Goal: Transaction & Acquisition: Purchase product/service

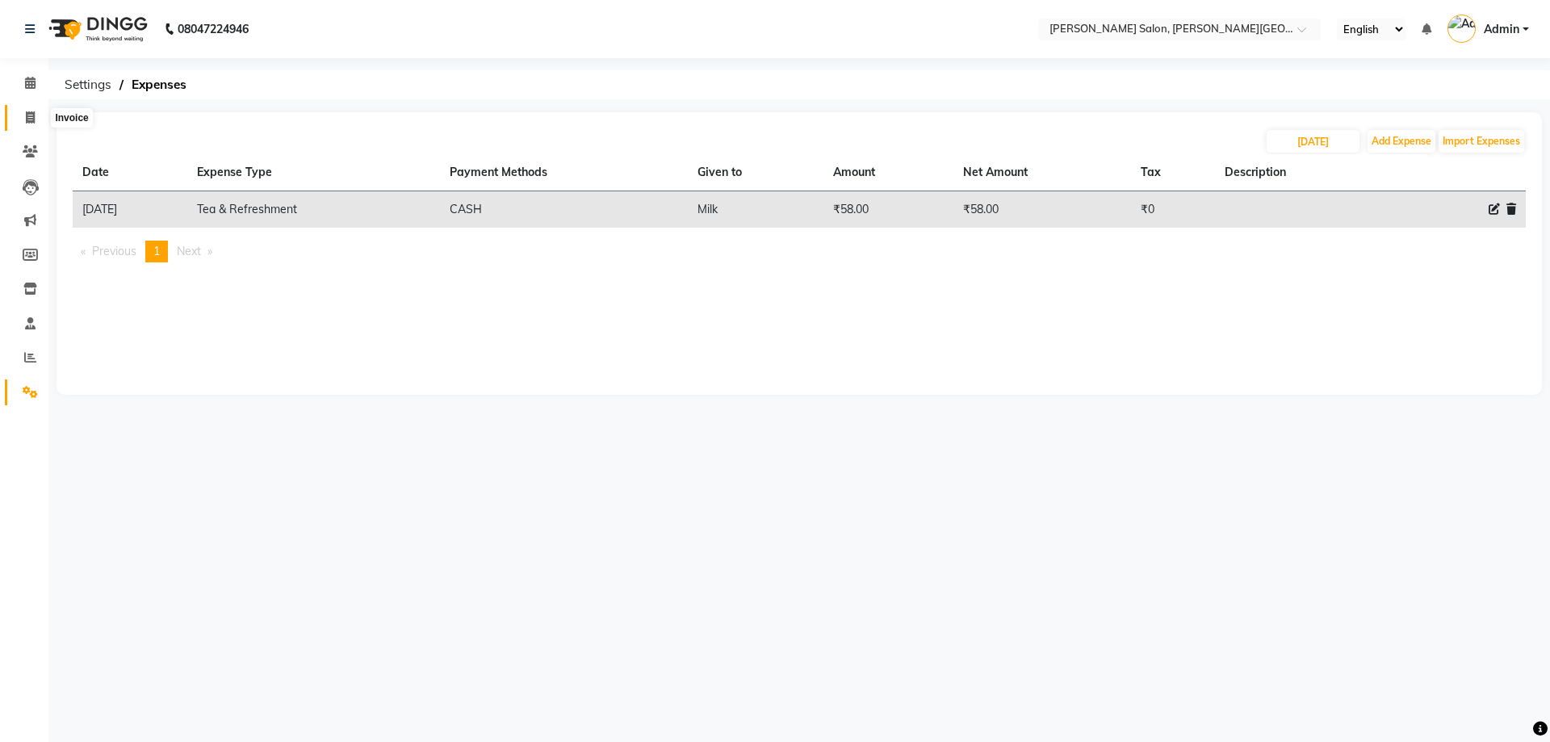
click at [40, 123] on span at bounding box center [30, 118] width 28 height 19
select select "service"
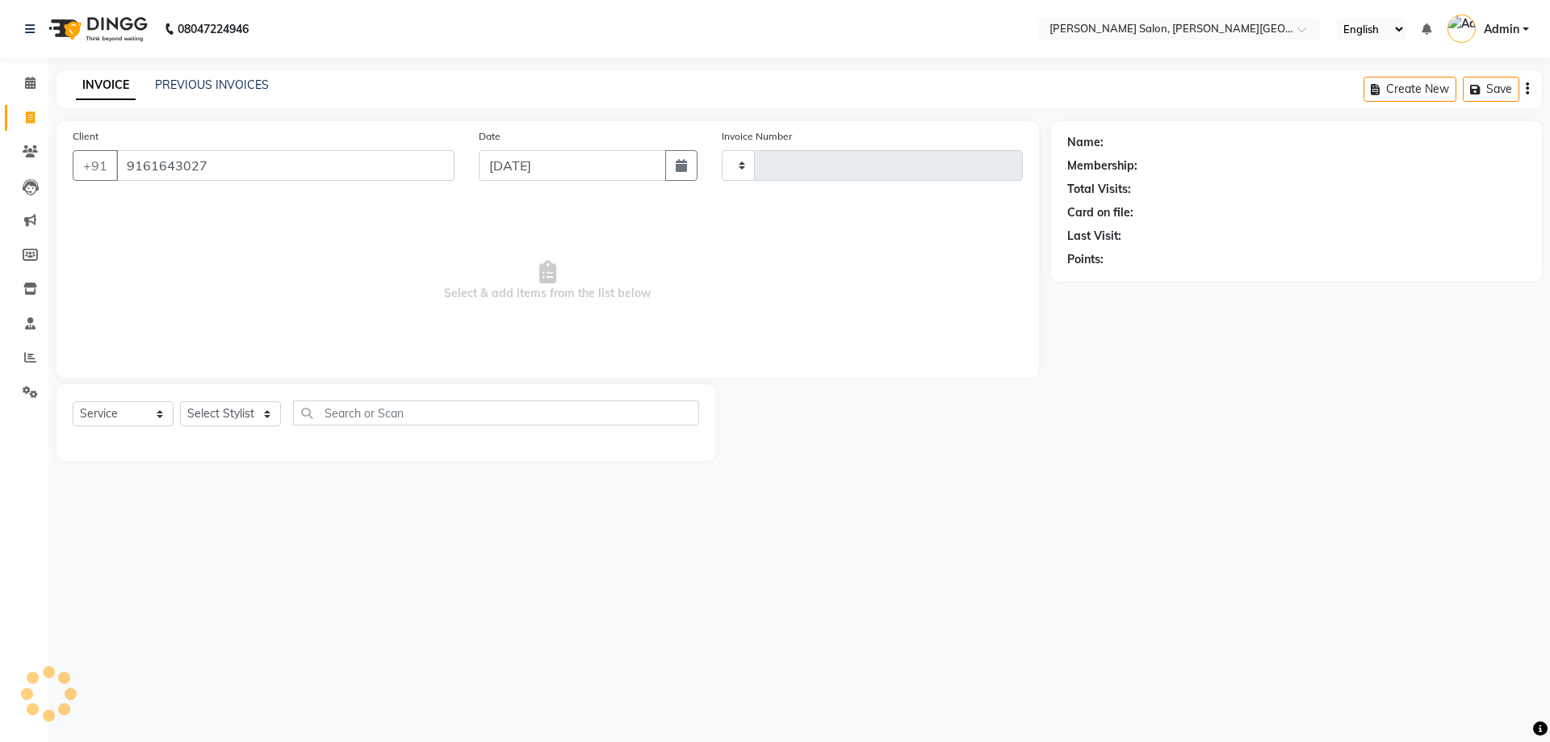
type input "9161643027"
select select "4122"
type input "2714"
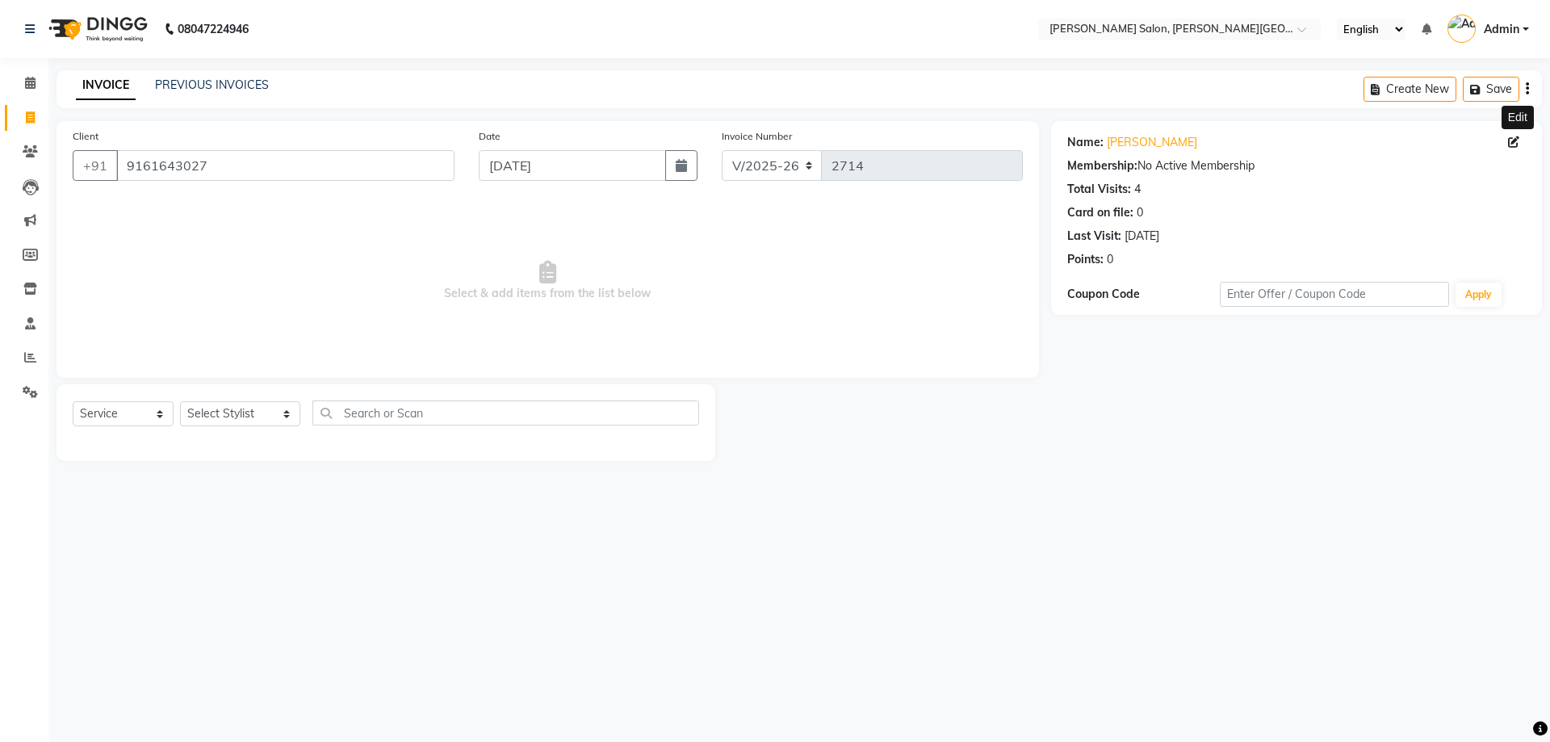
click at [1511, 144] on icon at bounding box center [1513, 141] width 11 height 11
select select "[DEMOGRAPHIC_DATA]"
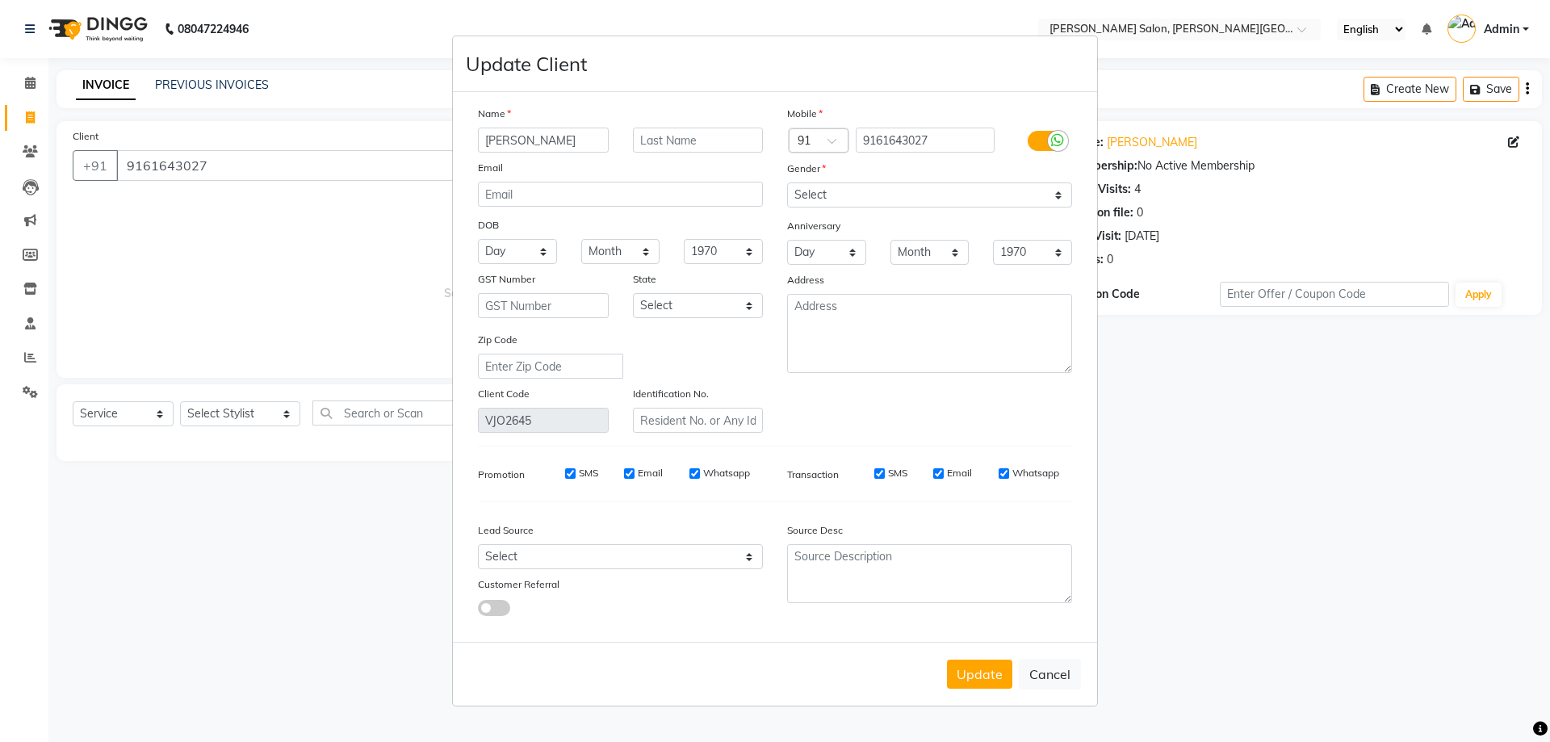
click at [506, 139] on input "[PERSON_NAME]" at bounding box center [543, 140] width 131 height 25
click at [496, 136] on input "[PERSON_NAME]" at bounding box center [543, 140] width 131 height 25
drag, startPoint x: 498, startPoint y: 136, endPoint x: 518, endPoint y: 143, distance: 21.2
click at [518, 143] on input "[PERSON_NAME]" at bounding box center [543, 140] width 131 height 25
type input "[PERSON_NAME]"
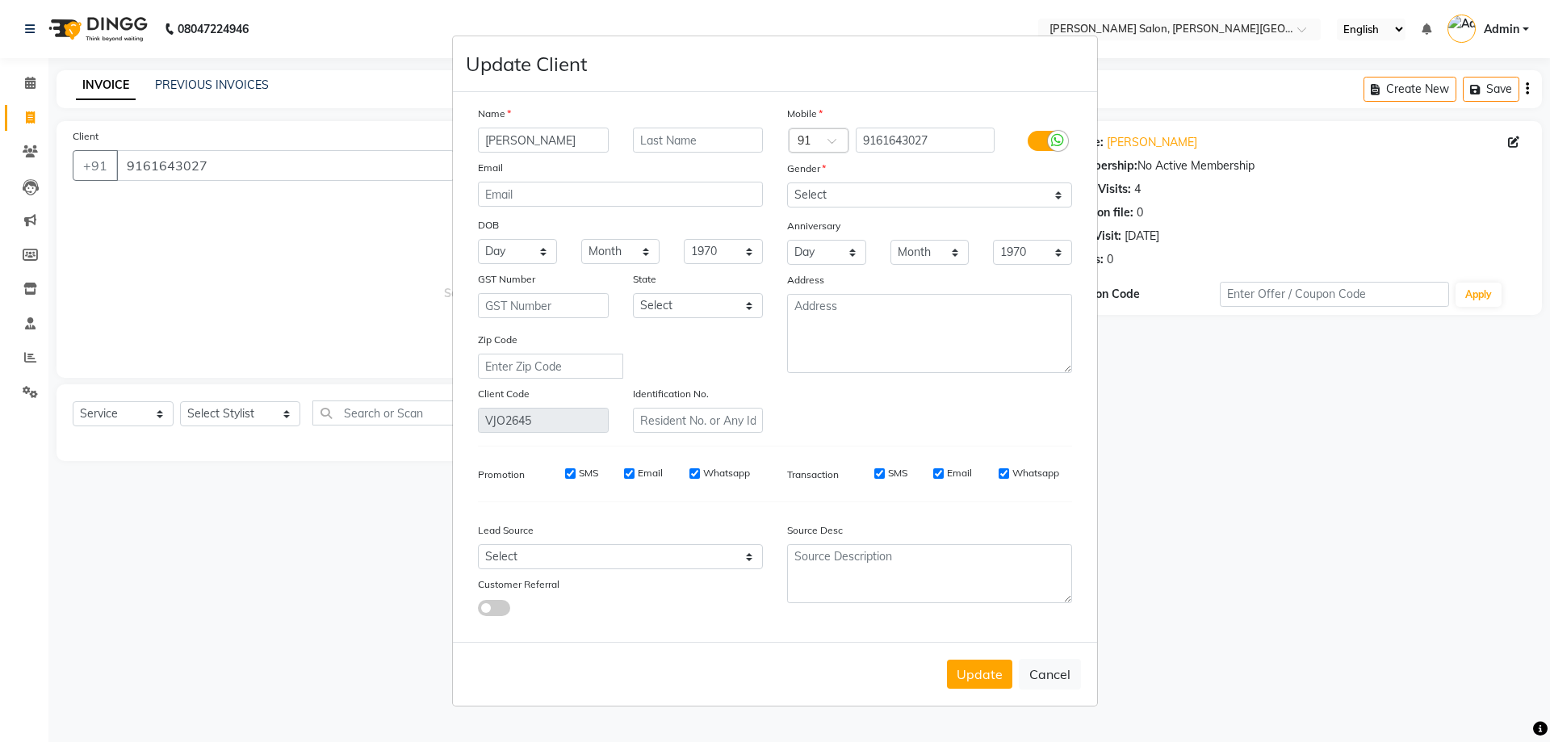
click at [958, 669] on button "Update" at bounding box center [979, 674] width 65 height 29
select select
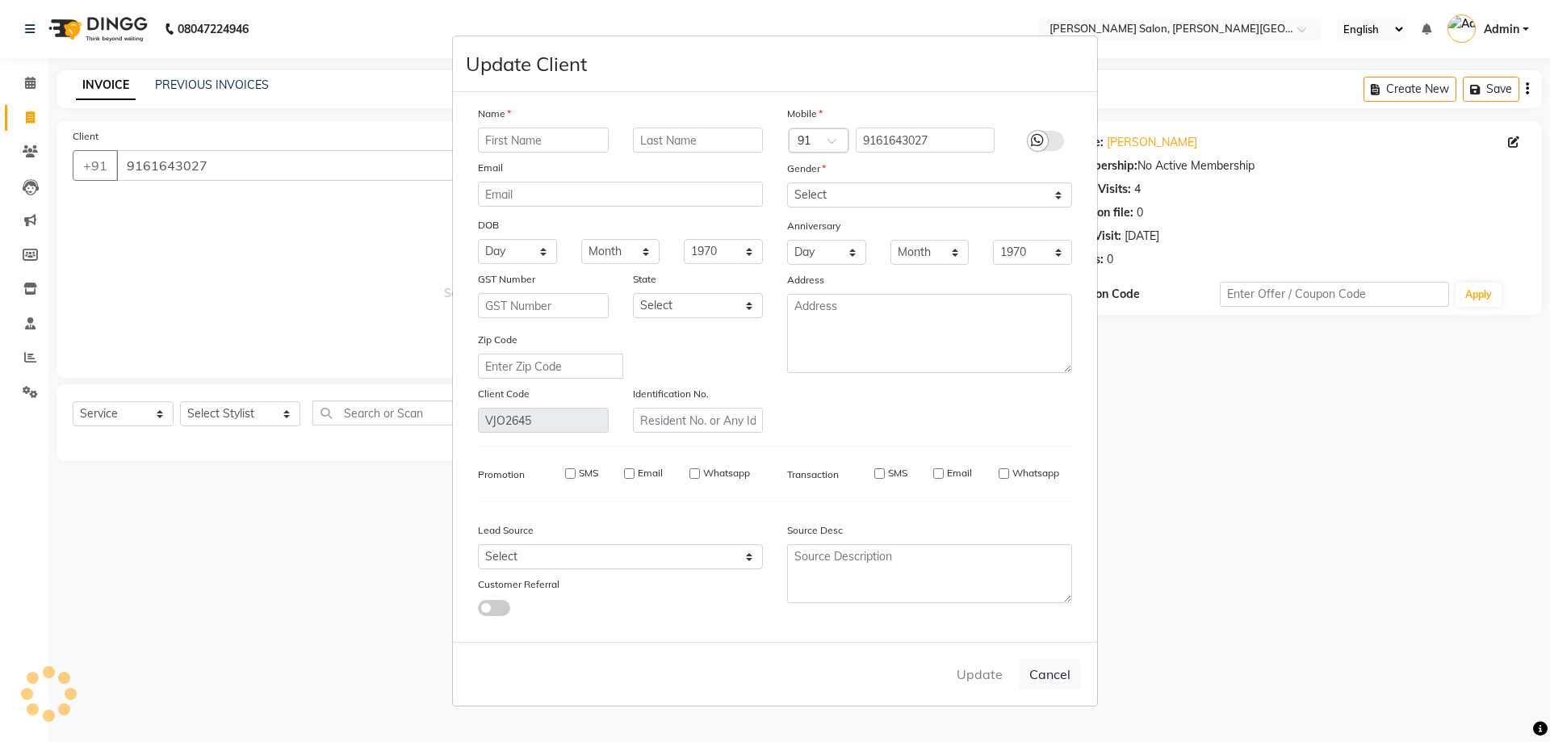
select select
checkbox input "false"
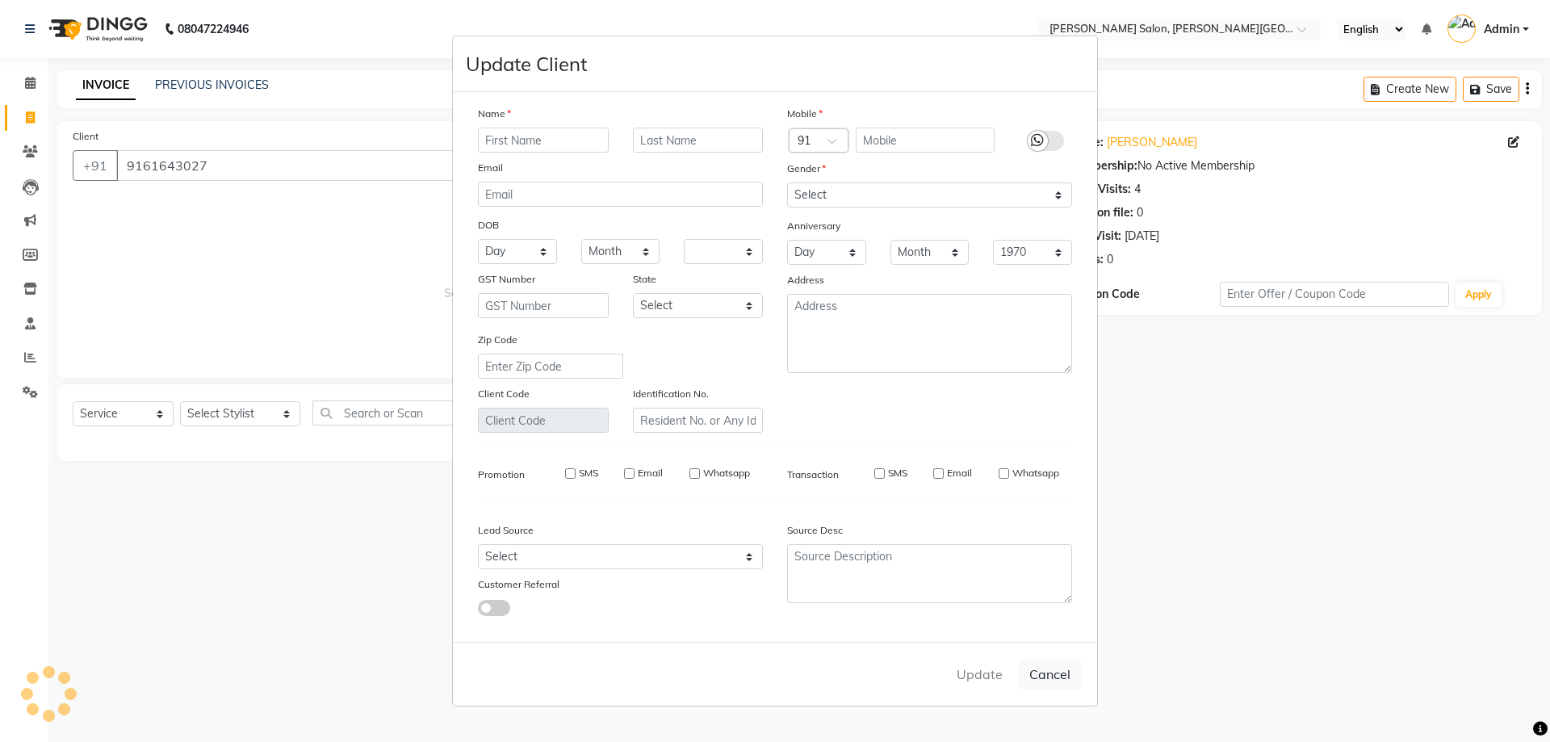
checkbox input "false"
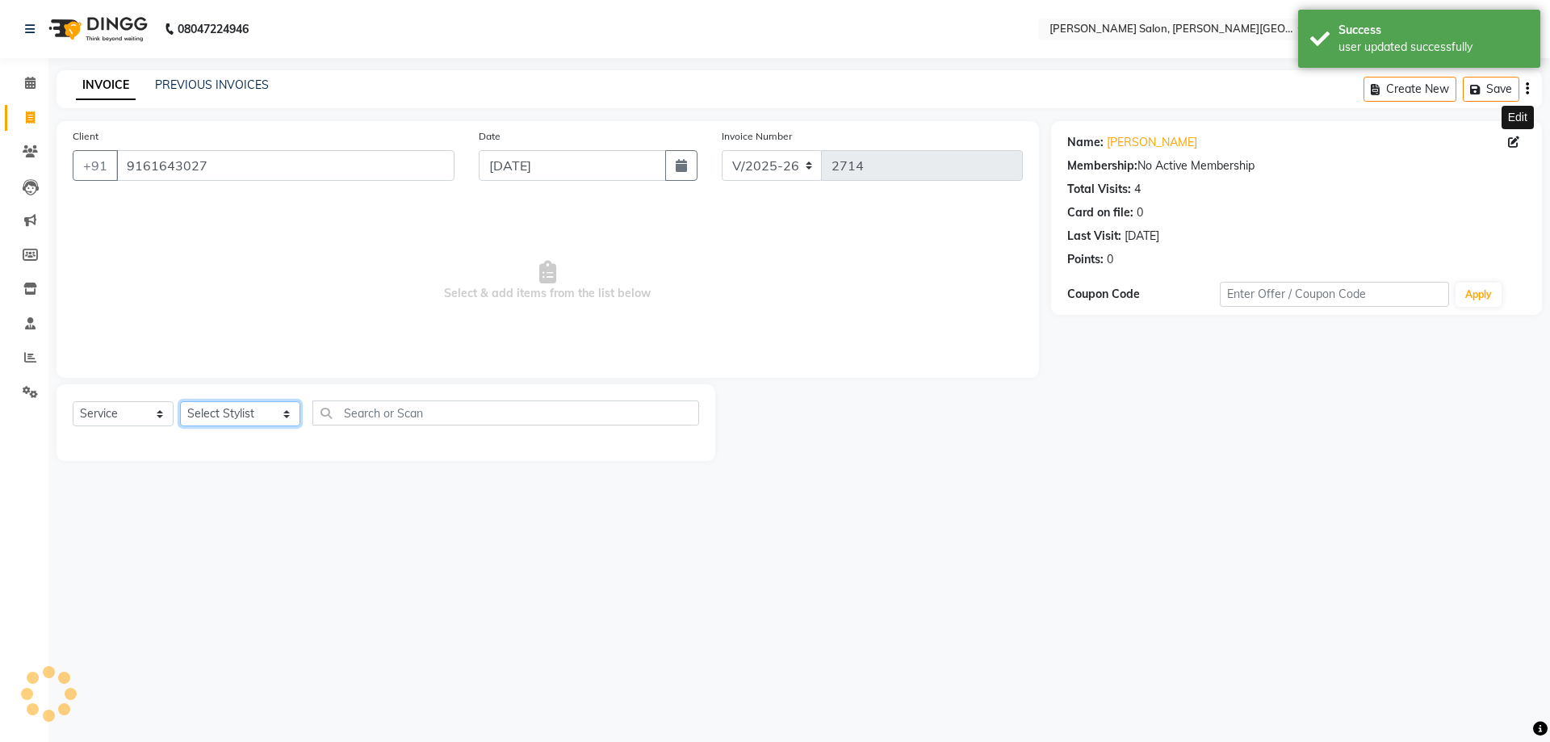
click at [233, 414] on select "Select Stylist [PERSON_NAME] [PERSON_NAME] [PERSON_NAME] [PERSON_NAME] [PERSON_…" at bounding box center [240, 413] width 120 height 25
click at [180, 401] on select "Select Stylist [PERSON_NAME] [PERSON_NAME] [PERSON_NAME] [PERSON_NAME] [PERSON_…" at bounding box center [240, 413] width 120 height 25
click at [291, 417] on div "Select Service Product Membership Package Voucher Prepaid Gift Card Select Styl…" at bounding box center [386, 419] width 627 height 38
click at [266, 413] on select "Select Stylist [PERSON_NAME] [PERSON_NAME] [PERSON_NAME] [PERSON_NAME] [PERSON_…" at bounding box center [240, 413] width 120 height 25
click at [180, 401] on select "Select Stylist [PERSON_NAME] [PERSON_NAME] [PERSON_NAME] [PERSON_NAME] [PERSON_…" at bounding box center [240, 413] width 120 height 25
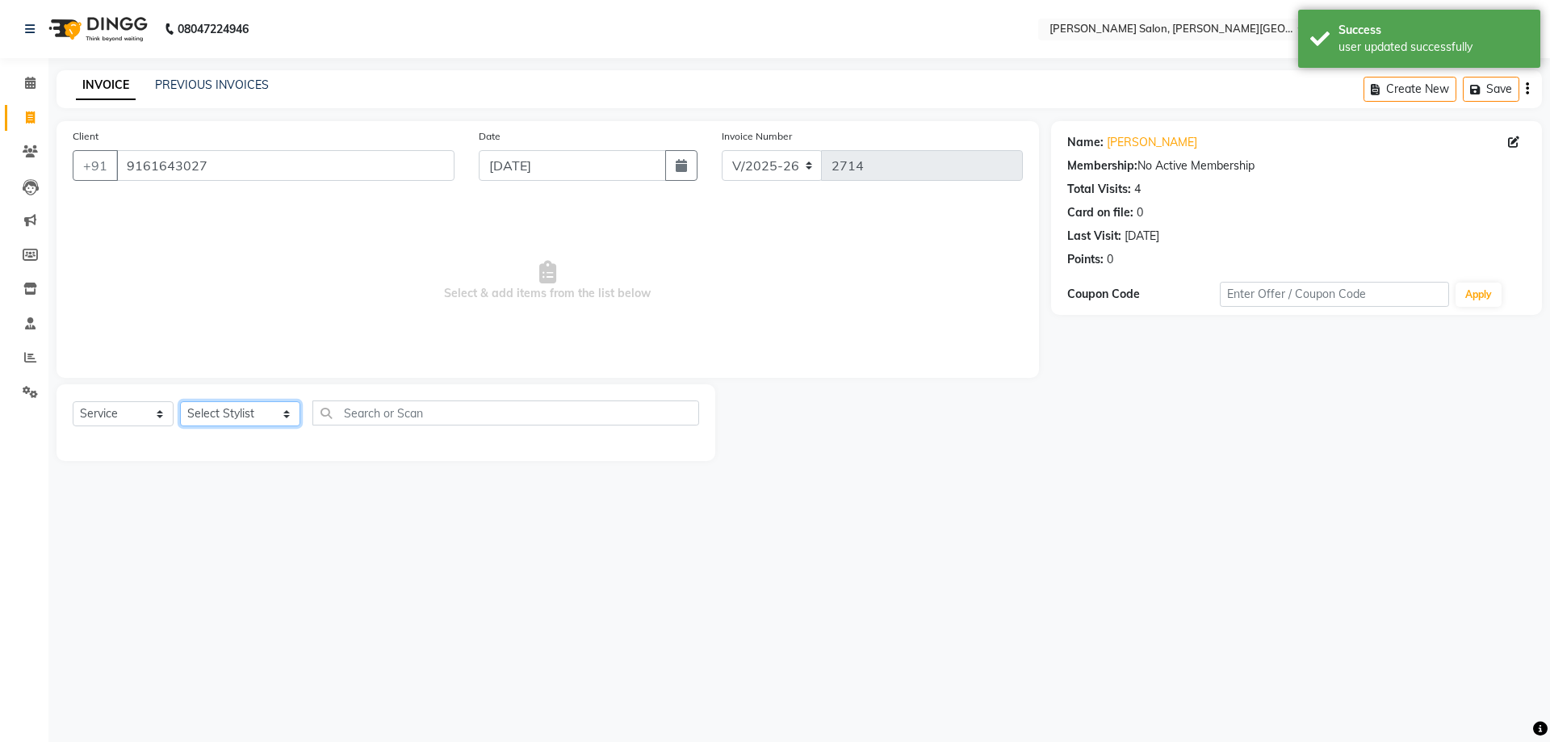
click at [263, 412] on select "Select Stylist [PERSON_NAME] [PERSON_NAME] [PERSON_NAME] [PERSON_NAME] [PERSON_…" at bounding box center [240, 413] width 120 height 25
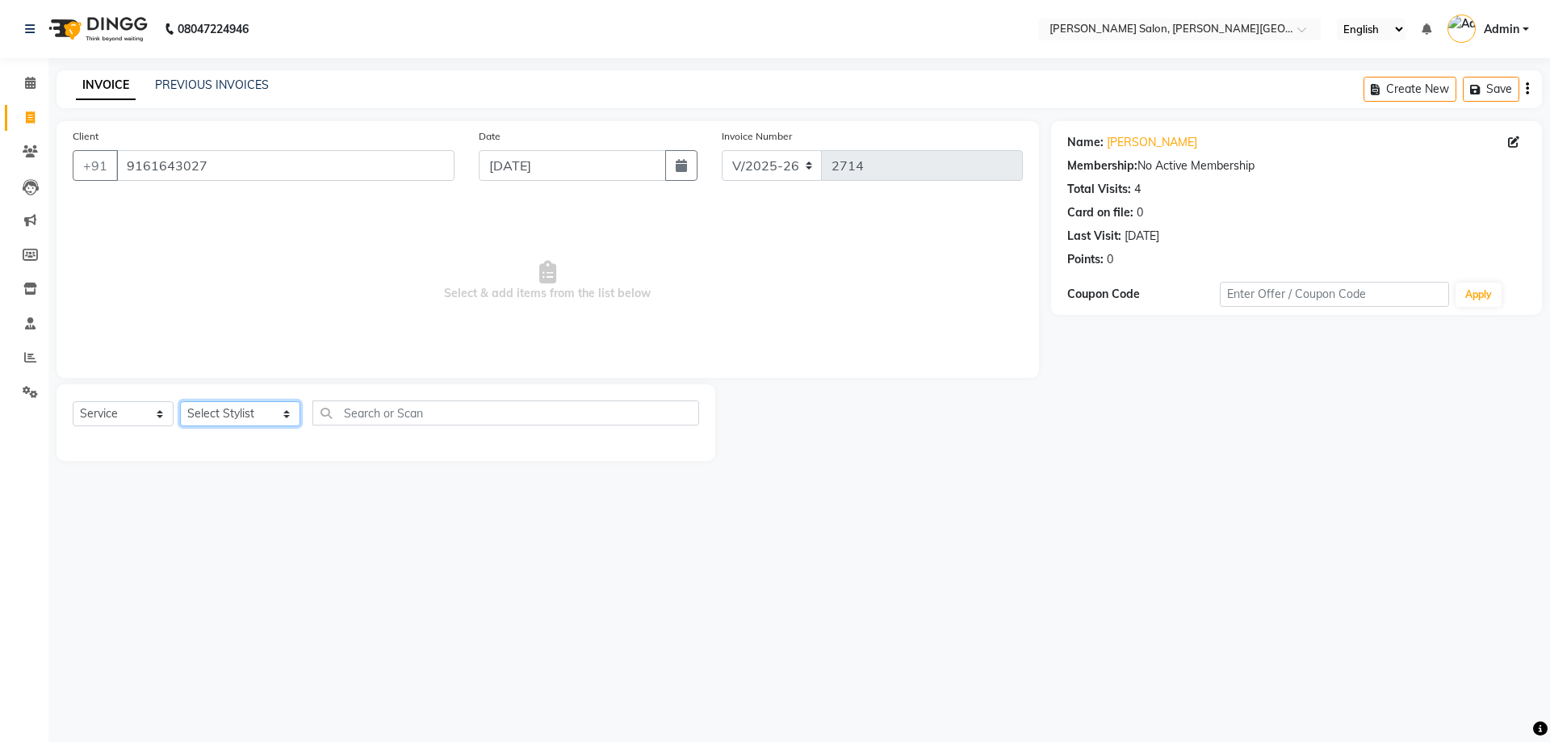
select select "27366"
click at [180, 401] on select "Select Stylist [PERSON_NAME] [PERSON_NAME] [PERSON_NAME] [PERSON_NAME] [PERSON_…" at bounding box center [240, 413] width 120 height 25
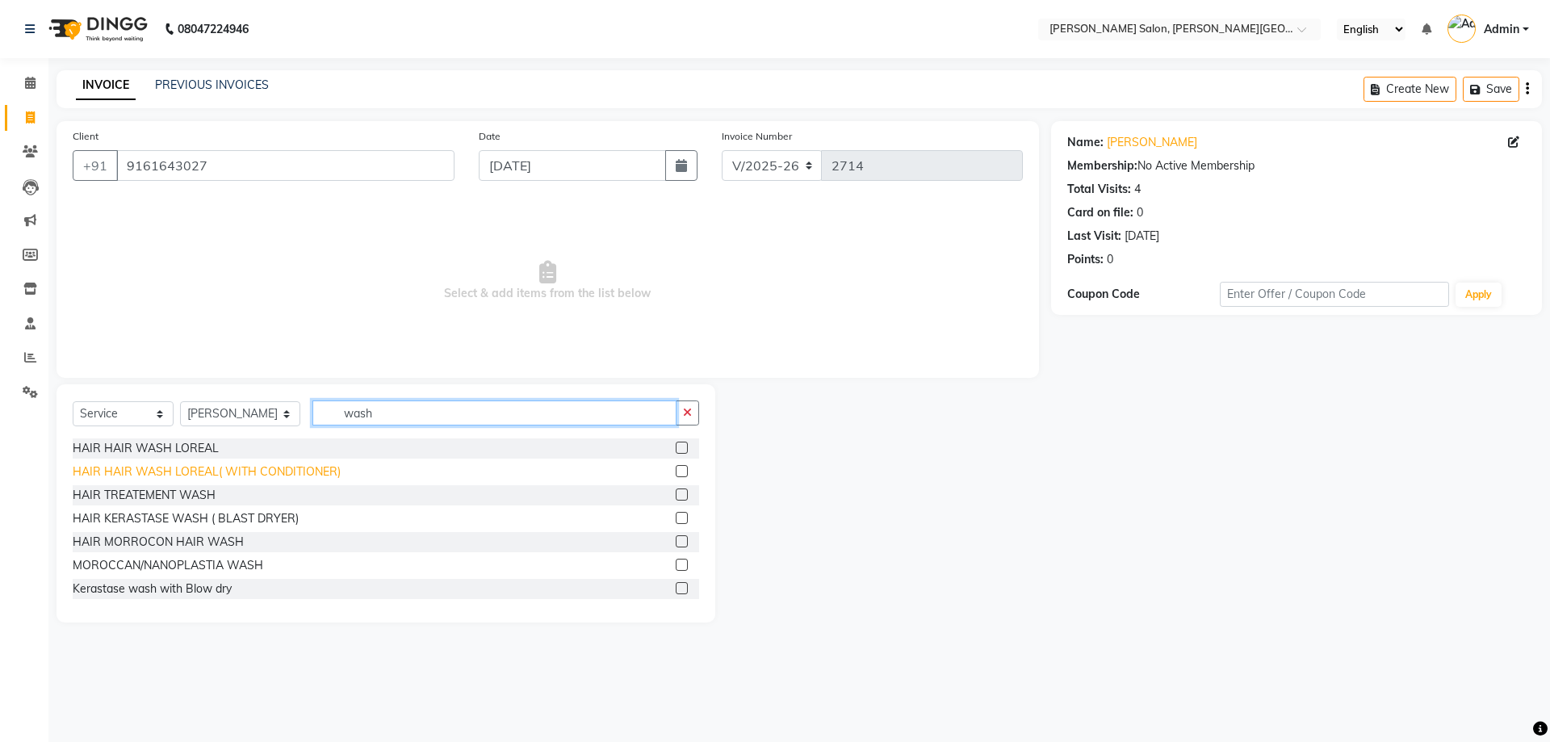
type input "wash"
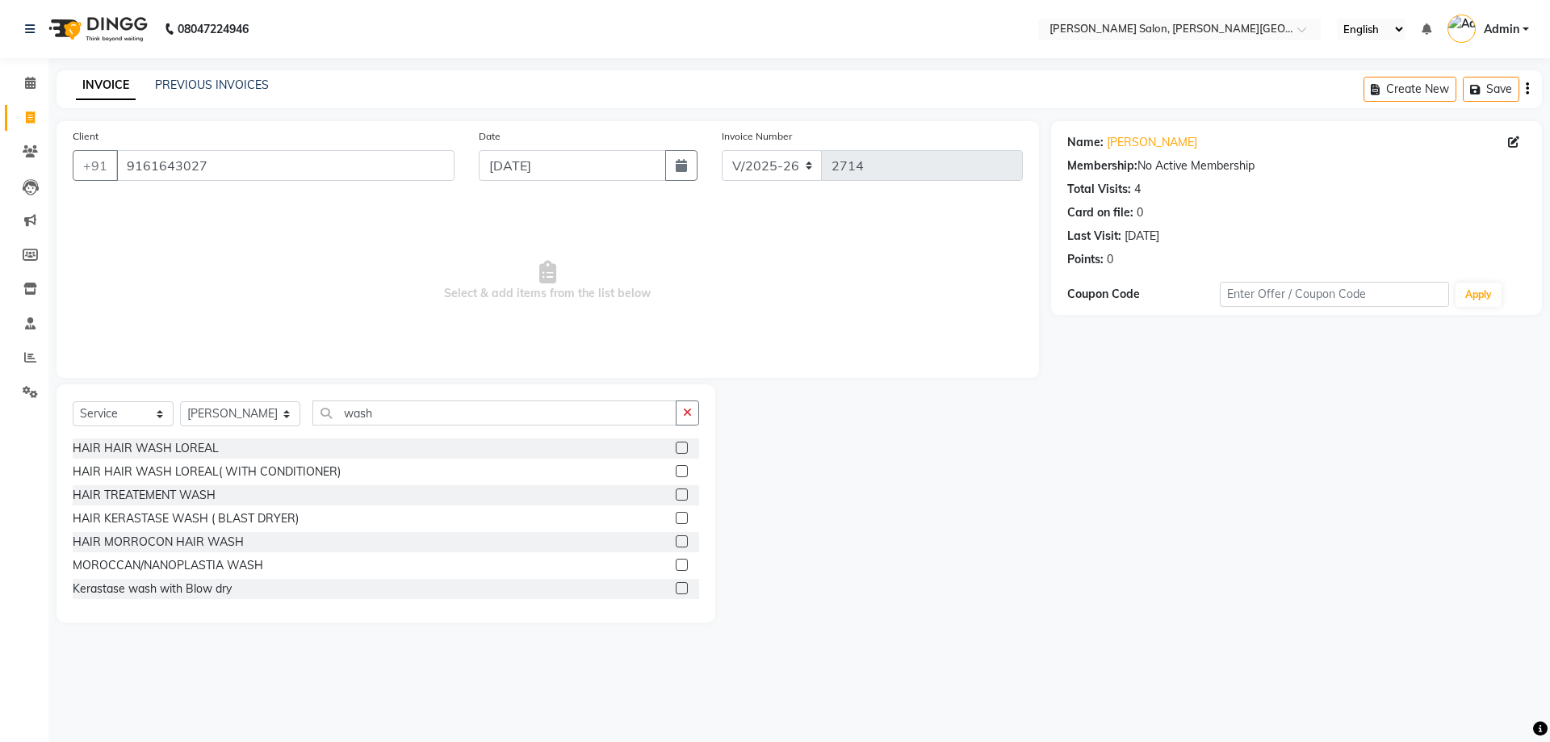
drag, startPoint x: 307, startPoint y: 469, endPoint x: 488, endPoint y: 438, distance: 184.2
click at [307, 468] on div "HAIR HAIR WASH LOREAL( WITH CONDITIONER)" at bounding box center [207, 471] width 268 height 17
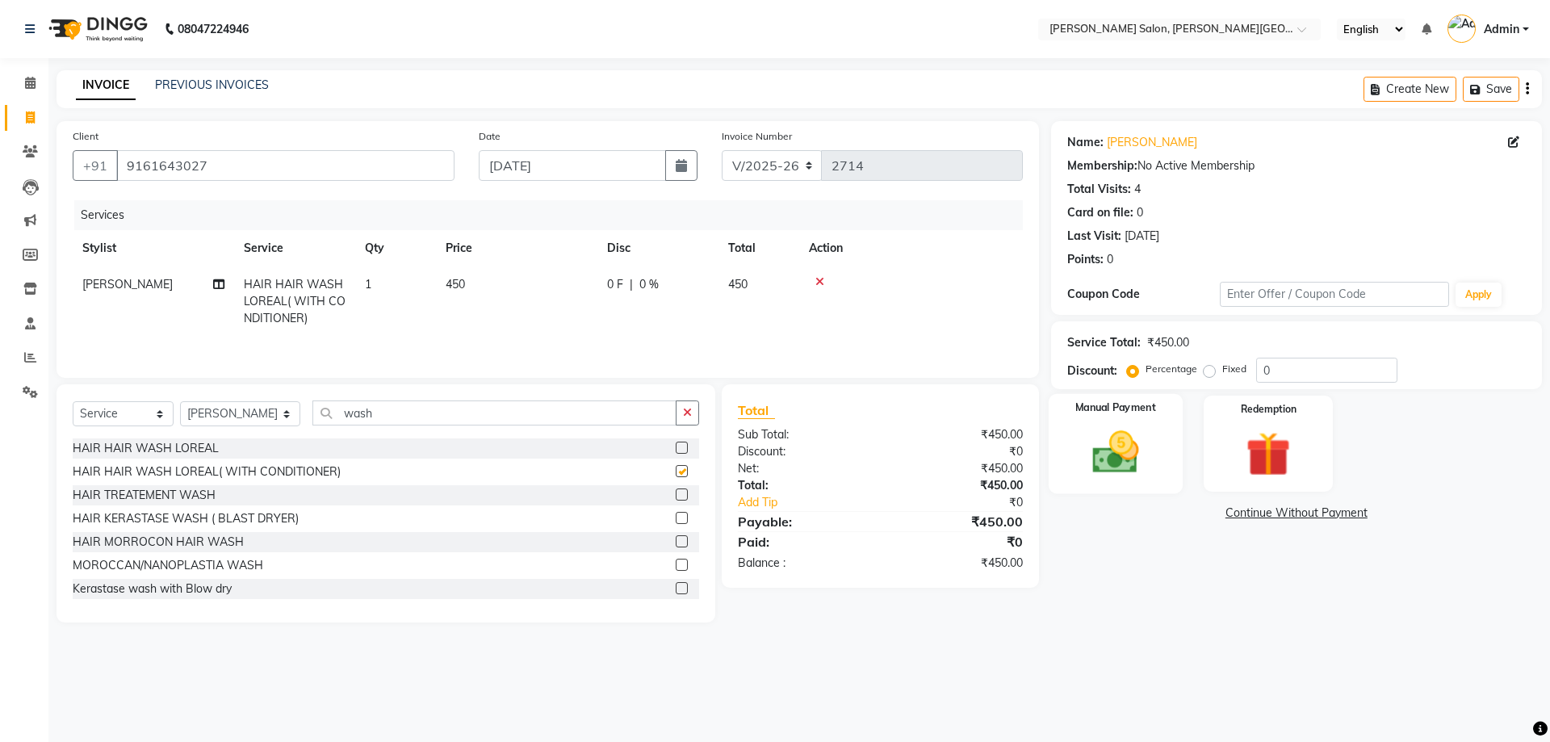
checkbox input "false"
click at [1170, 434] on div "Manual Payment" at bounding box center [1115, 443] width 134 height 99
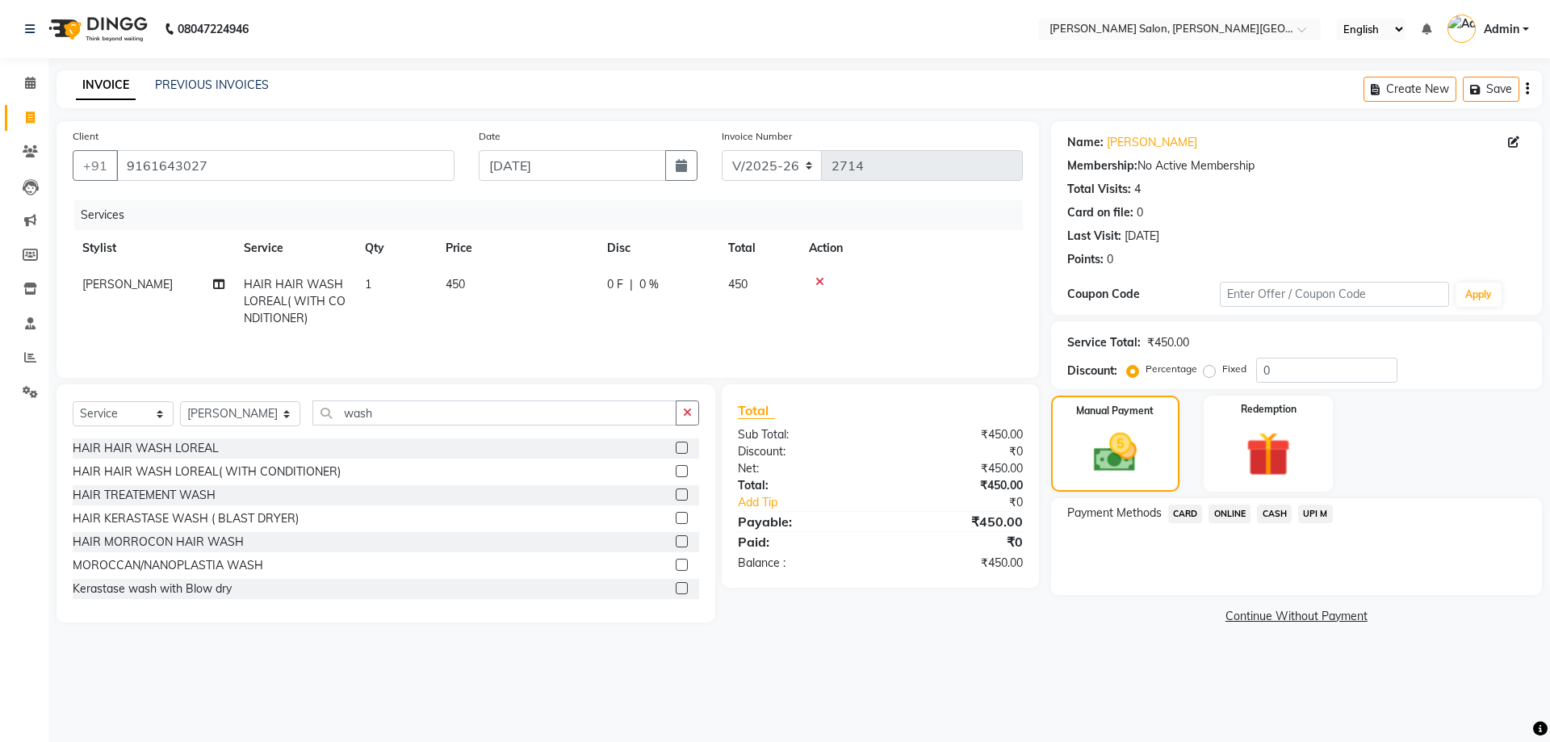
click at [1277, 511] on span "CASH" at bounding box center [1274, 514] width 35 height 19
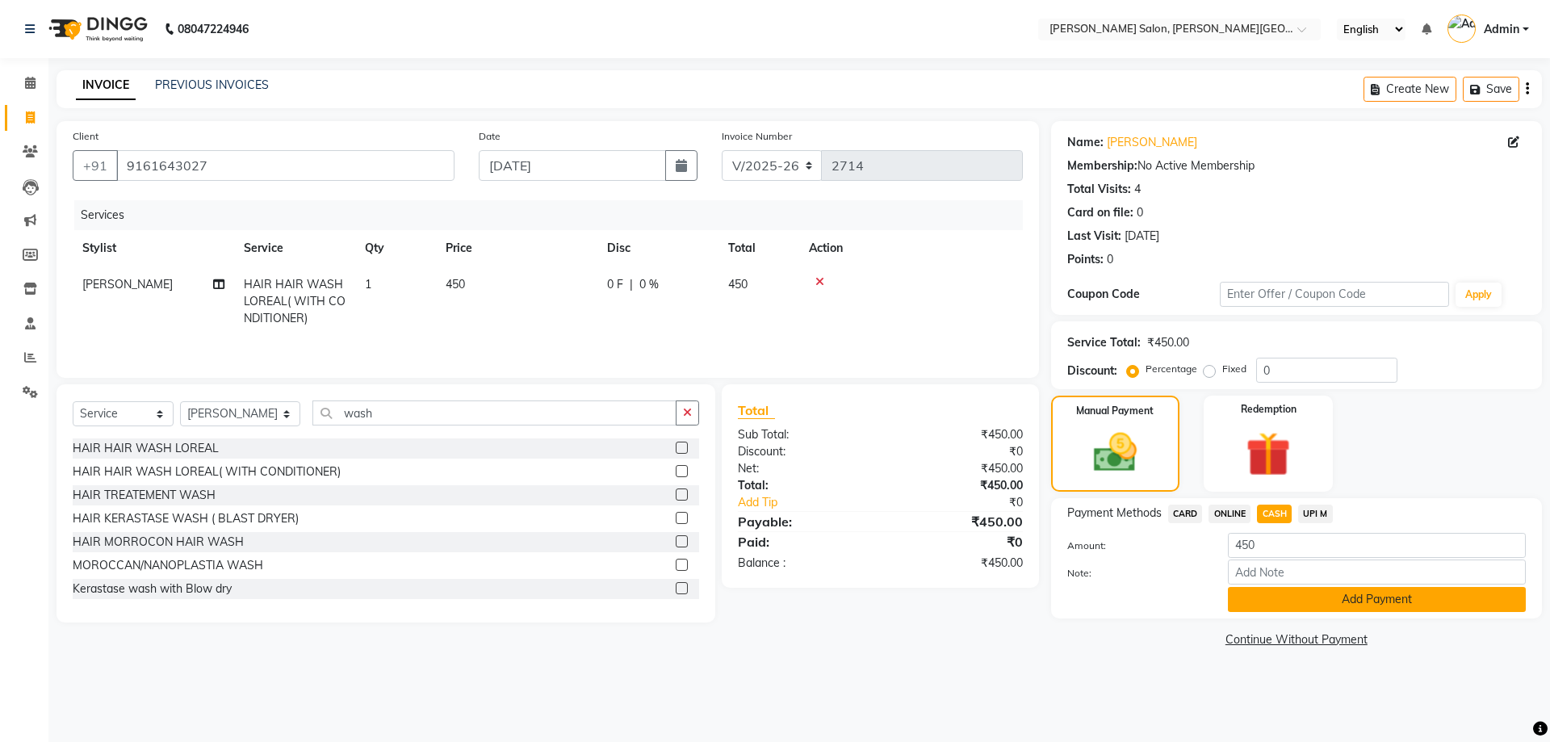
click at [1299, 597] on button "Add Payment" at bounding box center [1377, 599] width 298 height 25
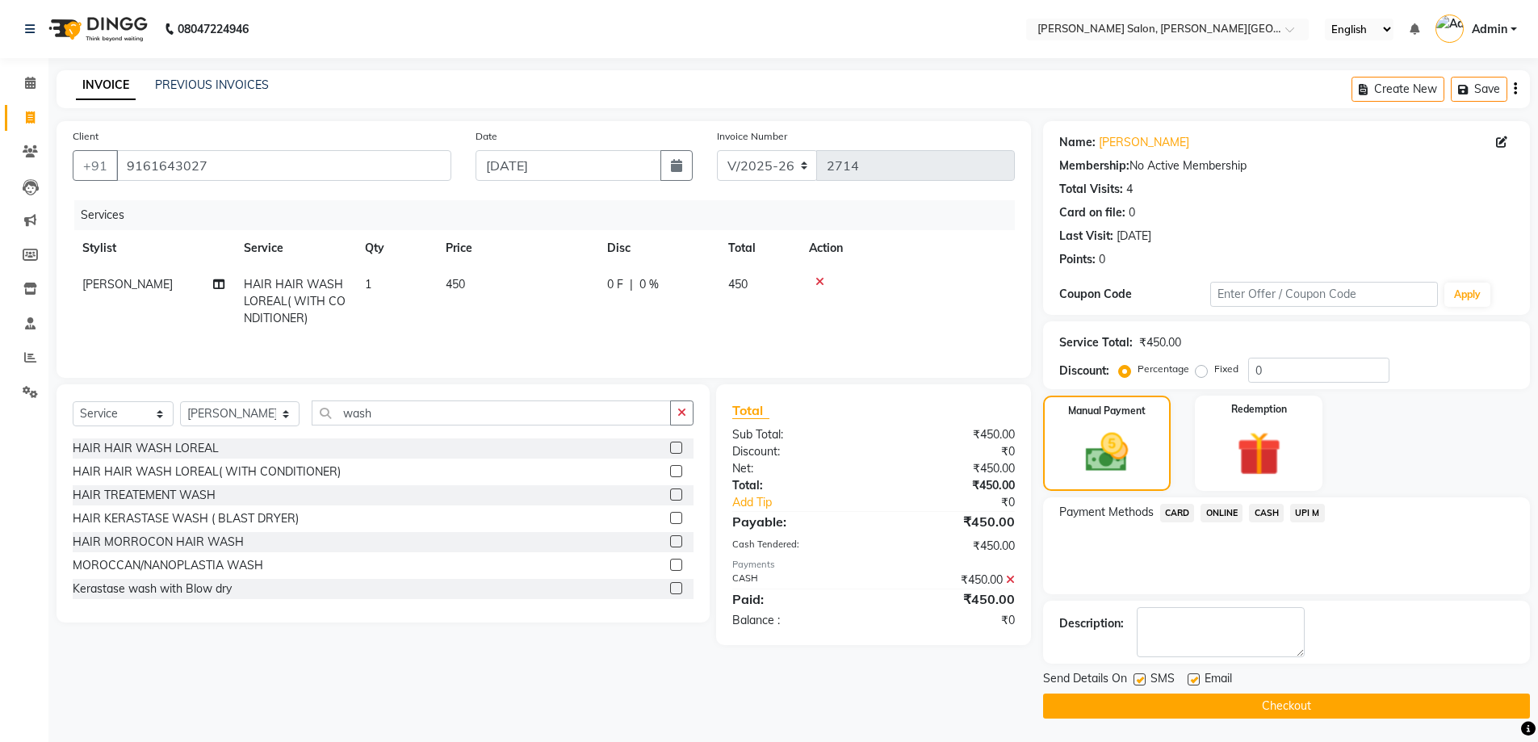
click at [1278, 703] on button "Checkout" at bounding box center [1286, 706] width 487 height 25
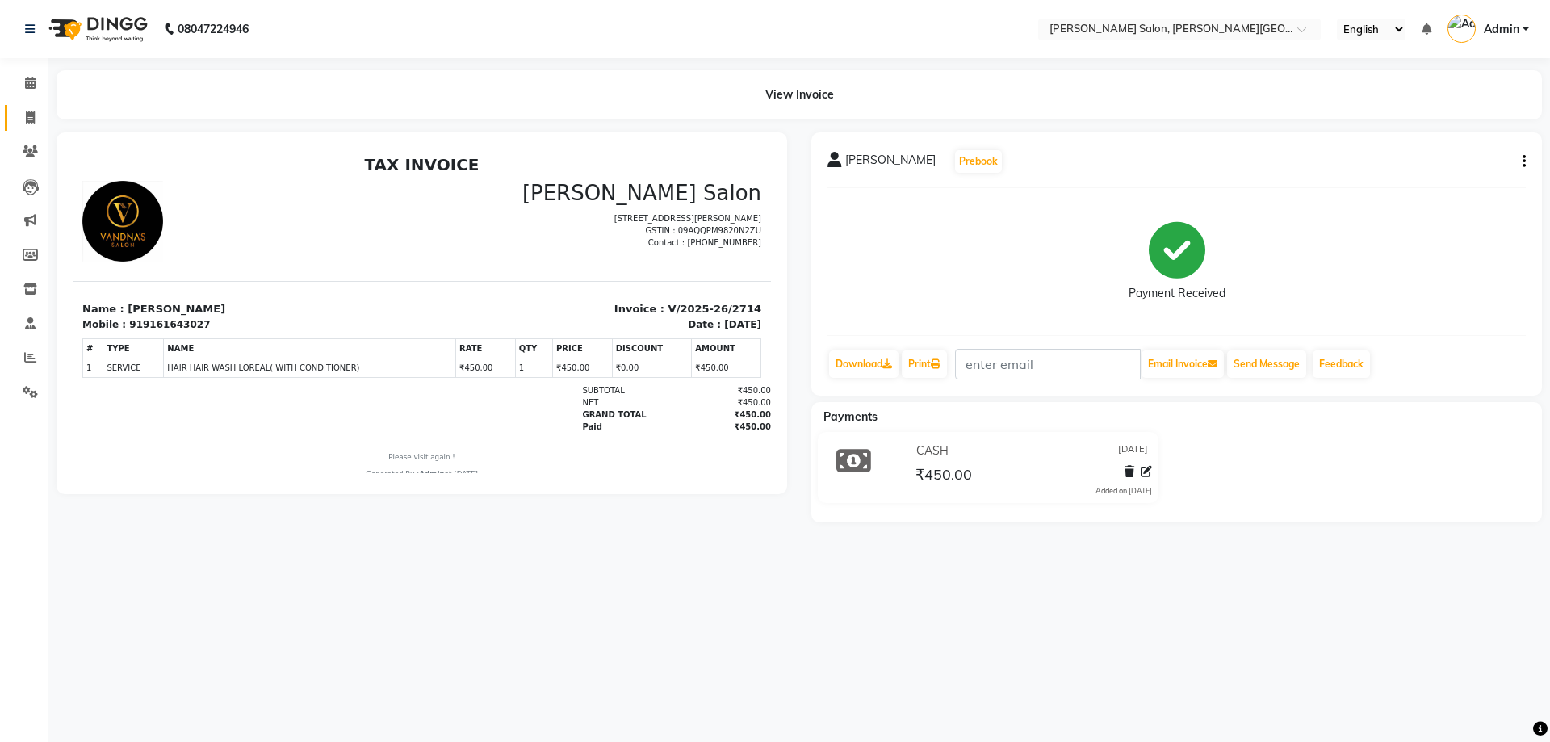
click at [38, 118] on span at bounding box center [30, 118] width 28 height 19
select select "service"
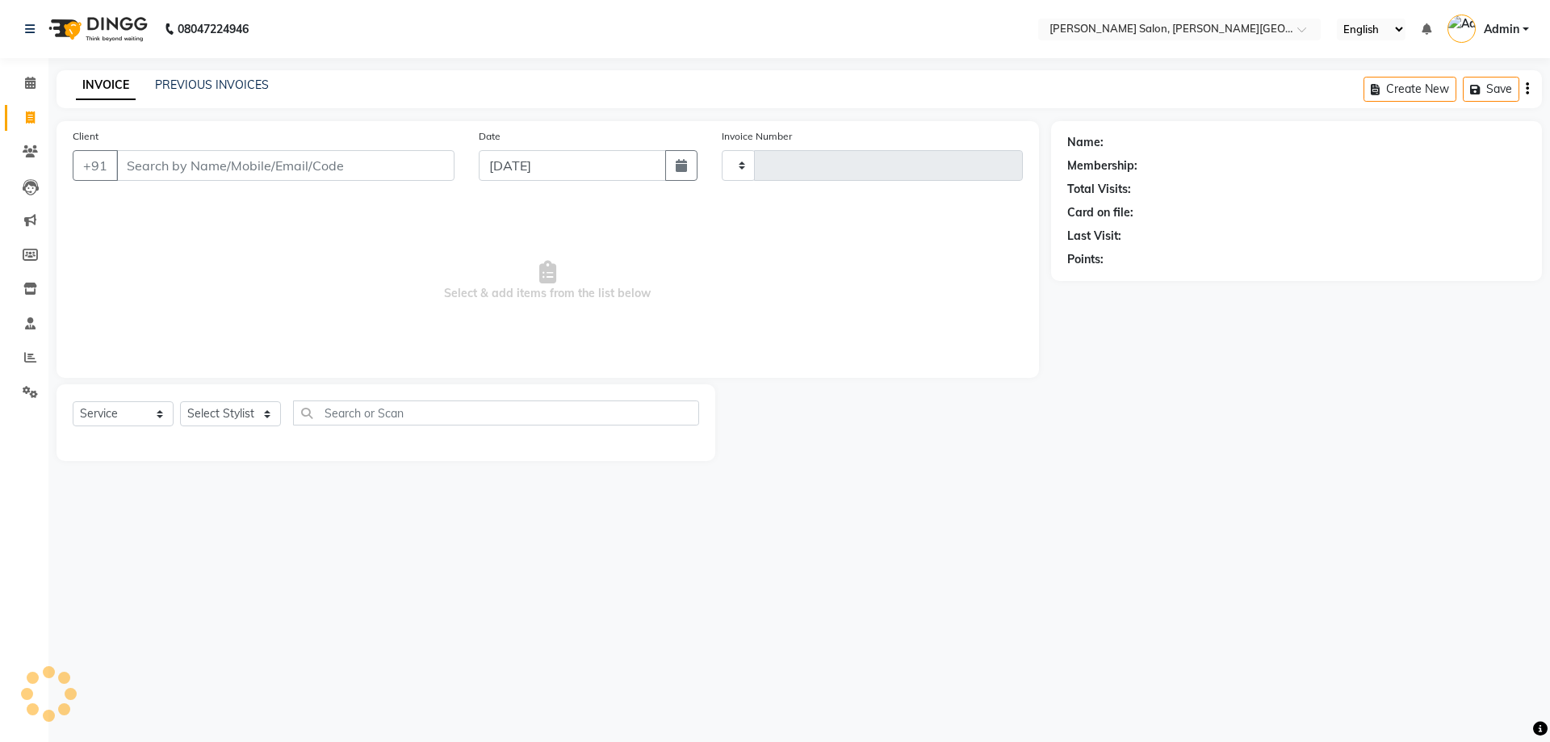
type input "2715"
select select "4122"
type input "9717315435"
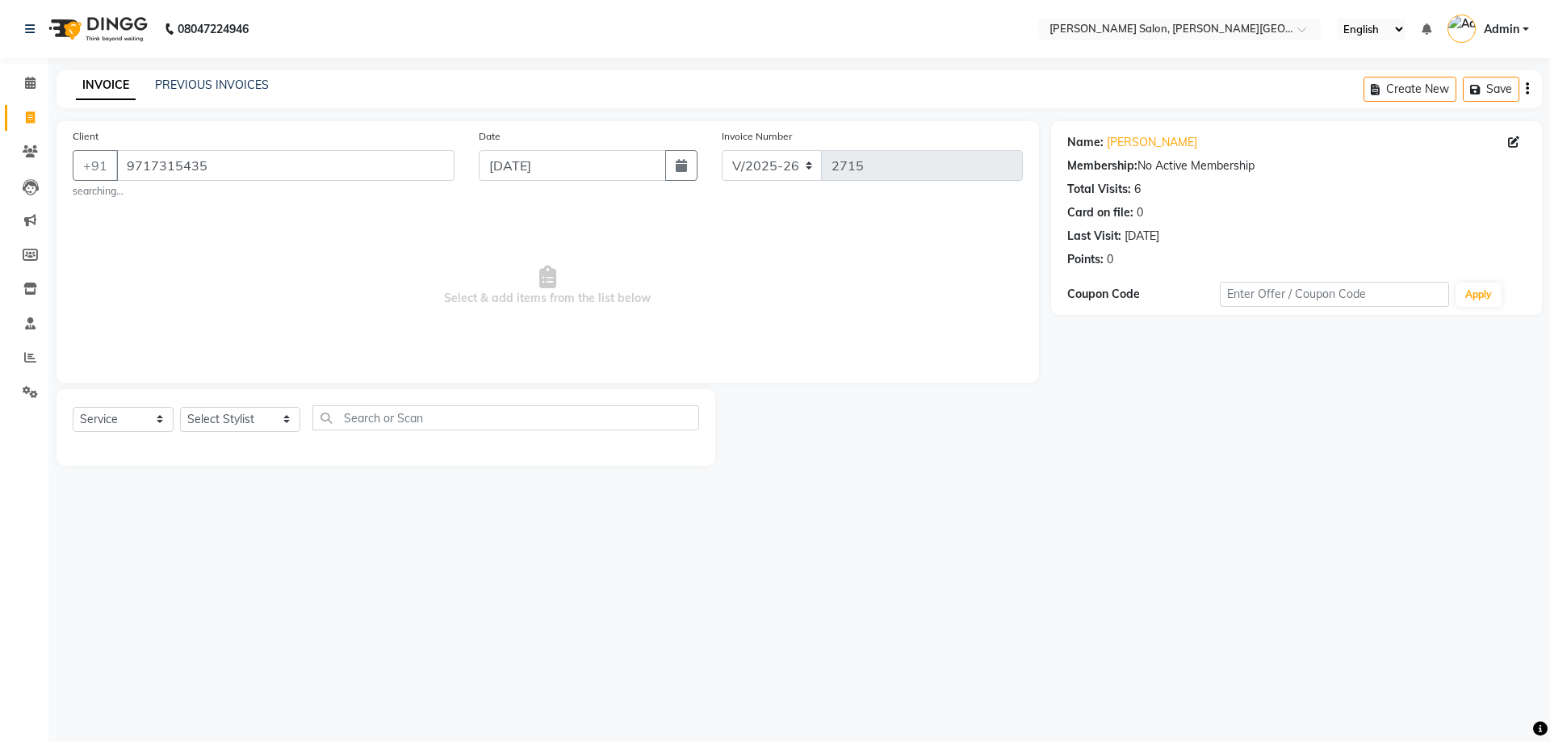
click at [242, 405] on div "Select Service Product Membership Package Voucher Prepaid Gift Card Select Styl…" at bounding box center [386, 424] width 627 height 38
click at [224, 417] on select "Select Stylist [PERSON_NAME] [PERSON_NAME] [PERSON_NAME] [PERSON_NAME] [PERSON_…" at bounding box center [240, 419] width 120 height 25
select select "53788"
click at [180, 407] on select "Select Stylist [PERSON_NAME] [PERSON_NAME] [PERSON_NAME] [PERSON_NAME] [PERSON_…" at bounding box center [240, 419] width 120 height 25
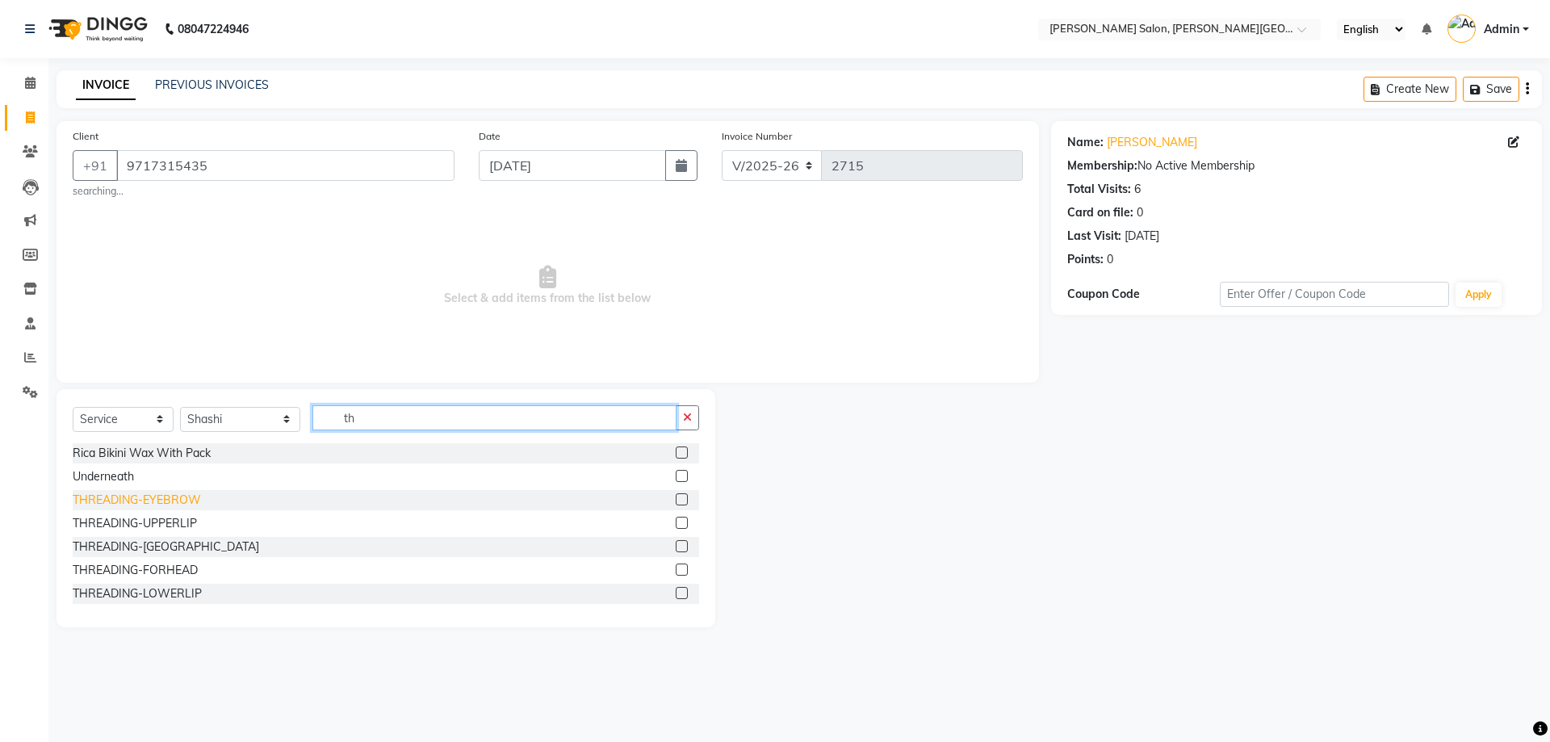
type input "th"
click at [165, 497] on div "THREADING-EYEBROW" at bounding box center [137, 500] width 128 height 17
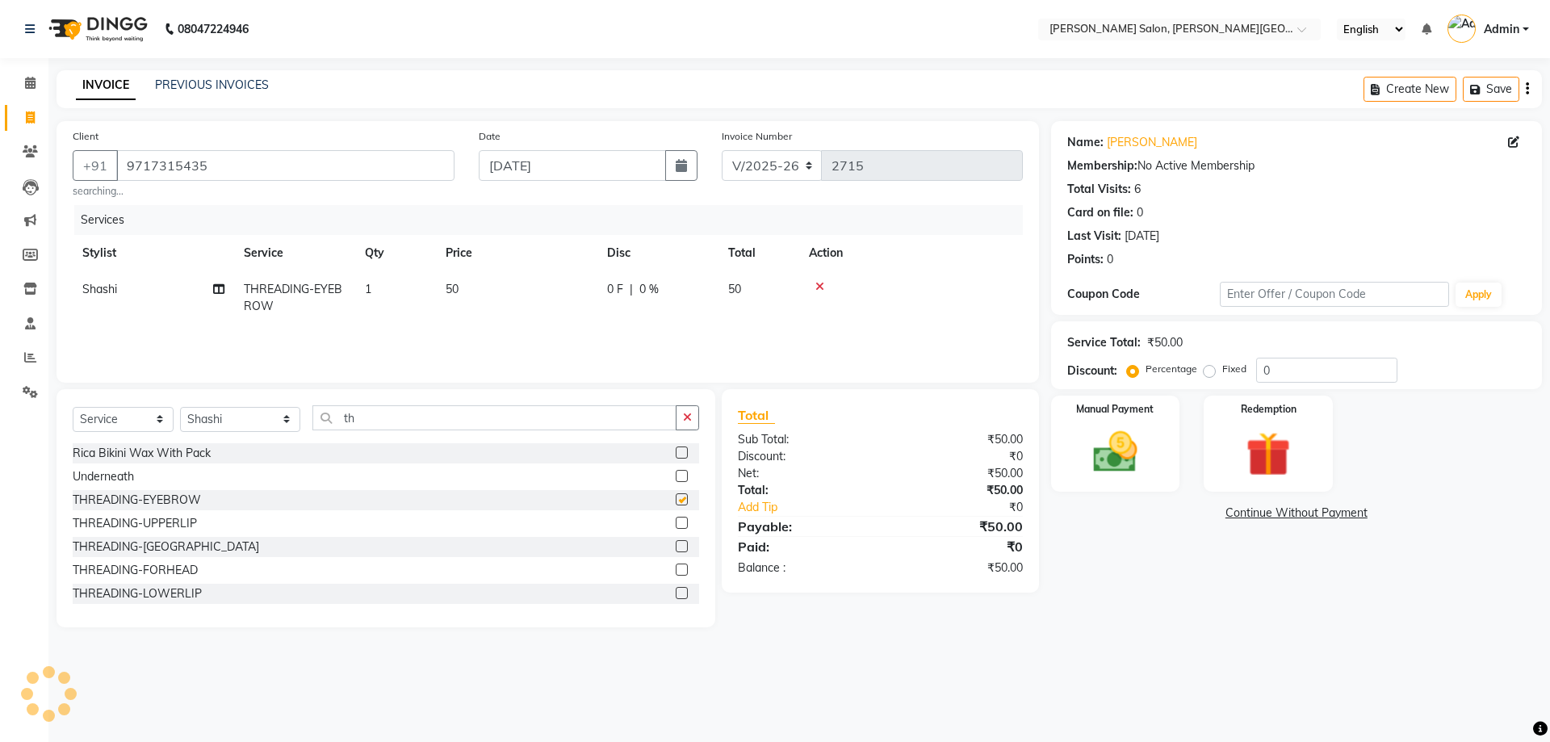
checkbox input "false"
click at [184, 527] on div "THREADING-UPPERLIP" at bounding box center [135, 523] width 124 height 17
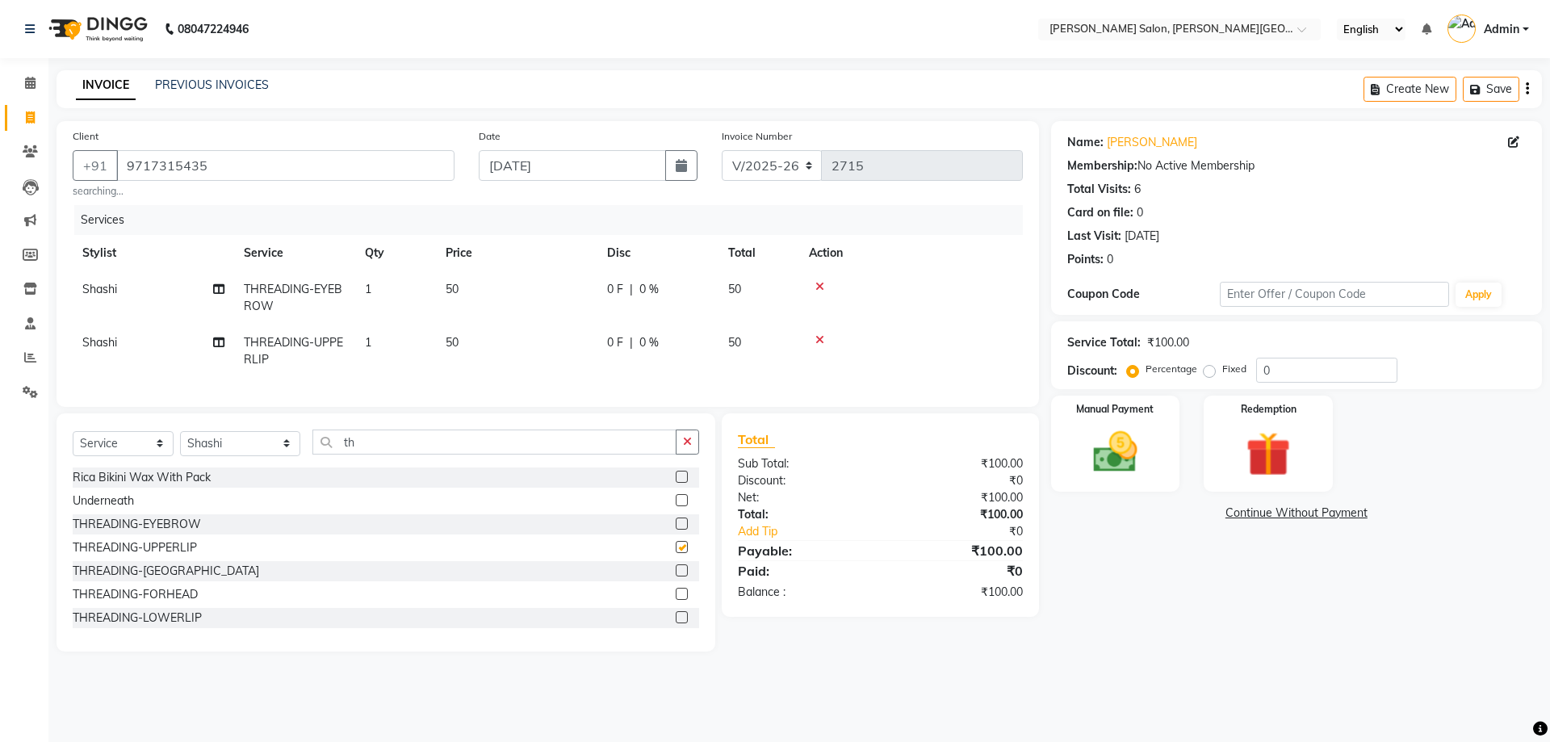
checkbox input "false"
click at [174, 603] on div "THREADING-FORHEAD" at bounding box center [135, 594] width 125 height 17
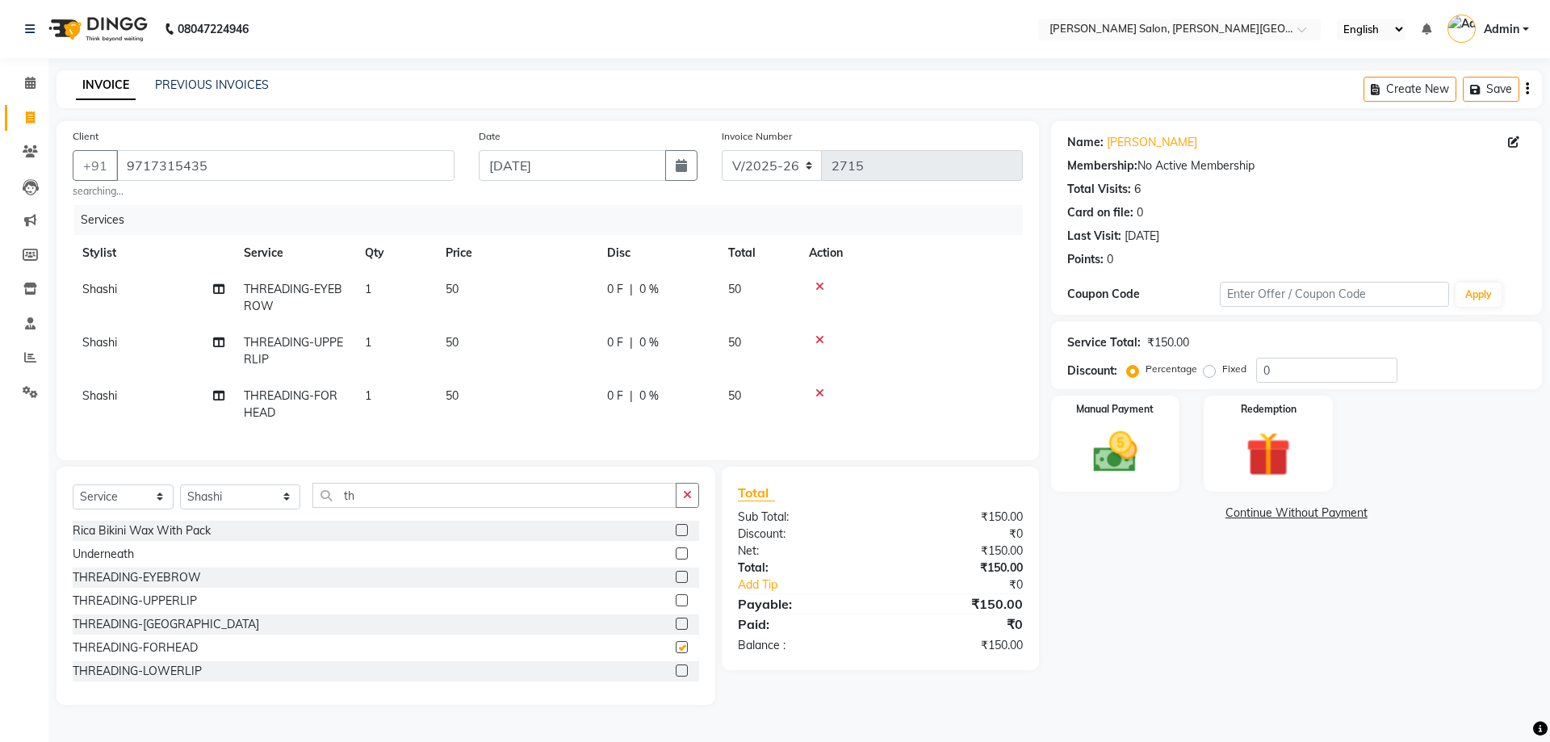
checkbox input "false"
click at [1102, 430] on img at bounding box center [1115, 451] width 75 height 53
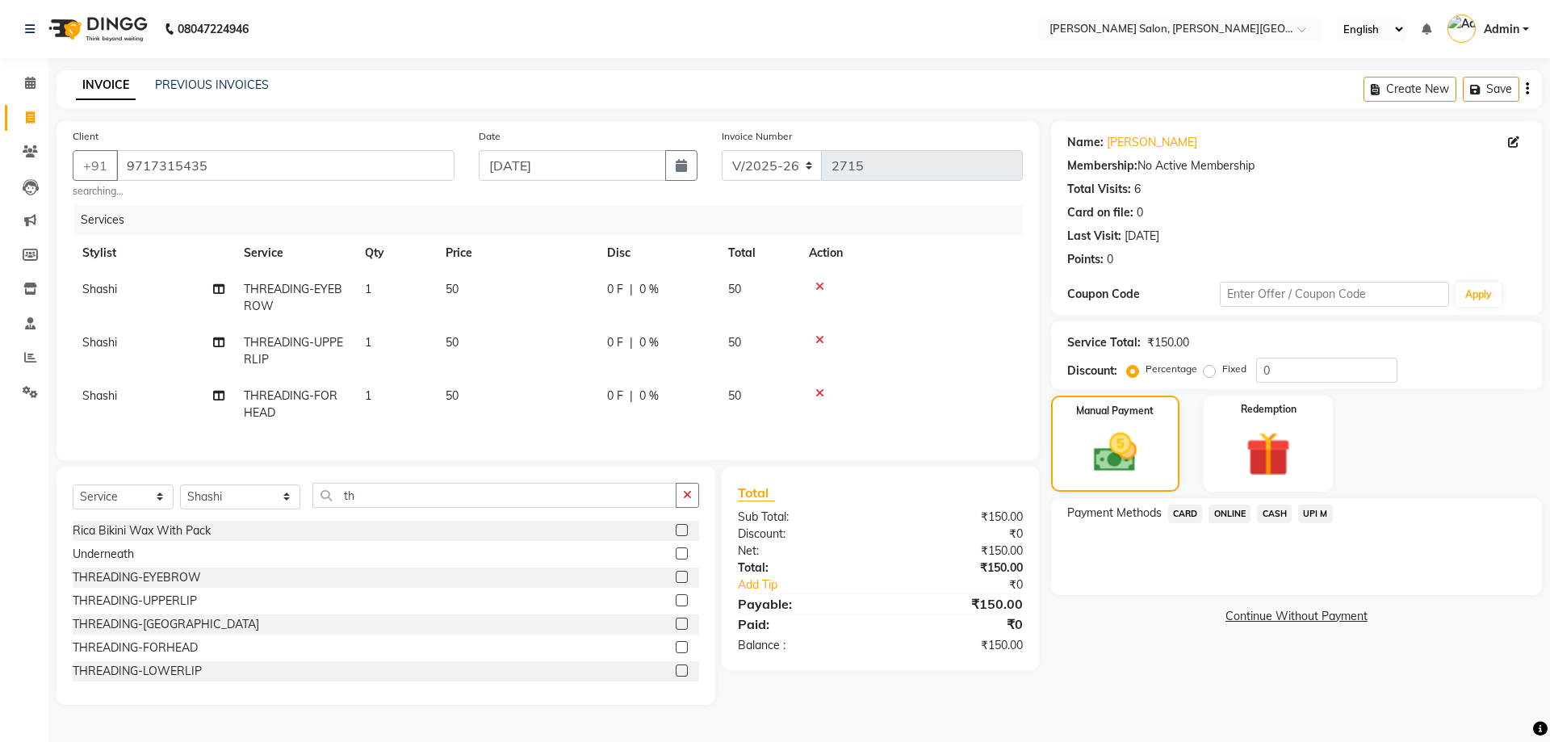
click at [1307, 505] on span "UPI M" at bounding box center [1315, 514] width 35 height 19
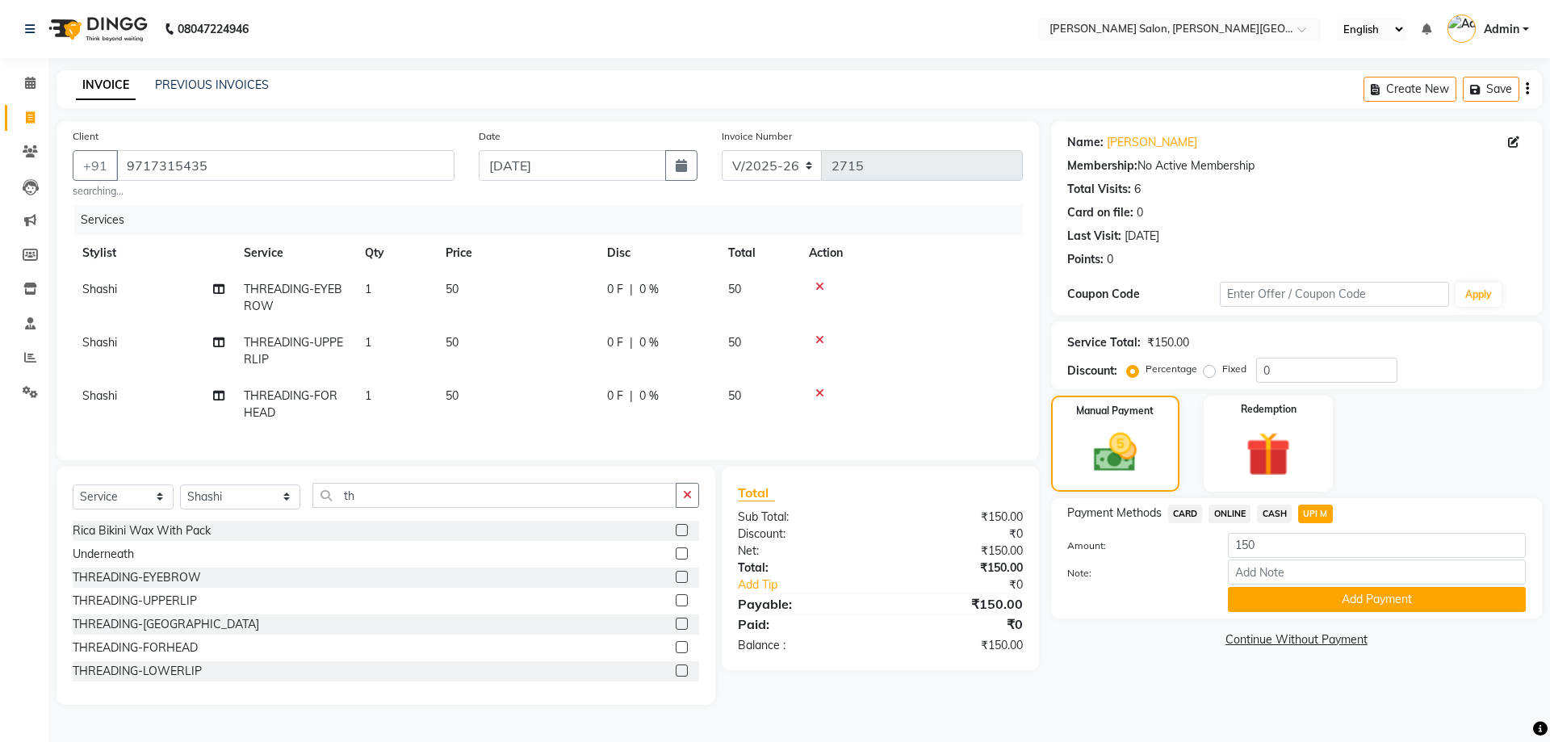
drag, startPoint x: 1373, startPoint y: 627, endPoint x: 1371, endPoint y: 613, distance: 14.6
click at [1373, 624] on div "Name: [PERSON_NAME] Membership: No Active Membership Total Visits: 6 Card on fi…" at bounding box center [1302, 413] width 503 height 584
click at [1371, 612] on div "Payment Methods CARD ONLINE CASH UPI M Amount: 150 Note: Add Payment" at bounding box center [1296, 558] width 491 height 120
click at [1370, 603] on button "Add Payment" at bounding box center [1377, 599] width 298 height 25
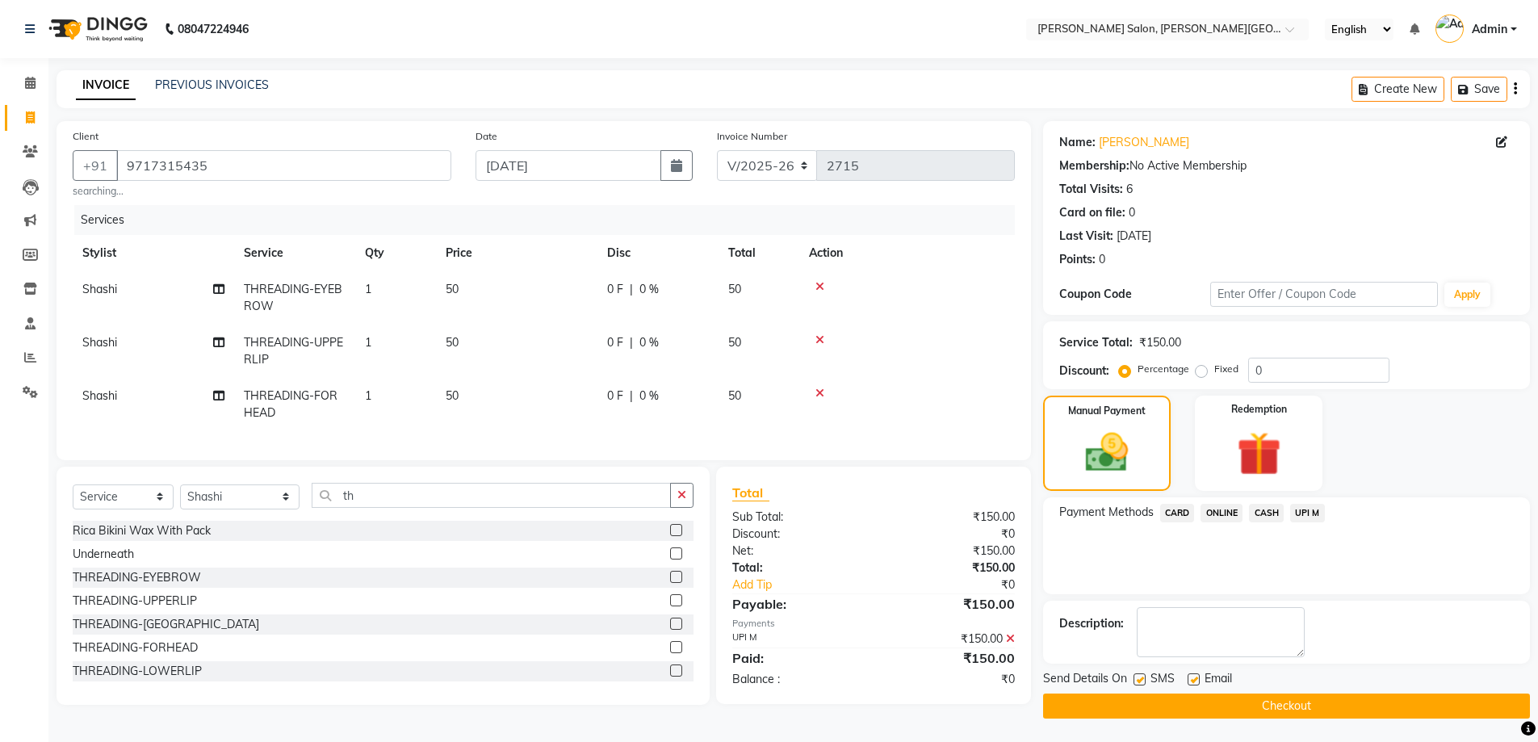
drag, startPoint x: 1363, startPoint y: 707, endPoint x: 1247, endPoint y: 545, distance: 199.2
click at [1363, 704] on button "Checkout" at bounding box center [1286, 706] width 487 height 25
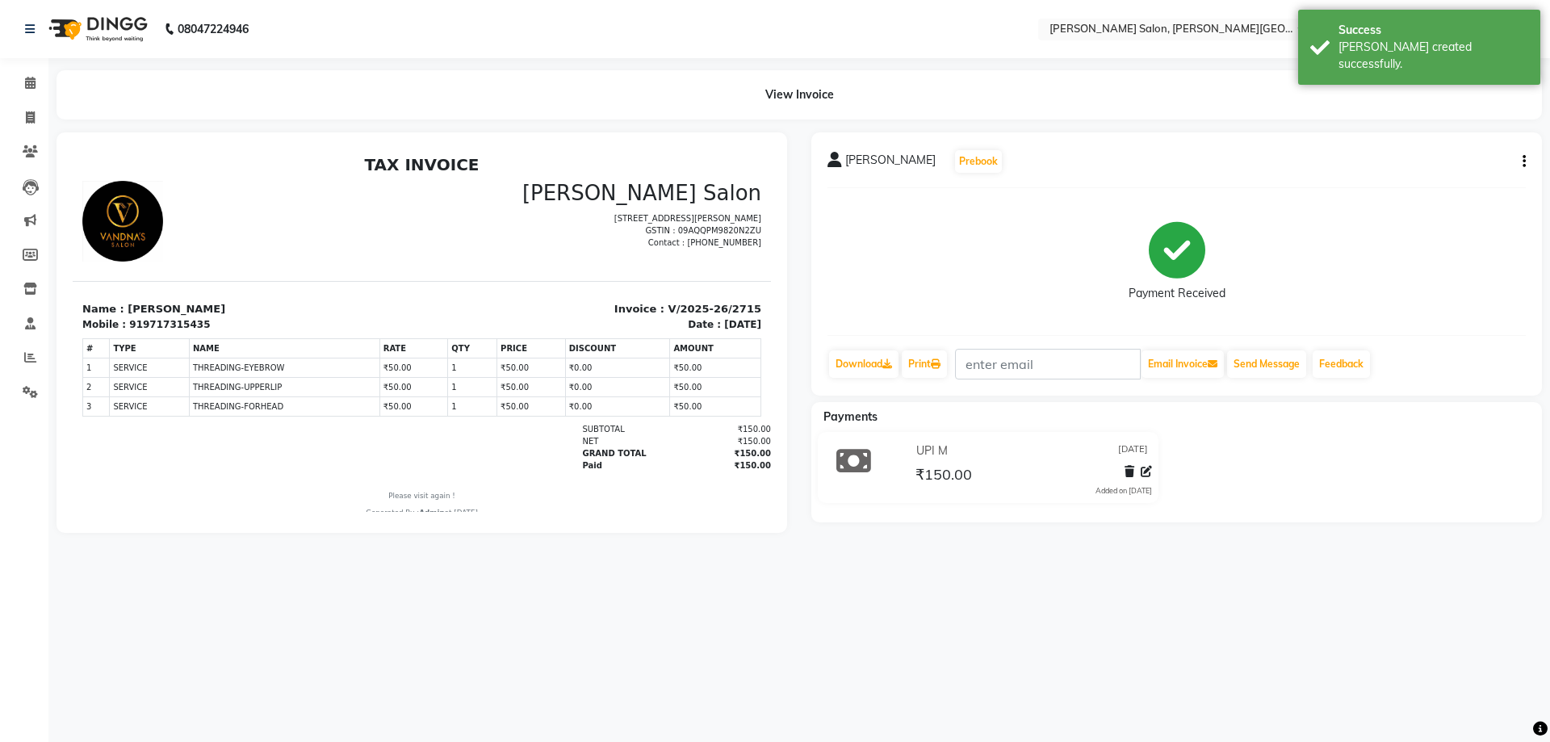
click at [263, 81] on div "View Invoice" at bounding box center [800, 94] width 1486 height 49
click at [27, 119] on icon at bounding box center [30, 117] width 9 height 12
select select "service"
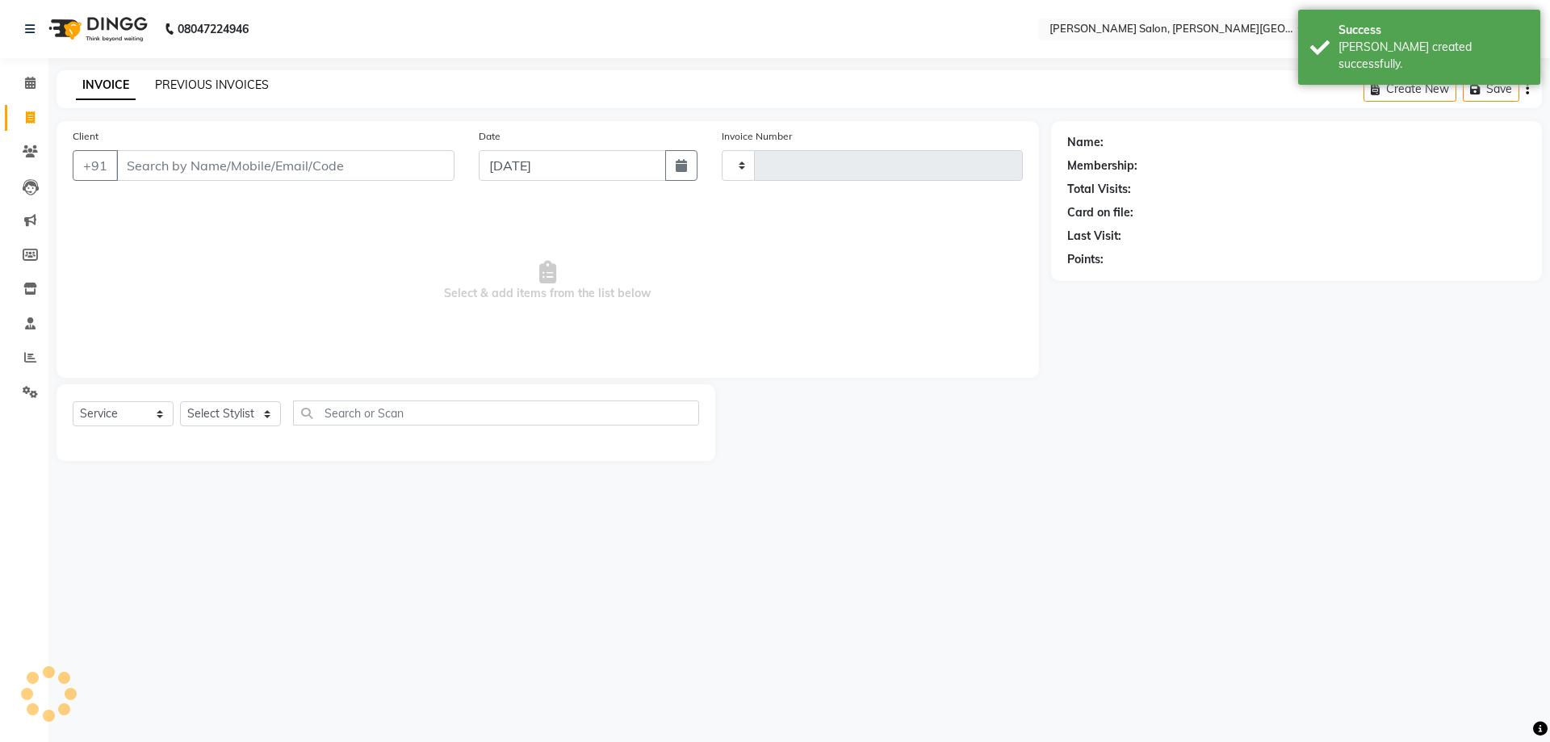
click at [225, 89] on link "PREVIOUS INVOICES" at bounding box center [212, 85] width 114 height 15
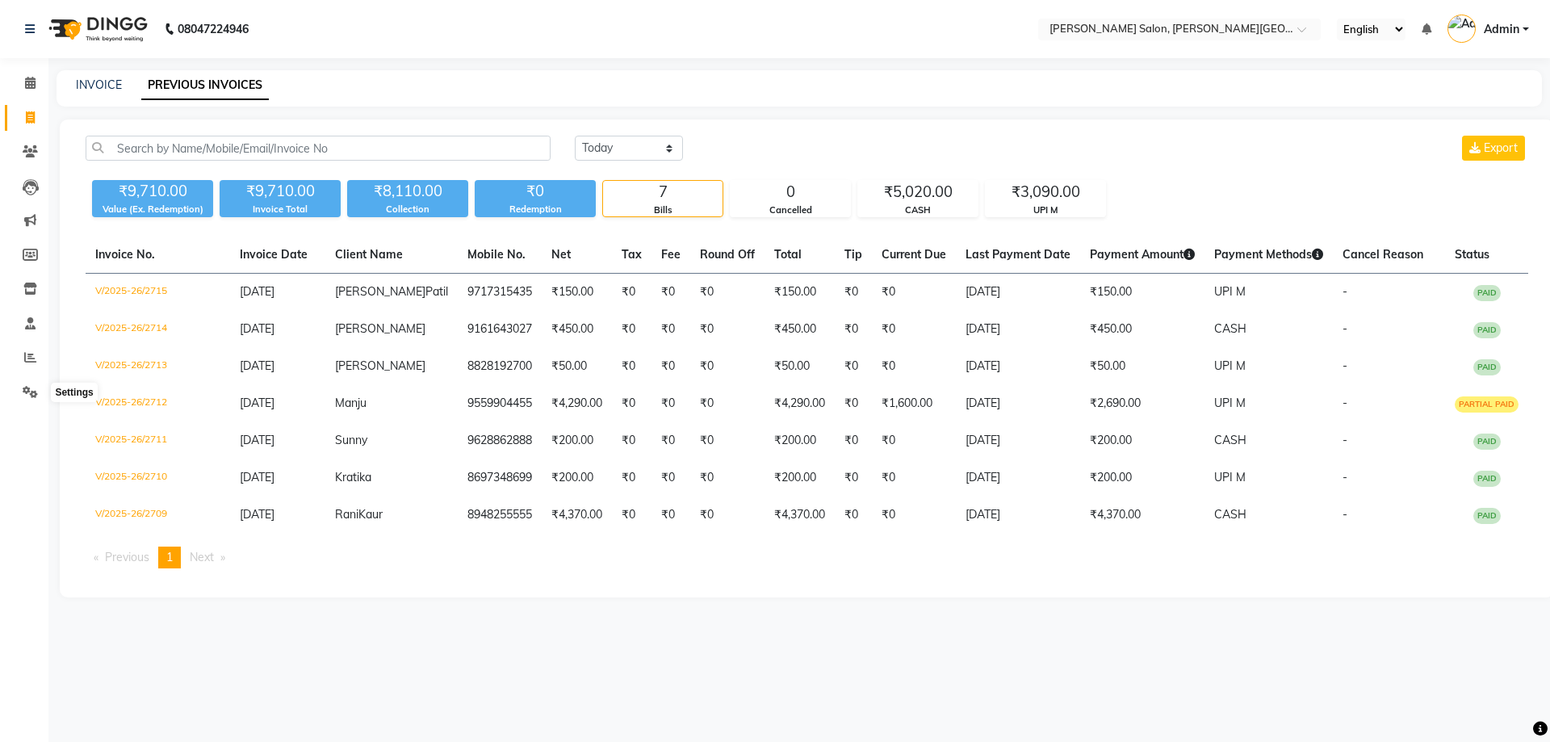
click at [32, 409] on li "Completed InProgress Upcoming Dropped Tentative Check-In Confirm" at bounding box center [24, 413] width 48 height 8
click at [18, 409] on li "Completed InProgress Upcoming Dropped Tentative Check-In Confirm" at bounding box center [24, 413] width 48 height 8
click at [27, 391] on icon at bounding box center [30, 392] width 15 height 12
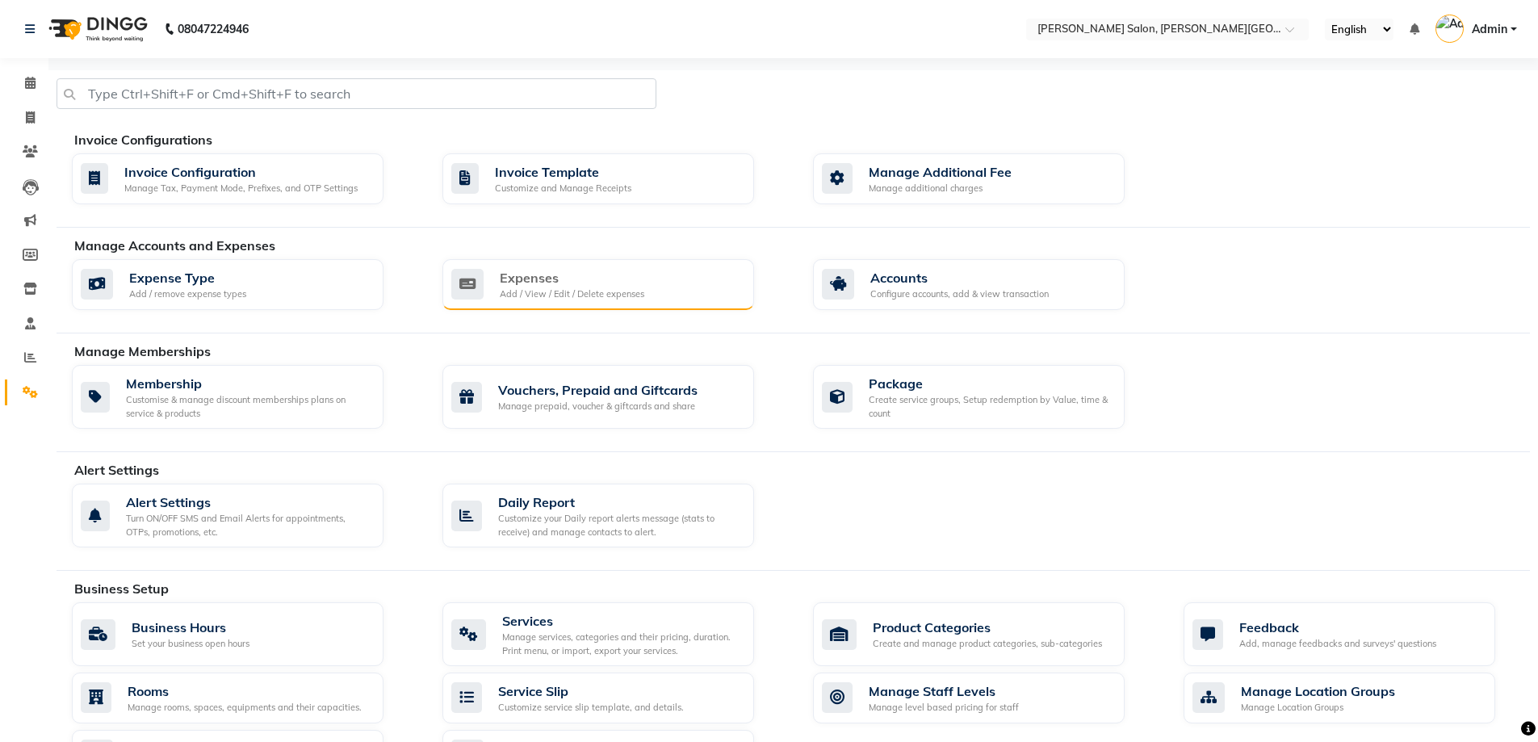
click at [586, 299] on div "Add / View / Edit / Delete expenses" at bounding box center [572, 294] width 145 height 14
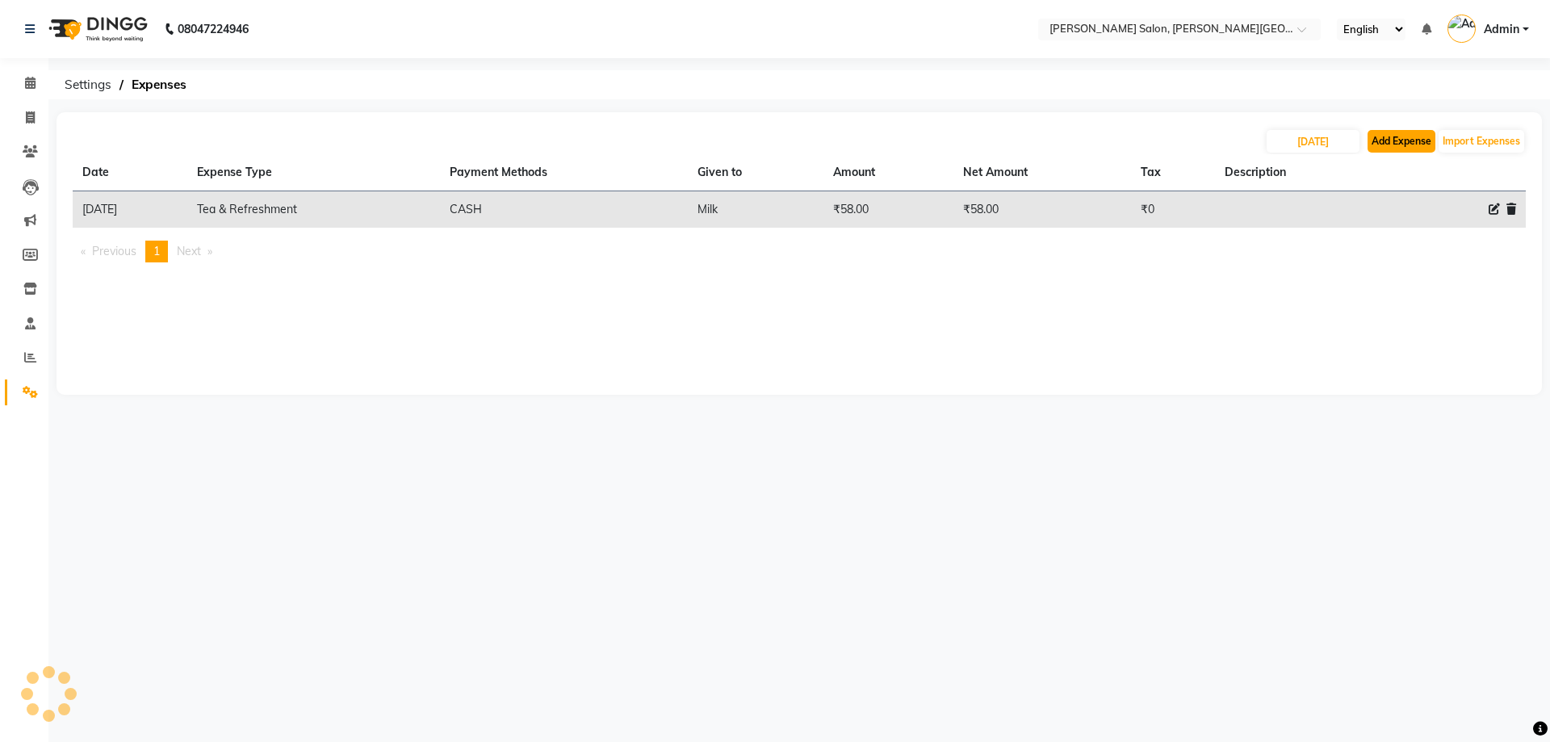
click at [1384, 144] on button "Add Expense" at bounding box center [1402, 141] width 68 height 23
select select "1"
select select "2930"
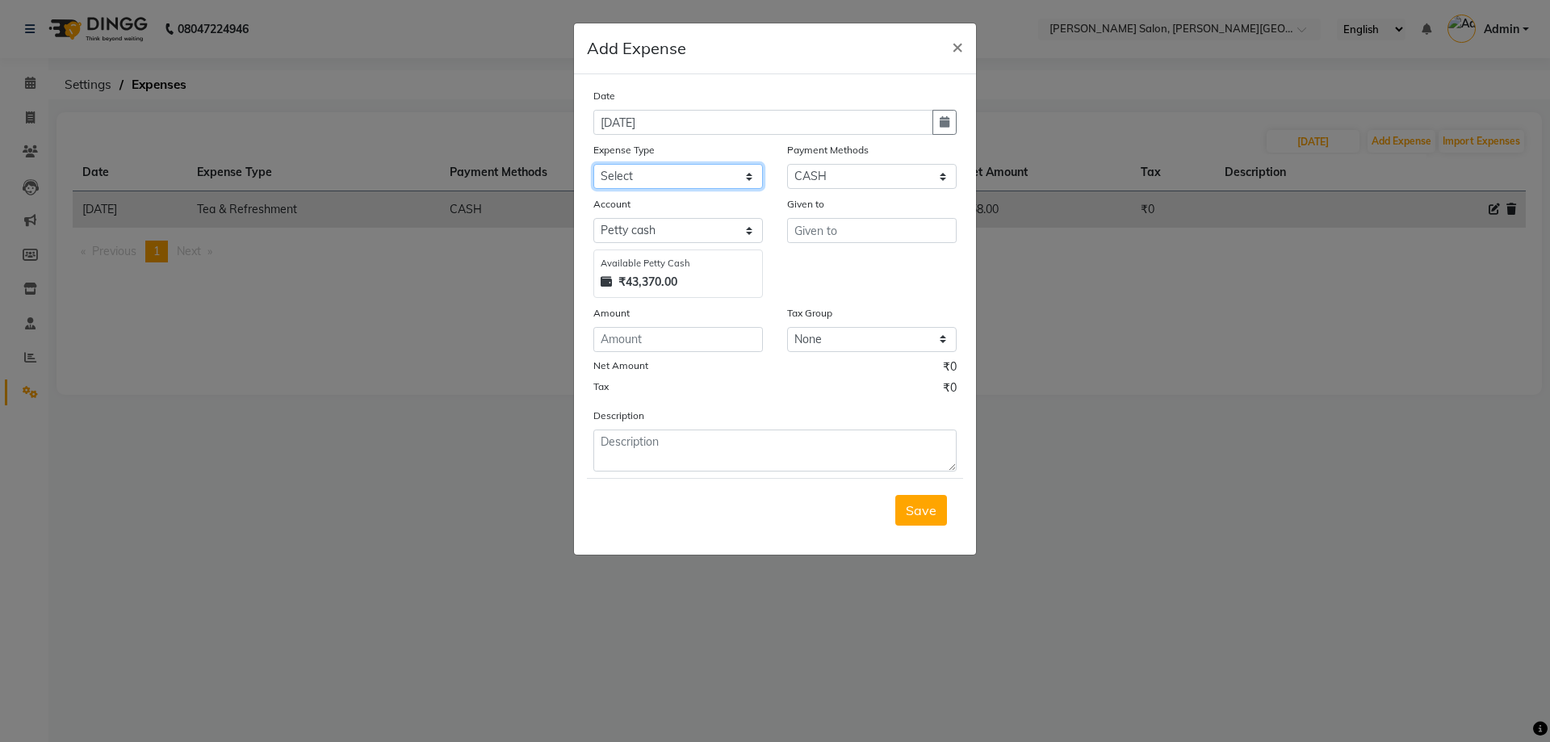
click at [659, 174] on select "Select Advance Salary Bank charges Card Expenses Car maintenance Cash transfer …" at bounding box center [678, 176] width 170 height 25
select select "4631"
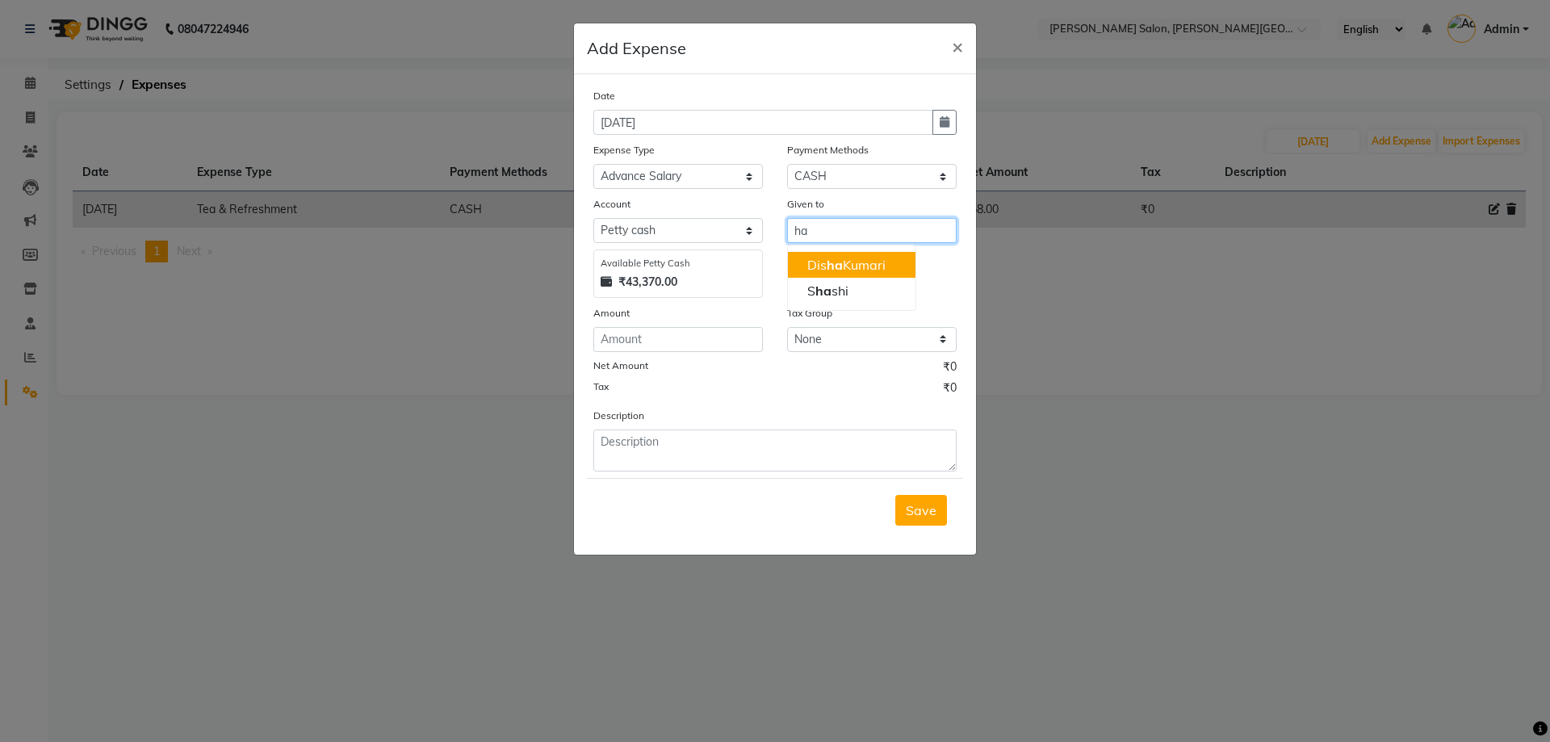
type input "h"
type input "Honey"
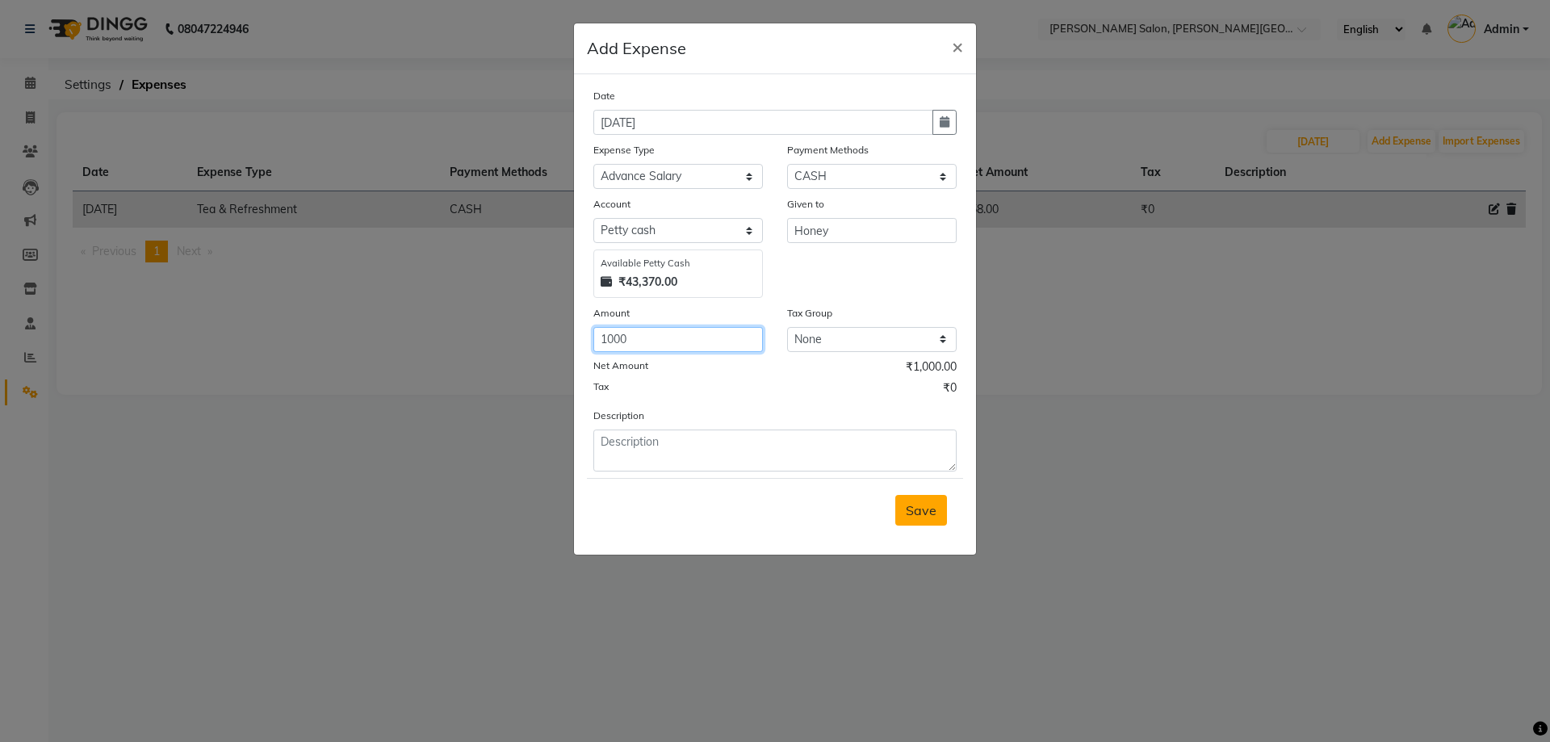
type input "1000"
click at [918, 512] on span "Save" at bounding box center [921, 510] width 31 height 16
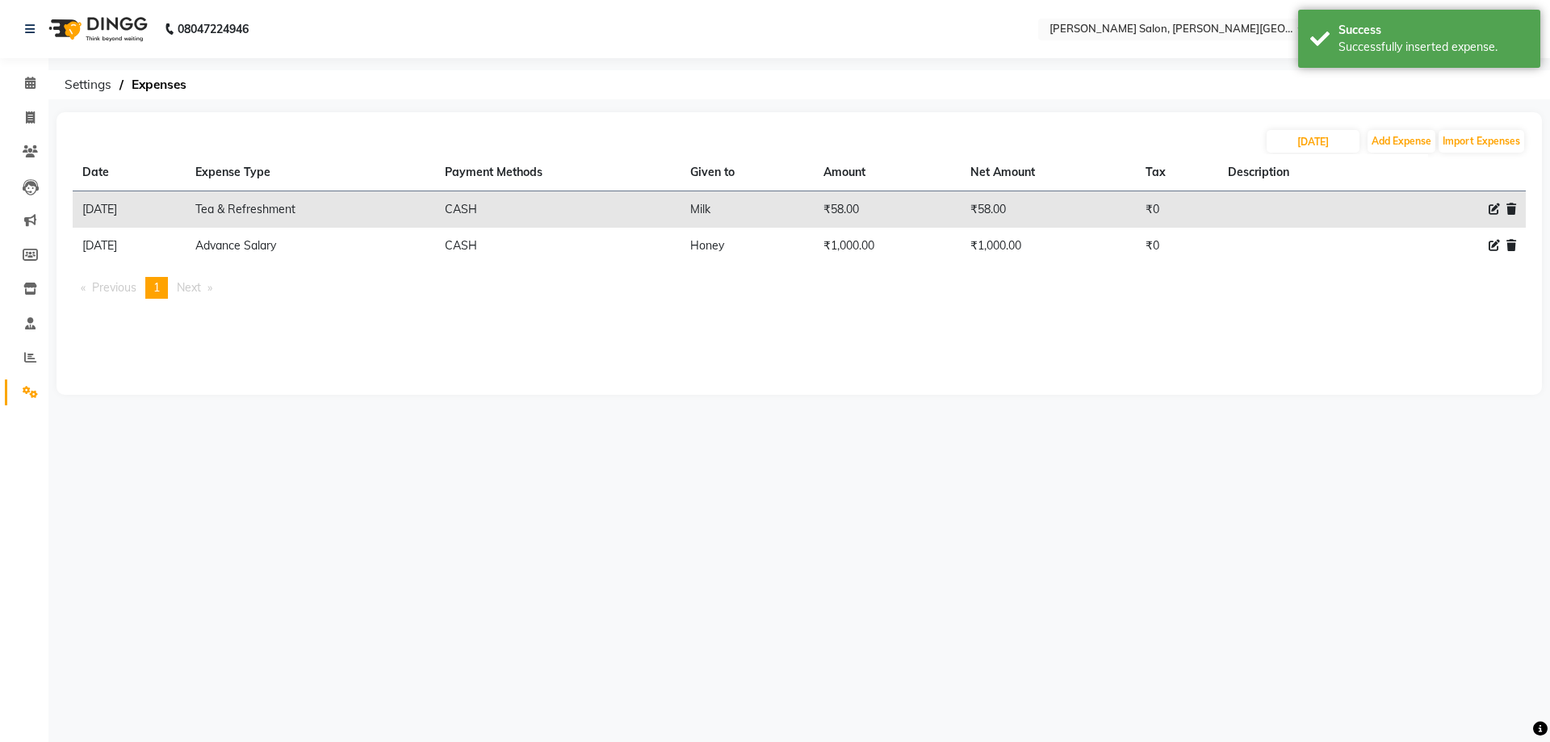
click at [1387, 156] on th "Description" at bounding box center [1302, 172] width 169 height 37
click at [1396, 143] on button "Add Expense" at bounding box center [1402, 141] width 68 height 23
select select "1"
select select "2930"
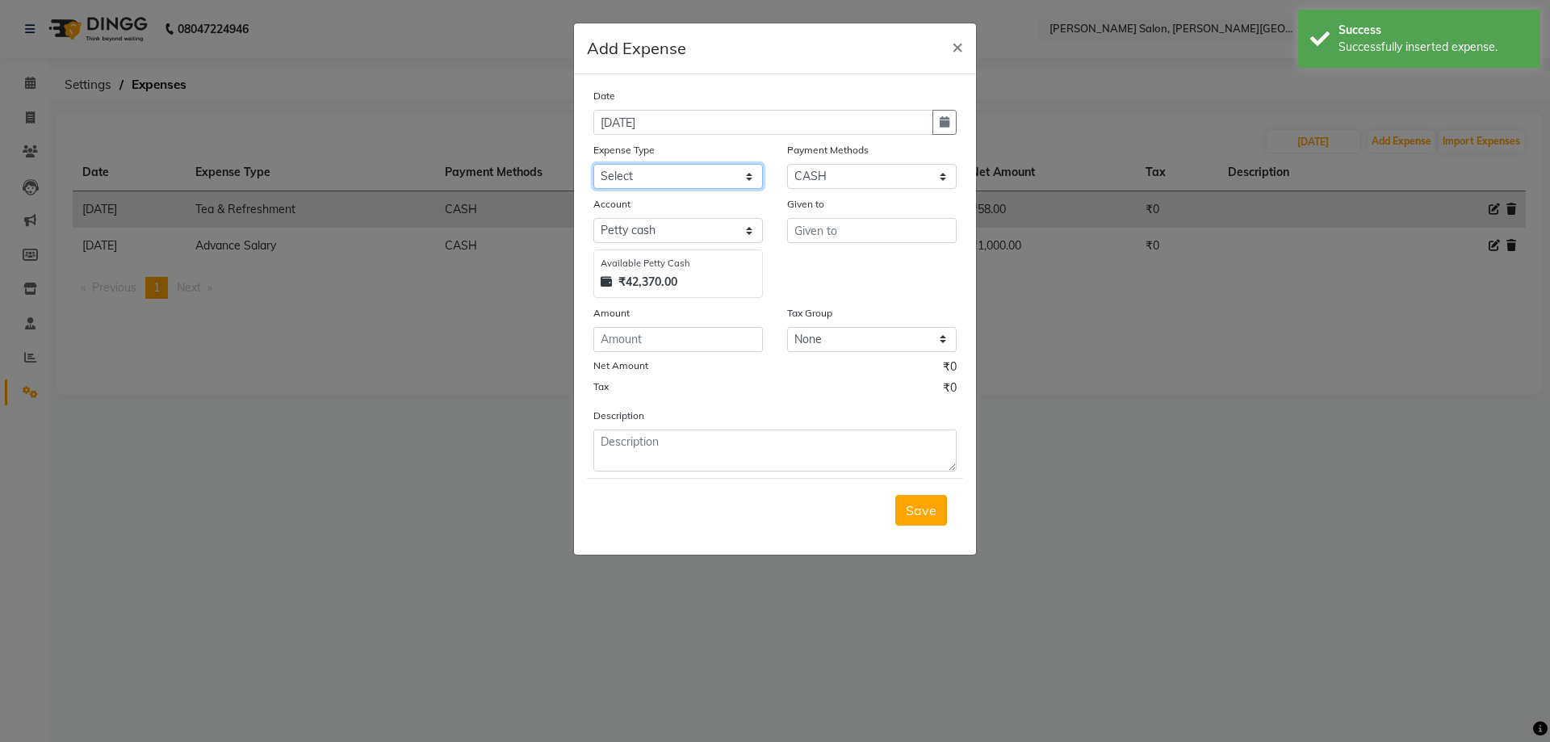
click at [675, 174] on select "Select Advance Salary Bank charges Card Expenses Car maintenance Cash transfer …" at bounding box center [678, 176] width 170 height 25
select select "4630"
click at [593, 164] on select "Select Advance Salary Bank charges Card Expenses Car maintenance Cash transfer …" at bounding box center [678, 176] width 170 height 25
drag, startPoint x: 882, startPoint y: 227, endPoint x: 606, endPoint y: 274, distance: 280.1
click at [609, 272] on div "Account Select [PERSON_NAME] cash Default account Available [PERSON_NAME] Cash …" at bounding box center [775, 246] width 388 height 103
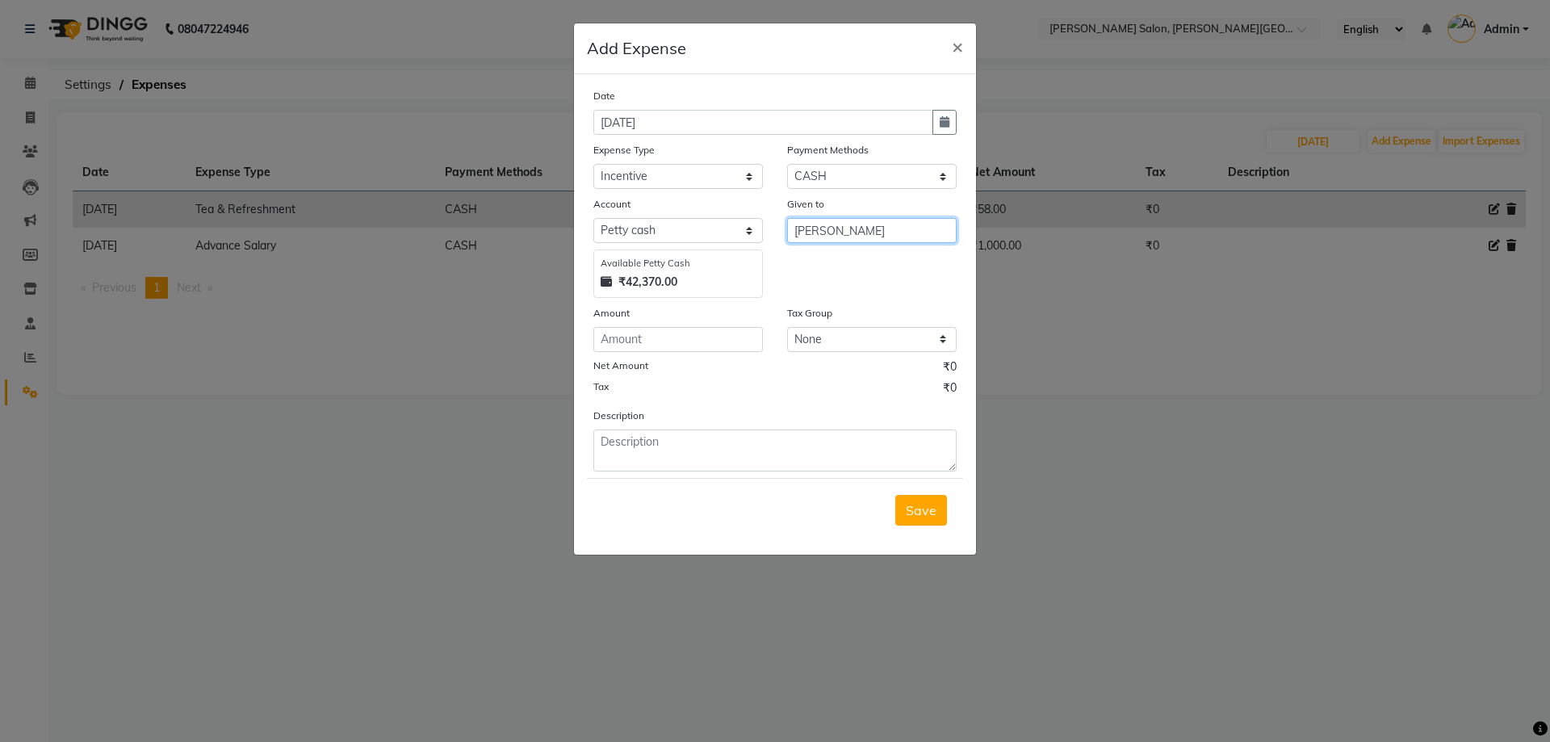
type input "[PERSON_NAME]"
type input "280"
click at [907, 510] on span "Save" at bounding box center [921, 510] width 31 height 16
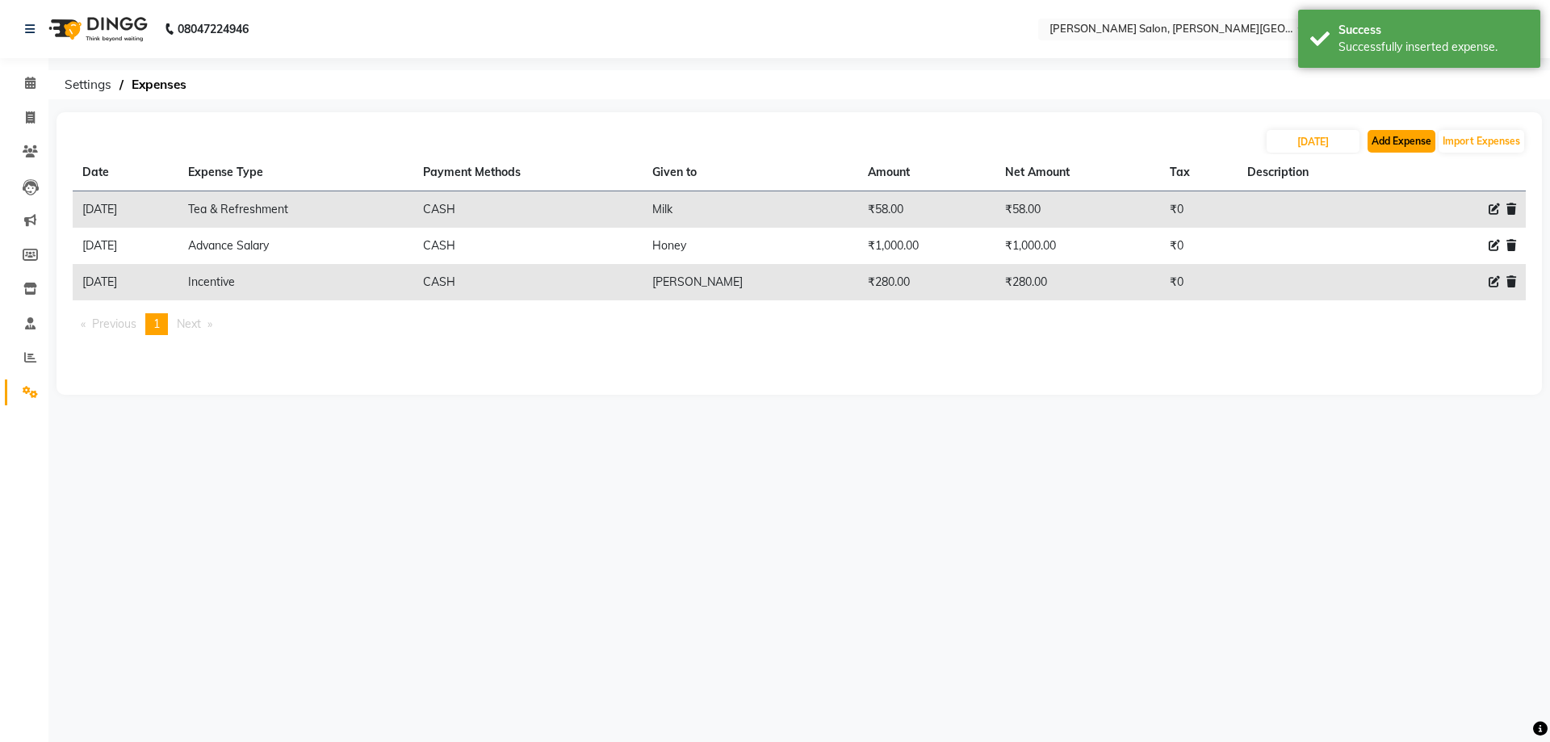
click at [1402, 142] on button "Add Expense" at bounding box center [1402, 141] width 68 height 23
select select "1"
select select "2930"
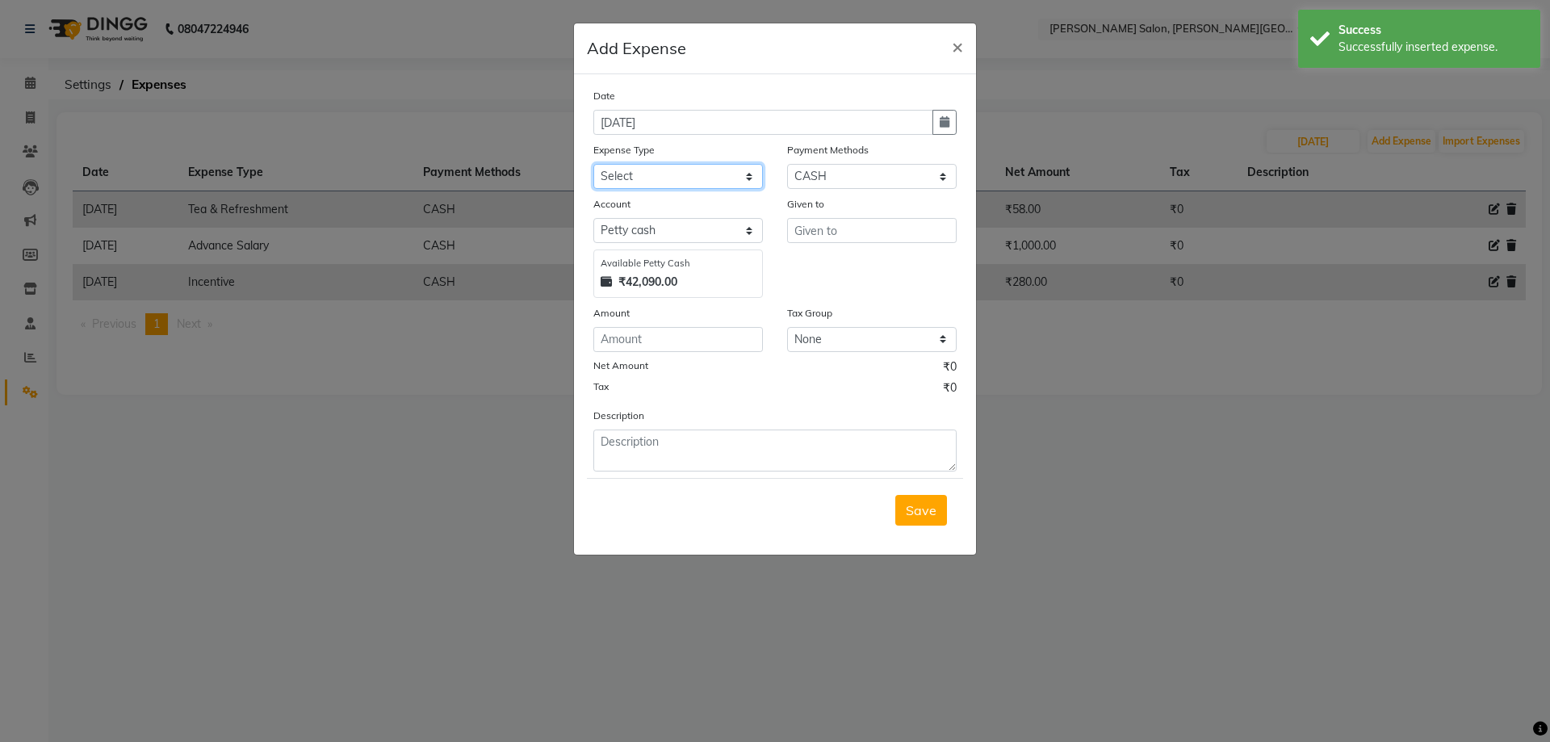
click at [697, 178] on select "Select Advance Salary Bank charges Card Expenses Car maintenance Cash transfer …" at bounding box center [678, 176] width 170 height 25
select select "4630"
click at [593, 164] on select "Select Advance Salary Bank charges Card Expenses Car maintenance Cash transfer …" at bounding box center [678, 176] width 170 height 25
type input "Irfan"
type input "1160"
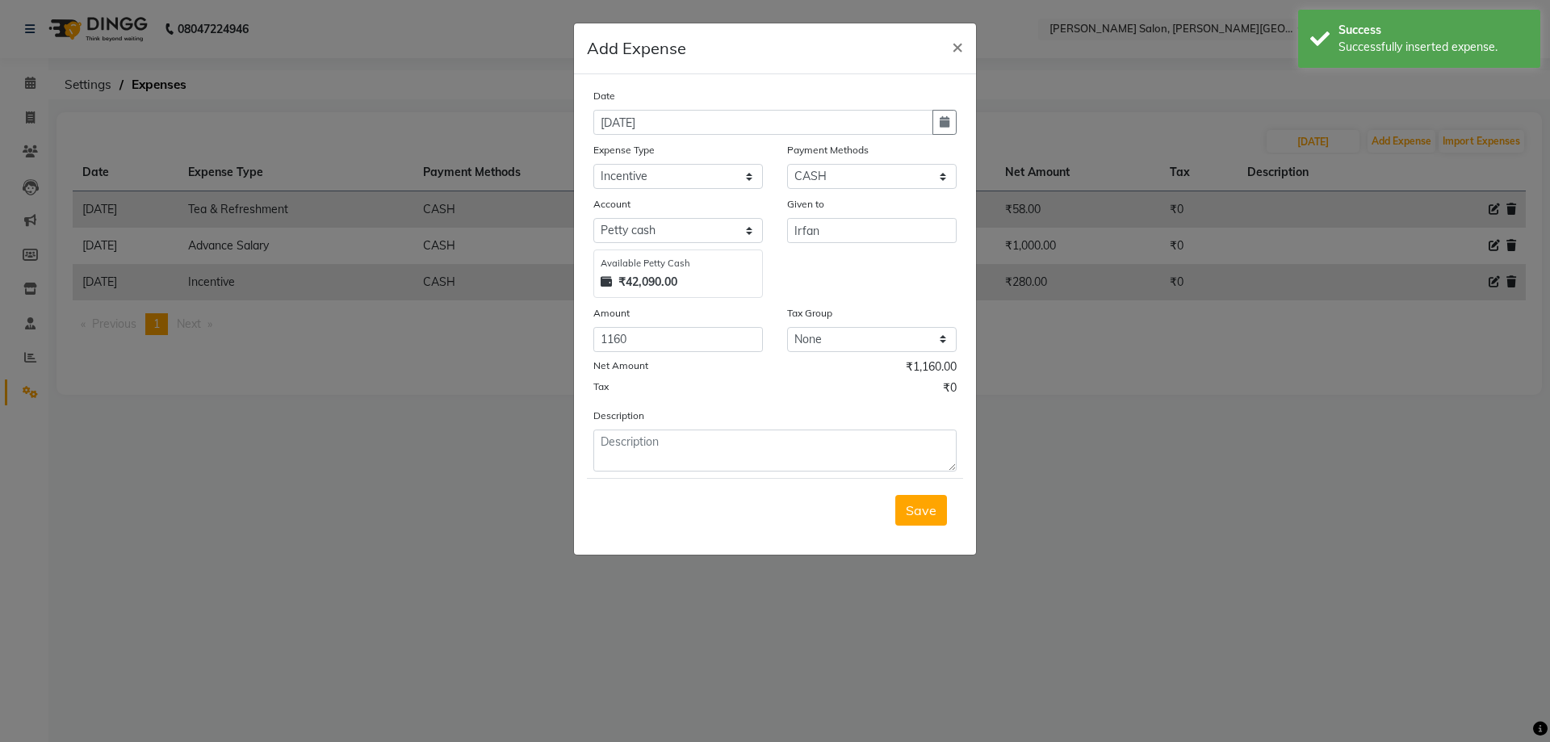
click at [891, 496] on div "Save" at bounding box center [775, 510] width 376 height 64
click at [930, 502] on span "Save" at bounding box center [921, 510] width 31 height 16
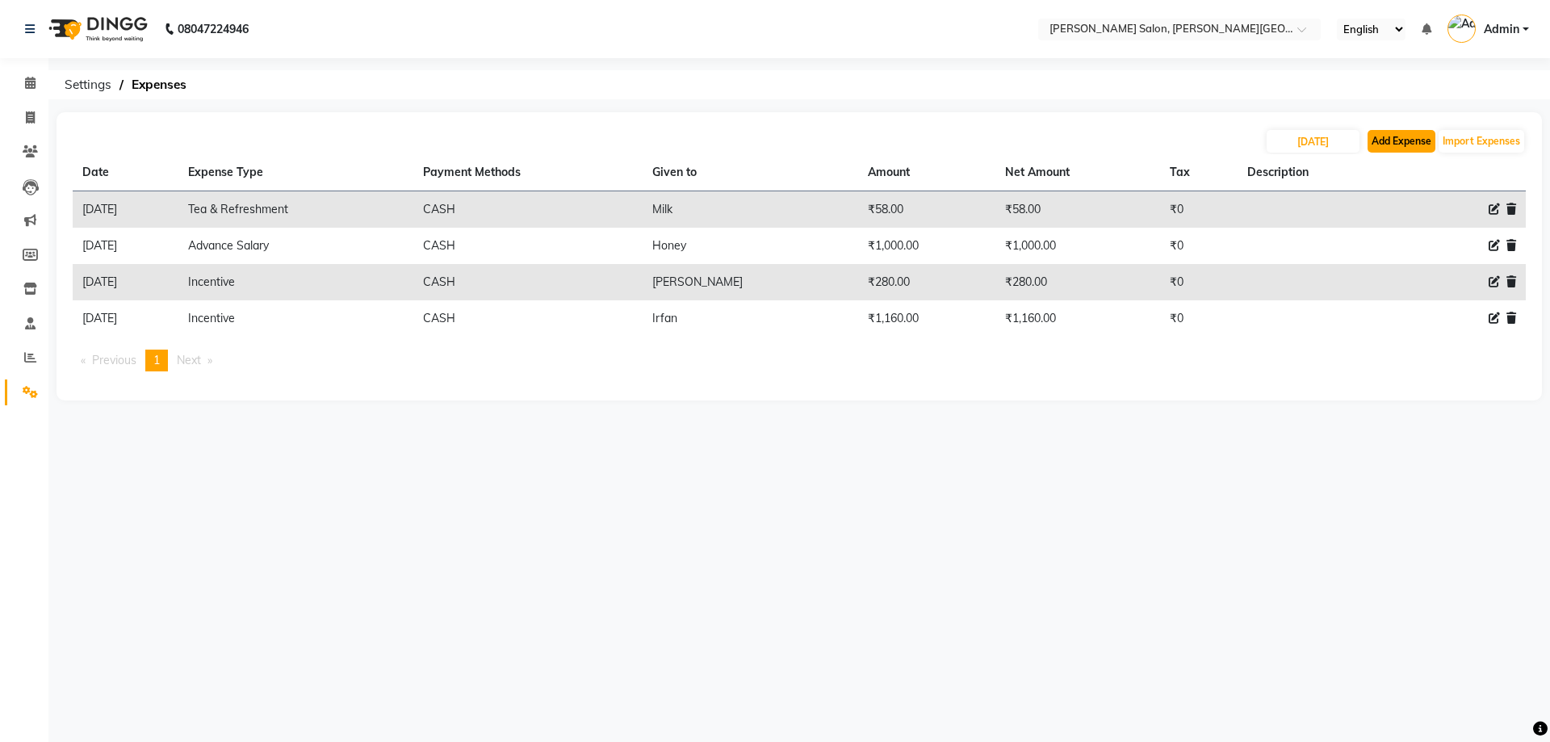
click at [1412, 140] on button "Add Expense" at bounding box center [1402, 141] width 68 height 23
select select "1"
select select "2930"
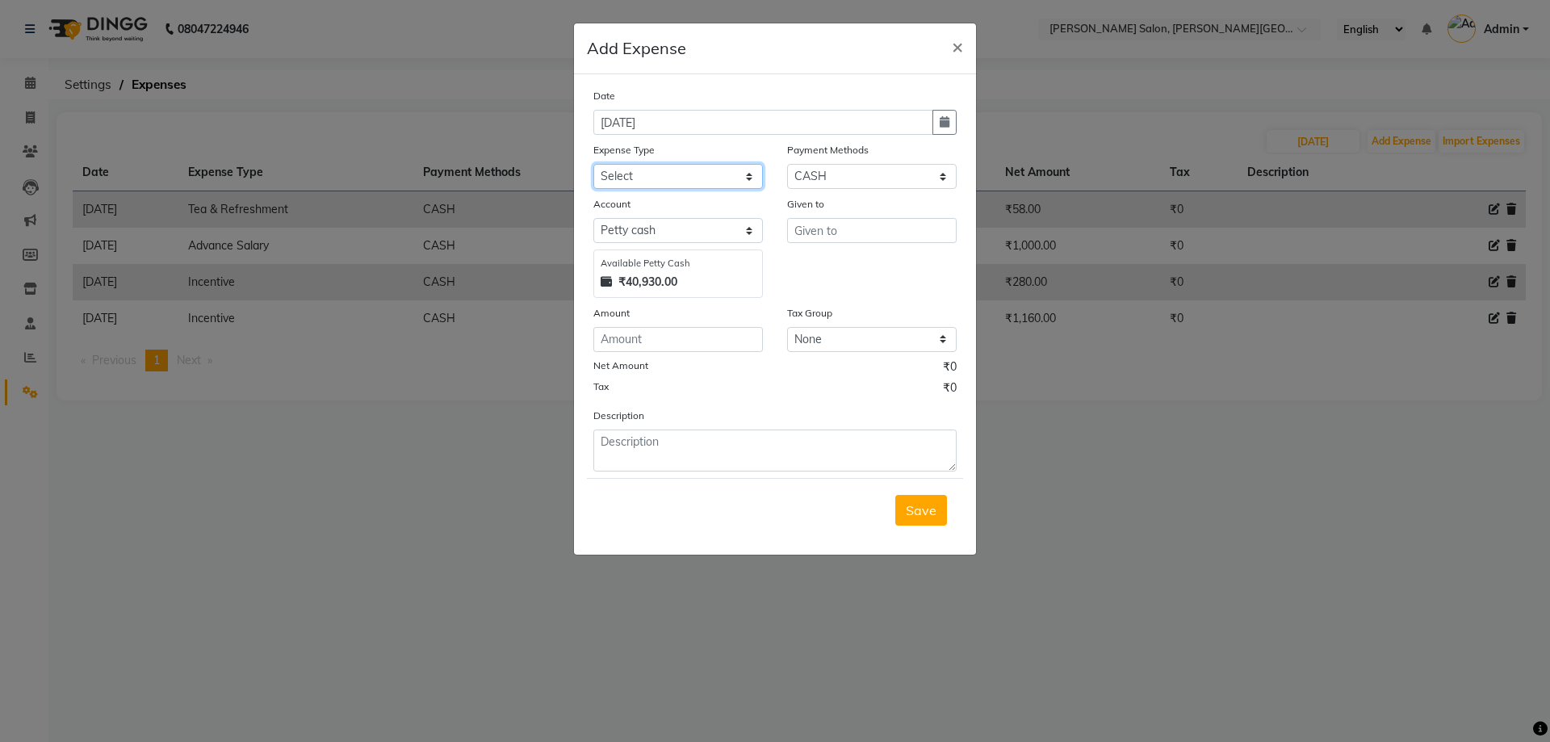
click at [664, 180] on select "Select Advance Salary Bank charges Card Expenses Car maintenance Cash transfer …" at bounding box center [678, 176] width 170 height 25
select select "4630"
click at [593, 164] on select "Select Advance Salary Bank charges Card Expenses Car maintenance Cash transfer …" at bounding box center [678, 176] width 170 height 25
type input "Sagar"
type input "710"
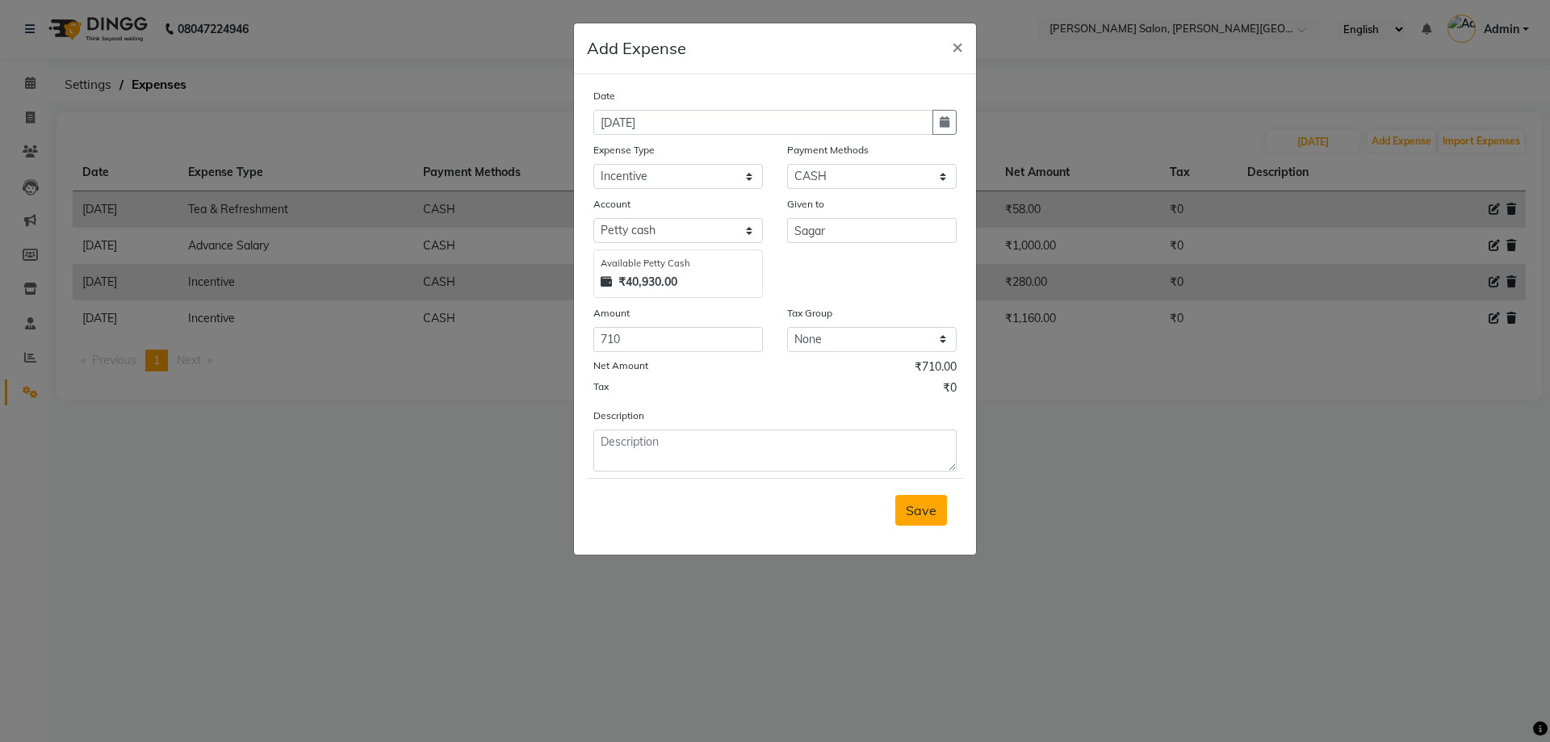
click at [921, 518] on button "Save" at bounding box center [921, 510] width 52 height 31
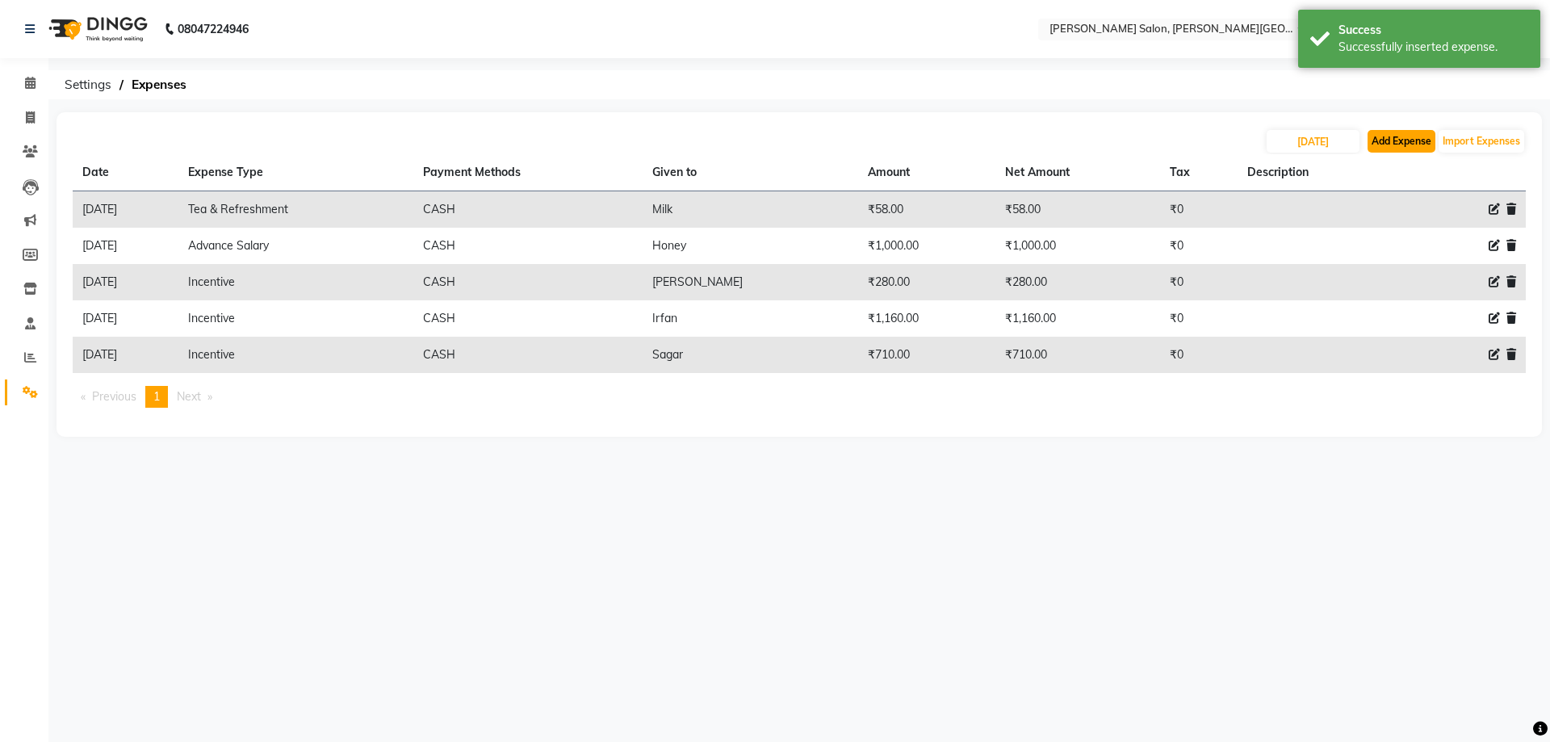
click at [1404, 143] on button "Add Expense" at bounding box center [1402, 141] width 68 height 23
select select "1"
select select "2930"
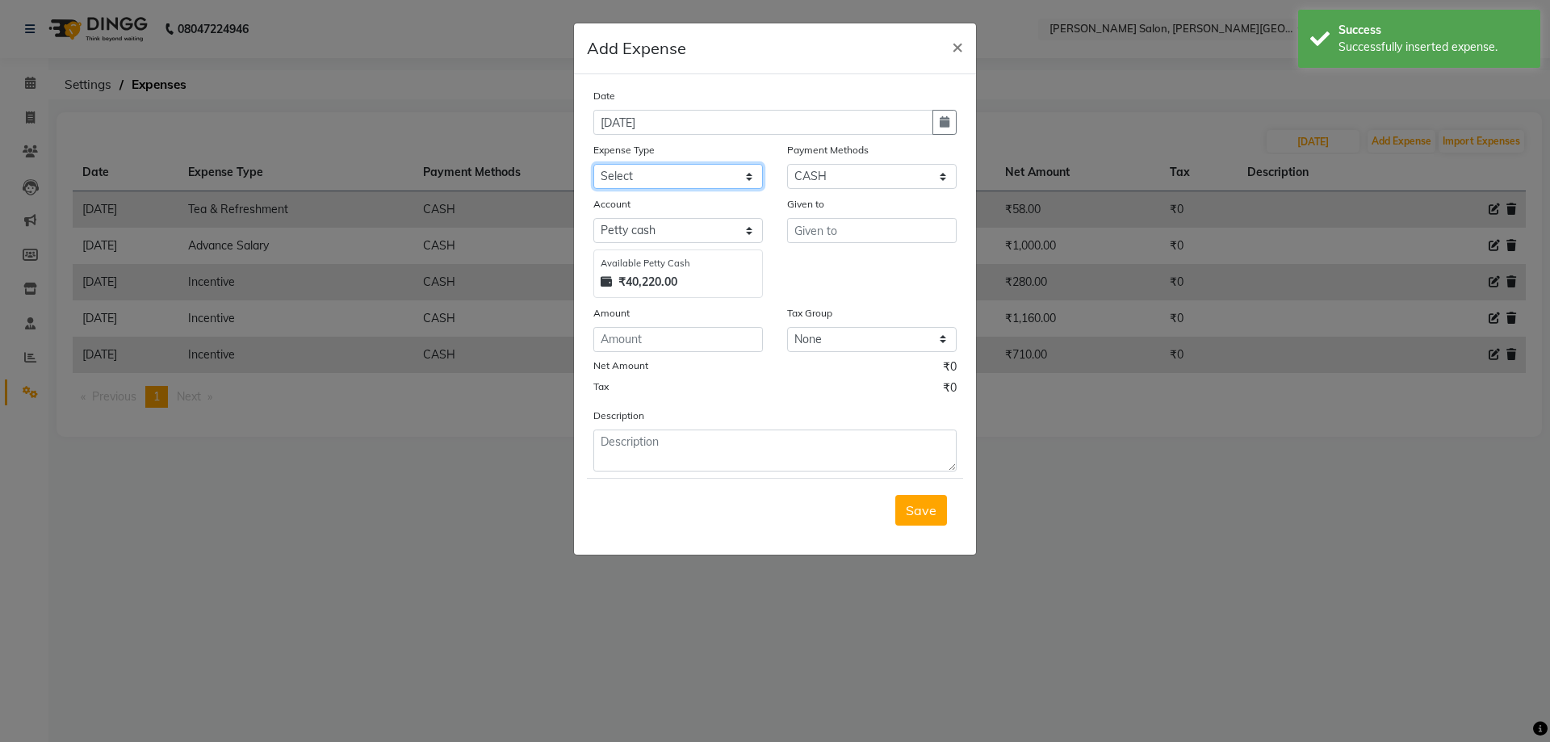
click at [668, 177] on select "Select Advance Salary Bank charges Card Expenses Car maintenance Cash transfer …" at bounding box center [678, 176] width 170 height 25
select select "4630"
click at [593, 164] on select "Select Advance Salary Bank charges Card Expenses Car maintenance Cash transfer …" at bounding box center [678, 176] width 170 height 25
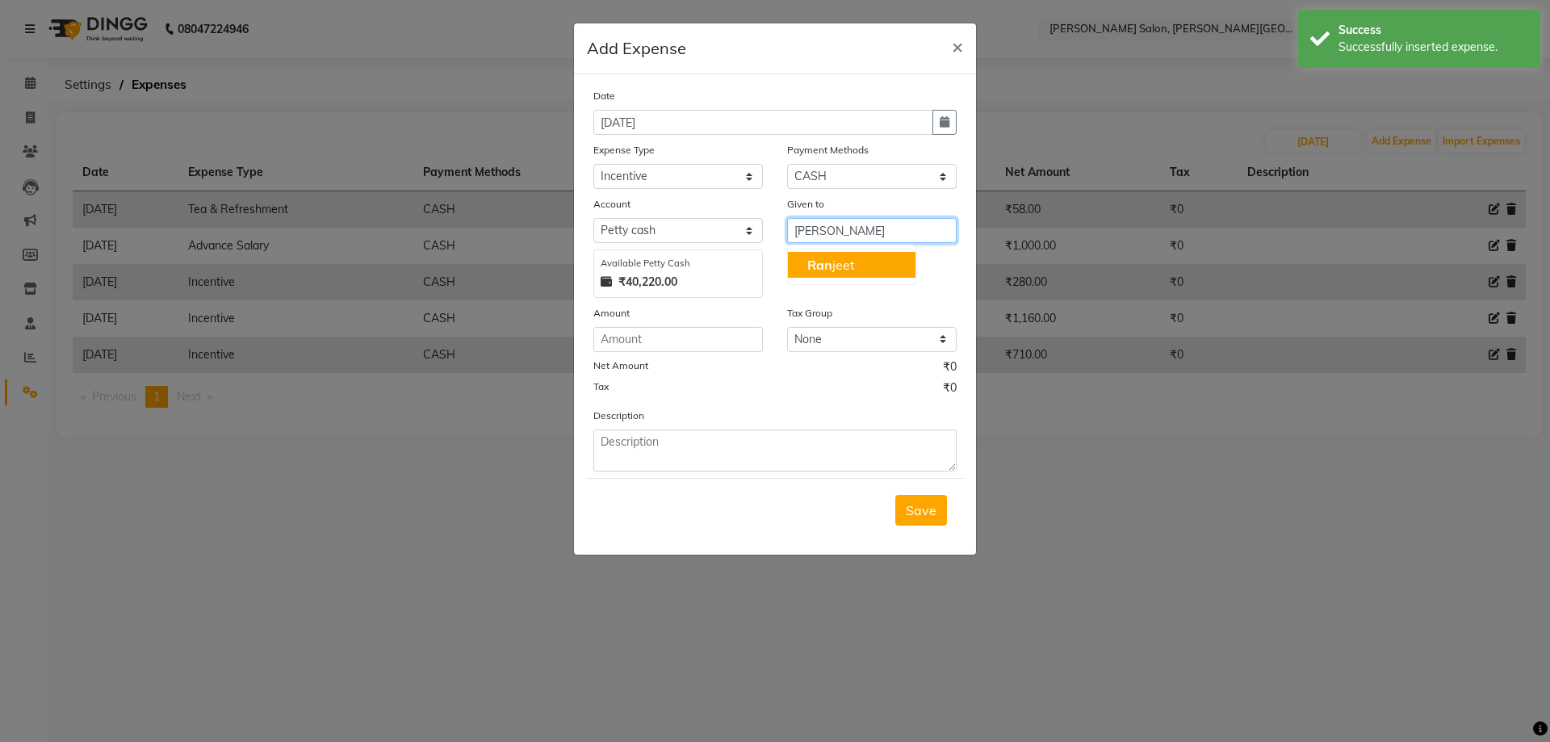
type input "[PERSON_NAME]"
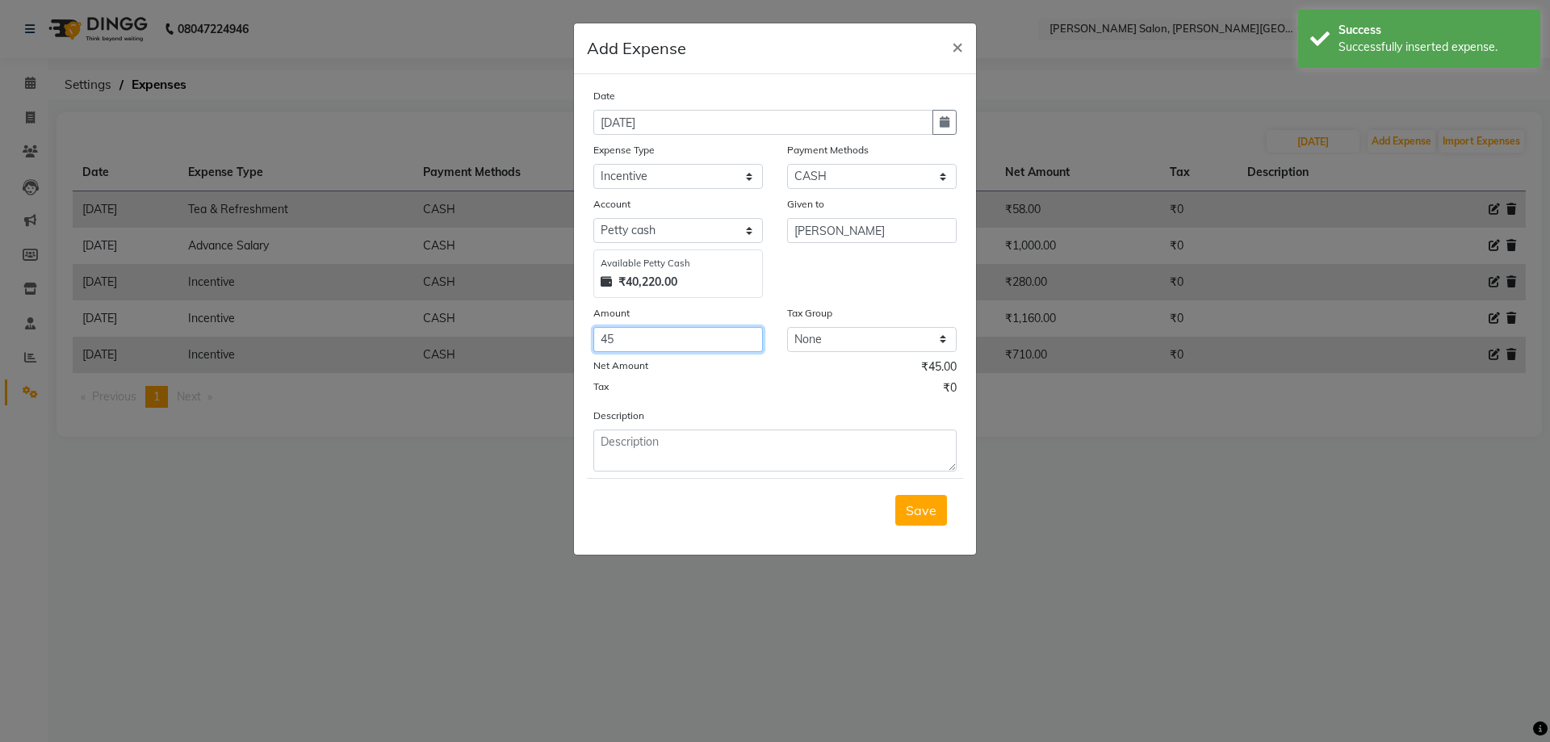
type input "45"
drag, startPoint x: 947, startPoint y: 509, endPoint x: 921, endPoint y: 509, distance: 25.8
click at [937, 510] on div "Save" at bounding box center [775, 510] width 376 height 64
click at [920, 510] on span "Save" at bounding box center [921, 510] width 31 height 16
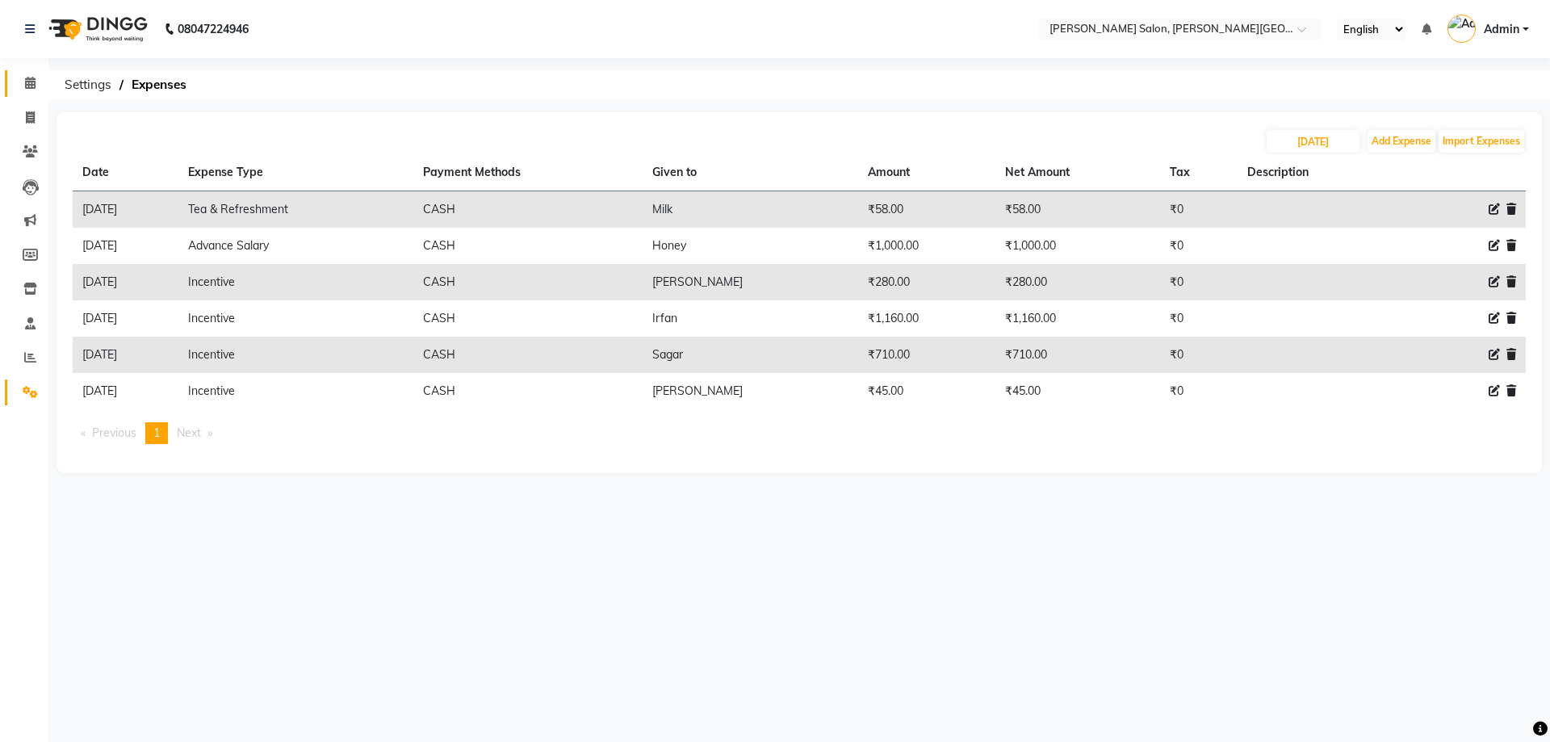
click at [27, 83] on icon at bounding box center [30, 83] width 10 height 12
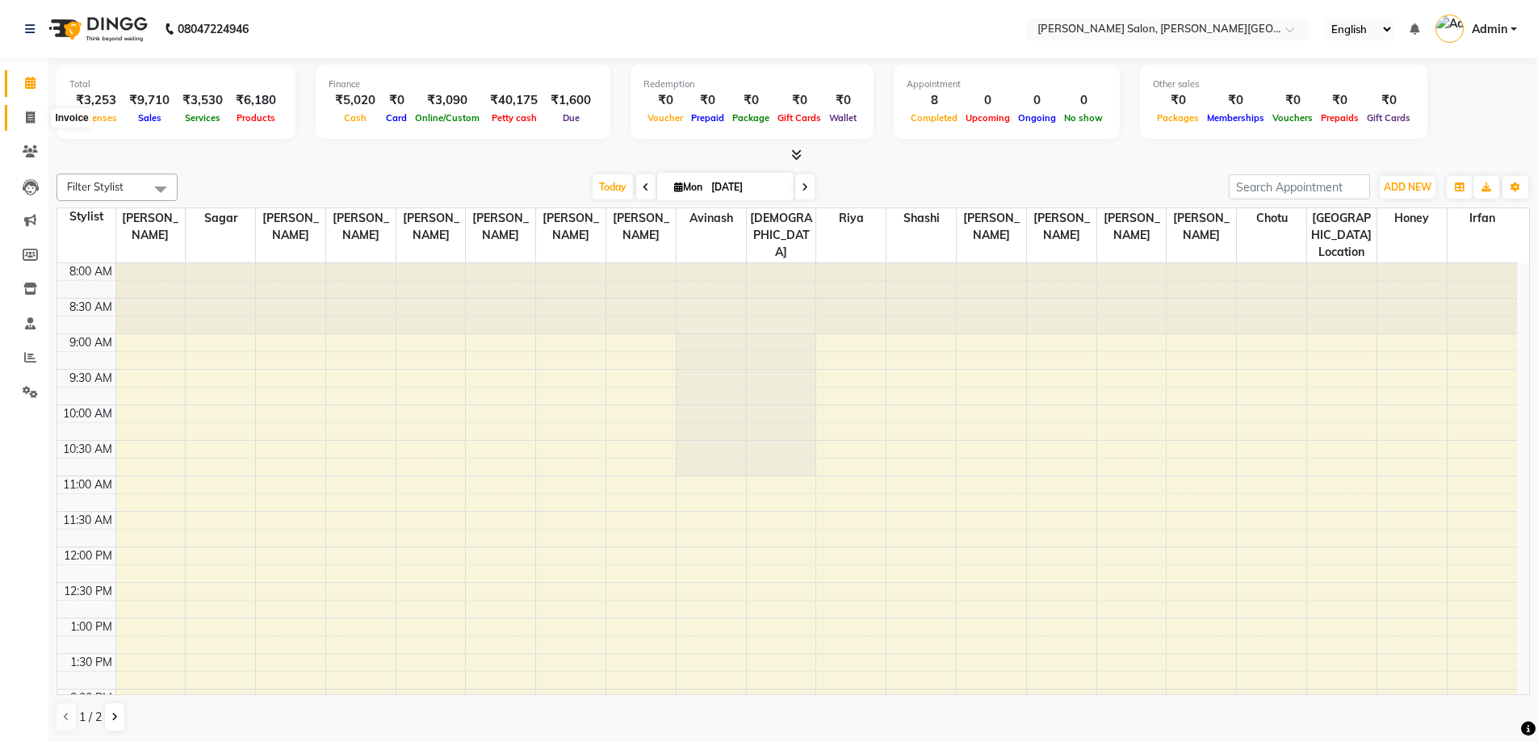
click at [29, 125] on span at bounding box center [30, 118] width 28 height 19
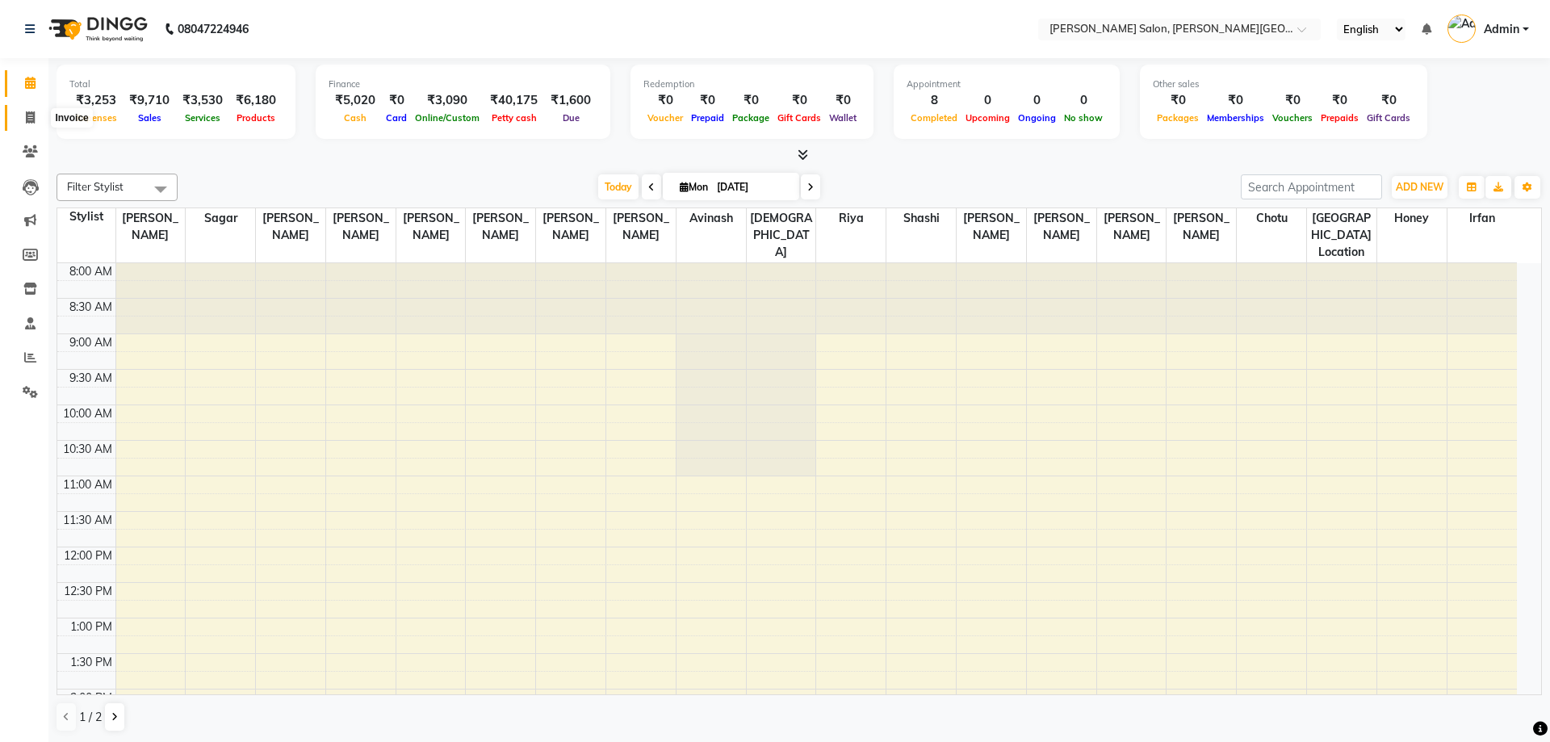
select select "service"
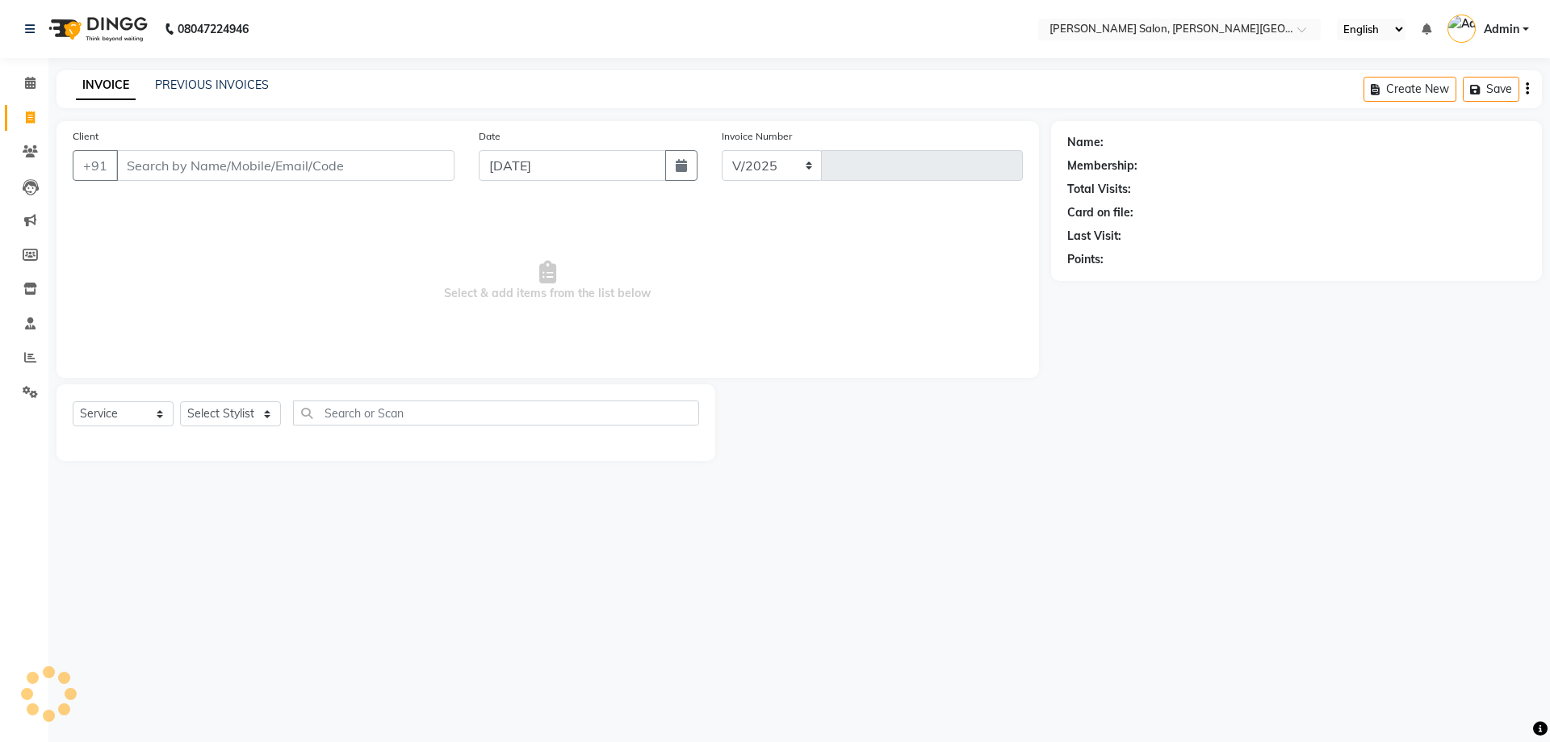
type input "9936432222"
select select "4122"
type input "2716"
type input "9936432222"
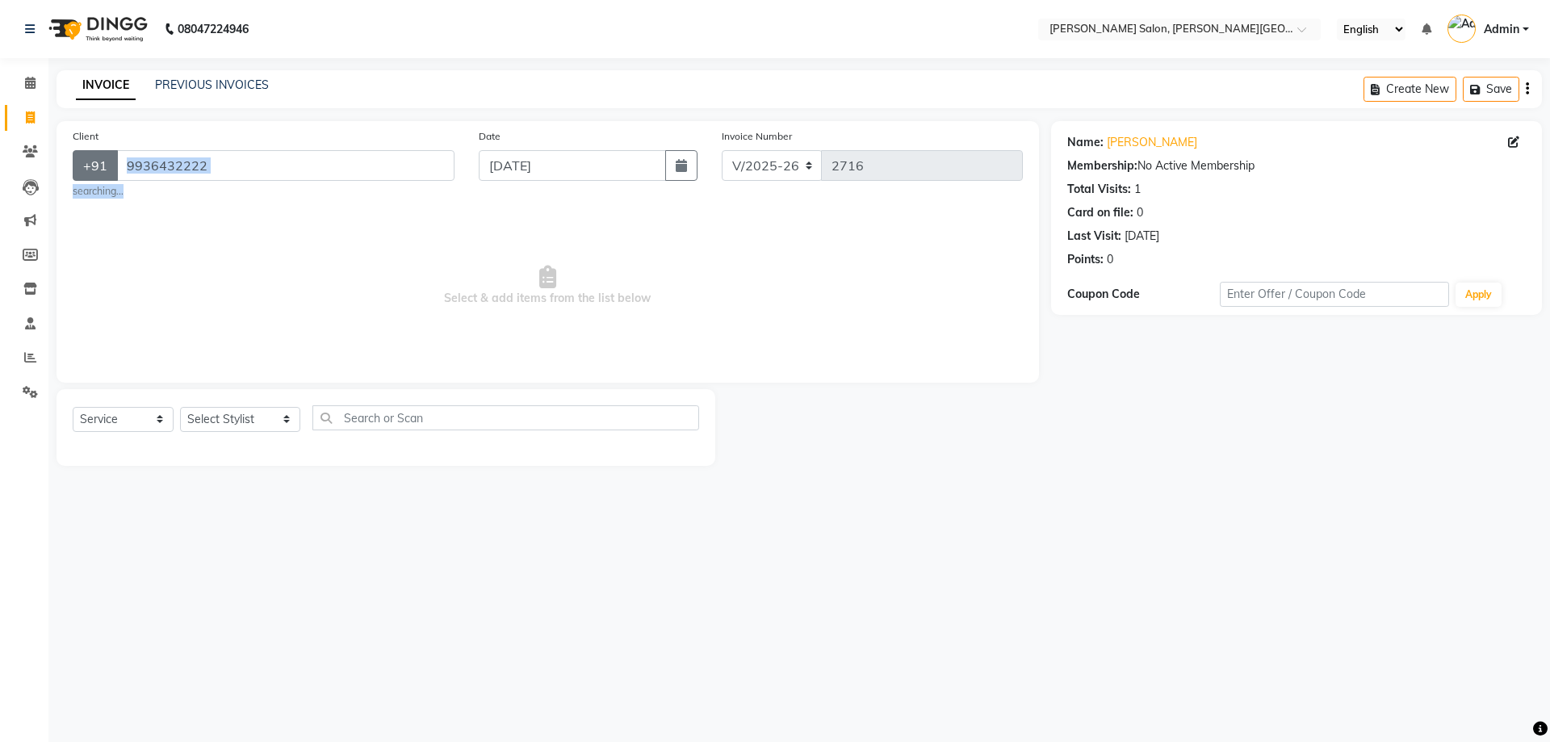
drag, startPoint x: 177, startPoint y: 182, endPoint x: 91, endPoint y: 175, distance: 85.8
click at [91, 175] on div "Client [PHONE_NUMBER] searching..." at bounding box center [264, 163] width 406 height 71
click at [301, 232] on span "Select & add items from the list below" at bounding box center [548, 285] width 950 height 161
click at [251, 422] on select "Select Stylist [PERSON_NAME] [PERSON_NAME] [PERSON_NAME] [PERSON_NAME] [PERSON_…" at bounding box center [240, 419] width 120 height 25
select select "24171"
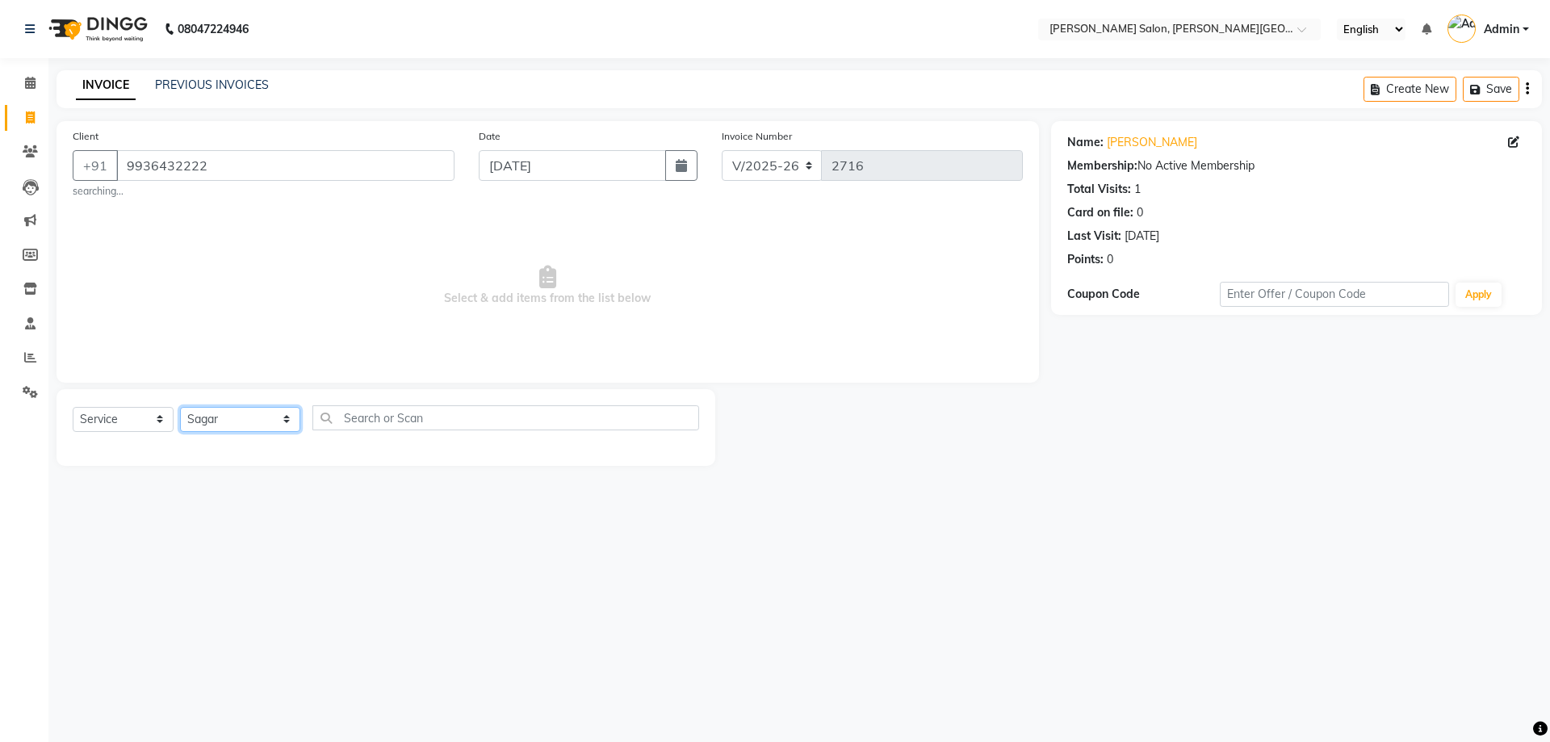
click at [180, 407] on select "Select Stylist [PERSON_NAME] [PERSON_NAME] [PERSON_NAME] [PERSON_NAME] [PERSON_…" at bounding box center [240, 419] width 120 height 25
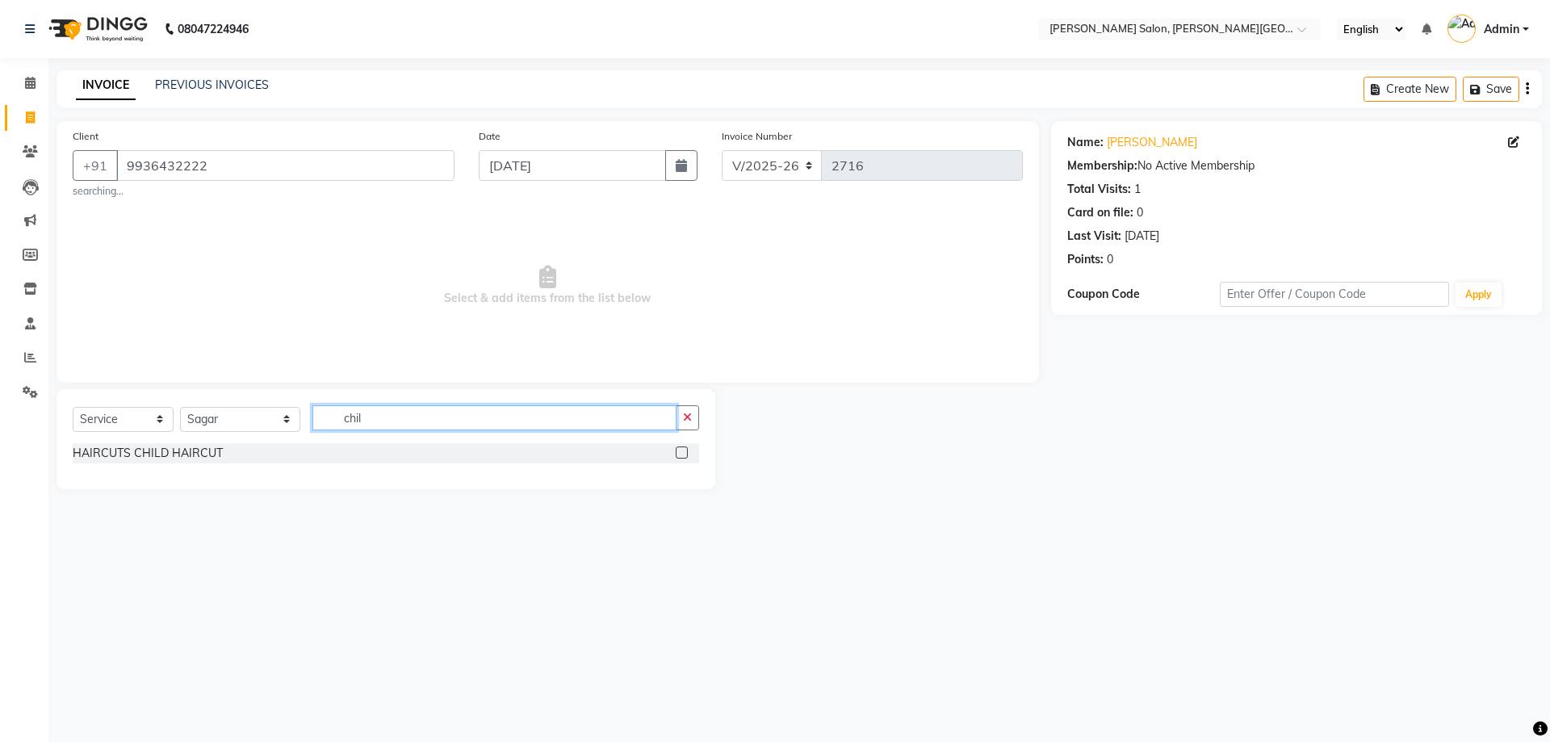
type input "chil"
click at [183, 465] on div "HAIRCUTS CHILD HAIRCUT" at bounding box center [386, 454] width 627 height 23
click at [171, 442] on div "Select Service Product Membership Package Voucher Prepaid Gift Card Select Styl…" at bounding box center [386, 424] width 627 height 38
click at [170, 444] on div "HAIRCUTS CHILD HAIRCUT" at bounding box center [386, 453] width 627 height 20
click at [171, 450] on div "HAIRCUTS CHILD HAIRCUT" at bounding box center [148, 453] width 150 height 17
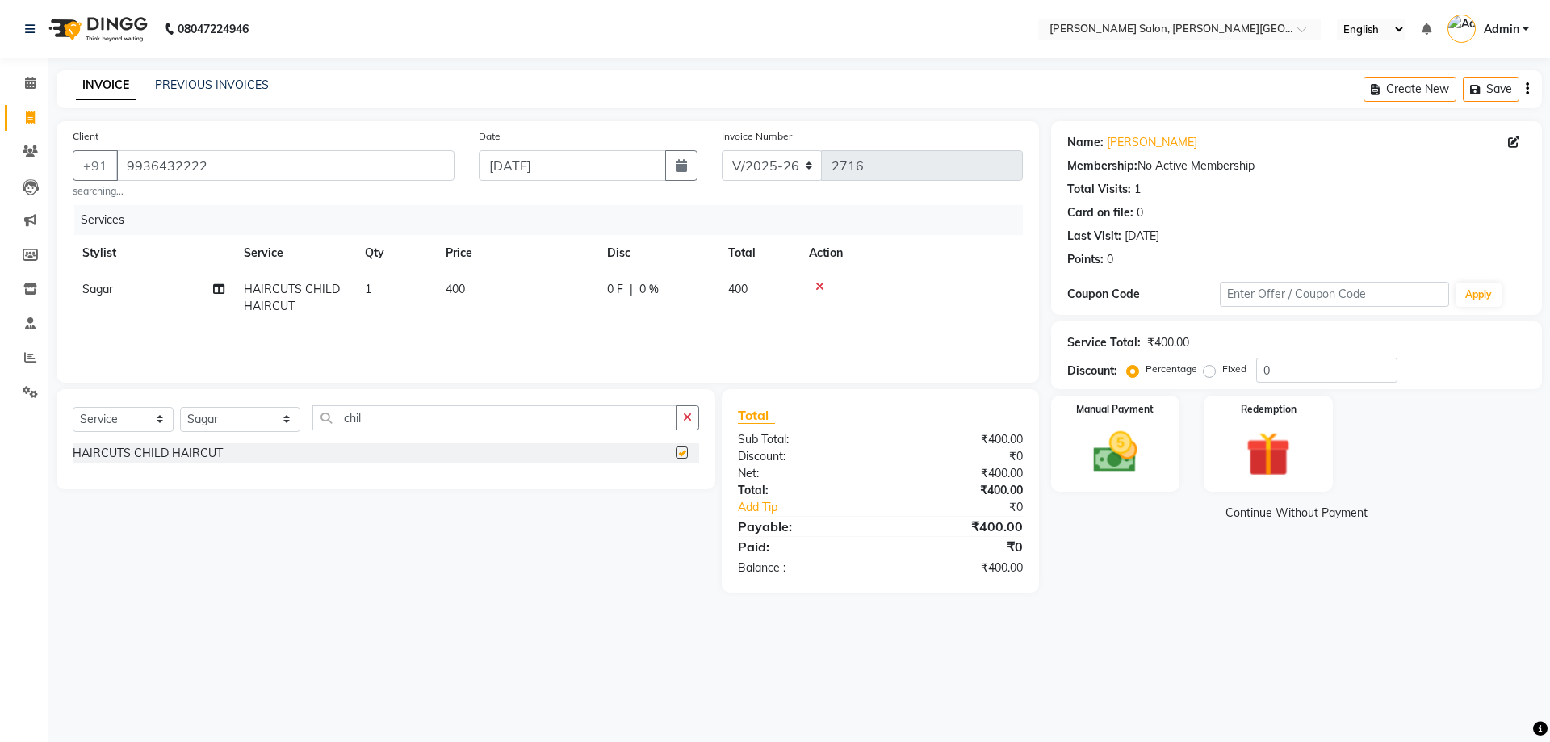
checkbox input "false"
click at [1130, 477] on div "Manual Payment" at bounding box center [1115, 443] width 134 height 99
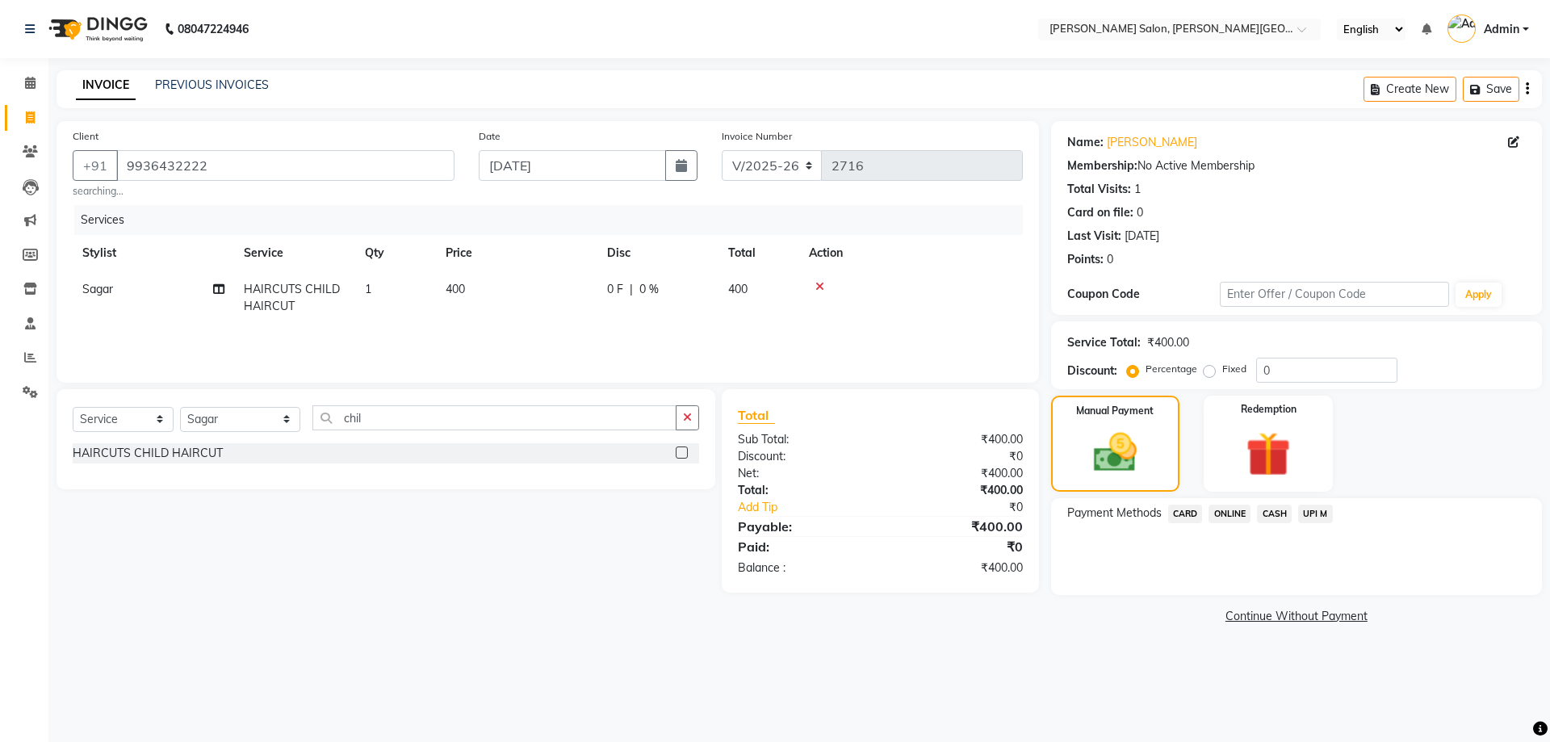
click at [1270, 518] on span "CASH" at bounding box center [1274, 514] width 35 height 19
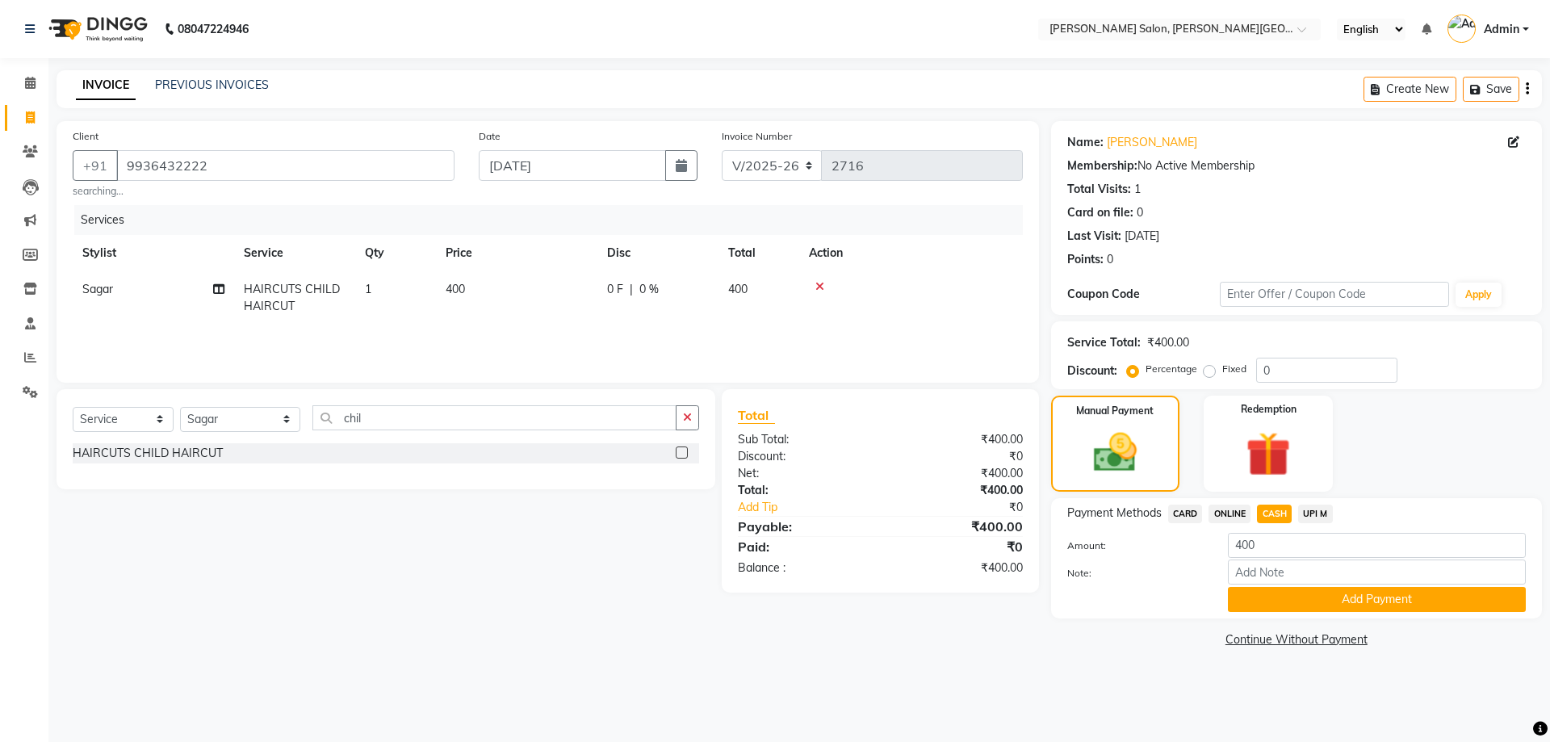
drag, startPoint x: 1275, startPoint y: 531, endPoint x: 1287, endPoint y: 692, distance: 161.1
click at [1317, 599] on button "Add Payment" at bounding box center [1377, 599] width 298 height 25
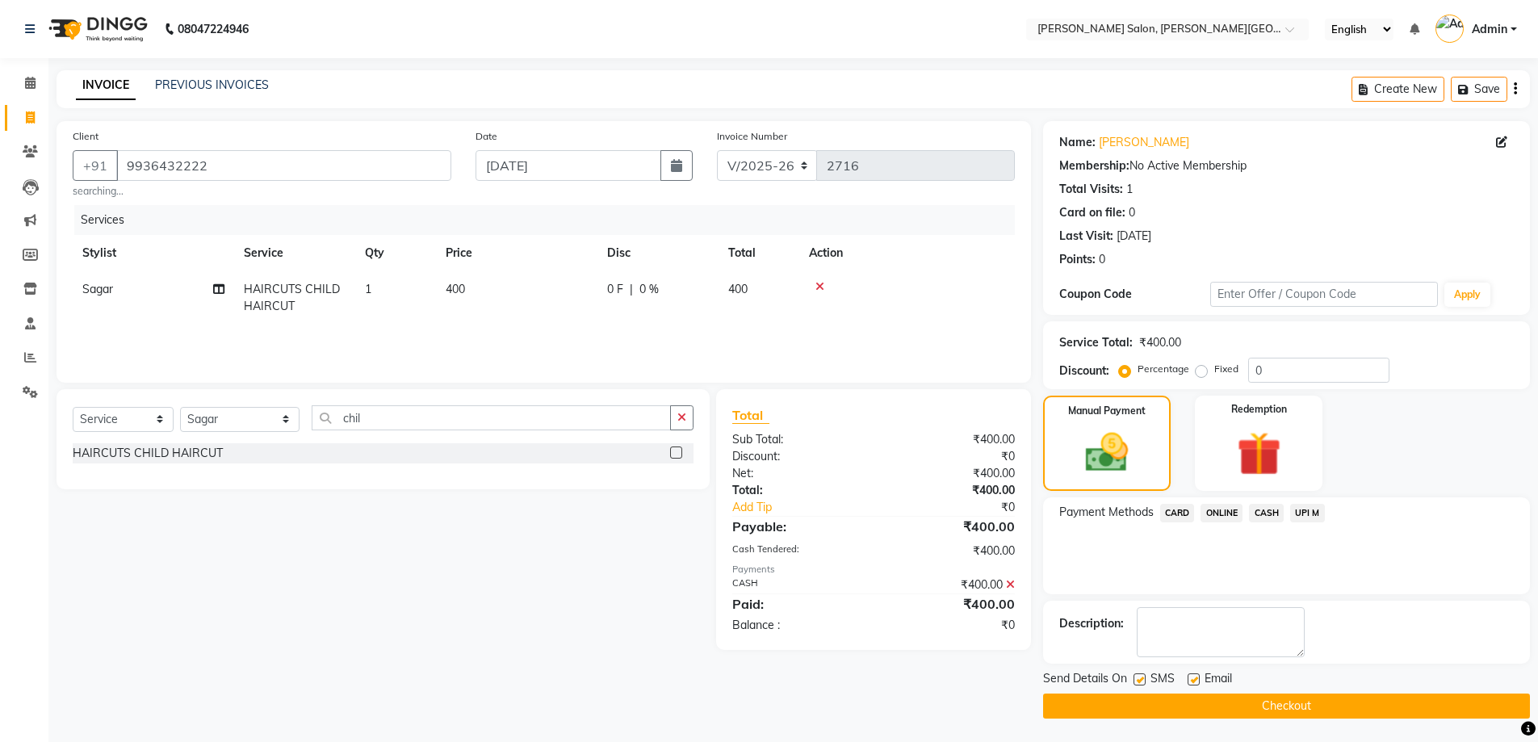
click at [1286, 711] on button "Checkout" at bounding box center [1286, 706] width 487 height 25
click at [1307, 697] on button "Checkout" at bounding box center [1286, 706] width 487 height 25
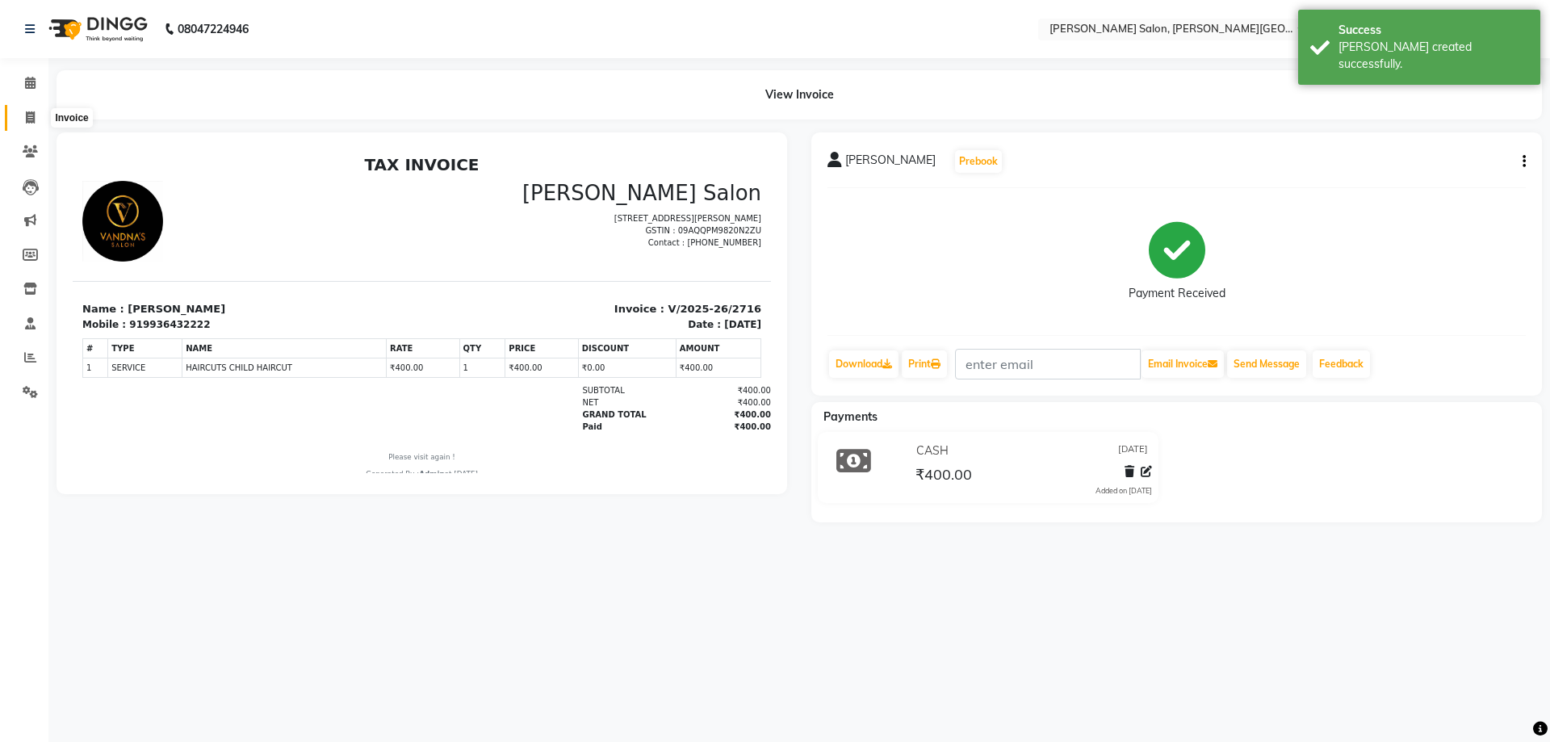
click at [29, 116] on icon at bounding box center [30, 117] width 9 height 12
select select "service"
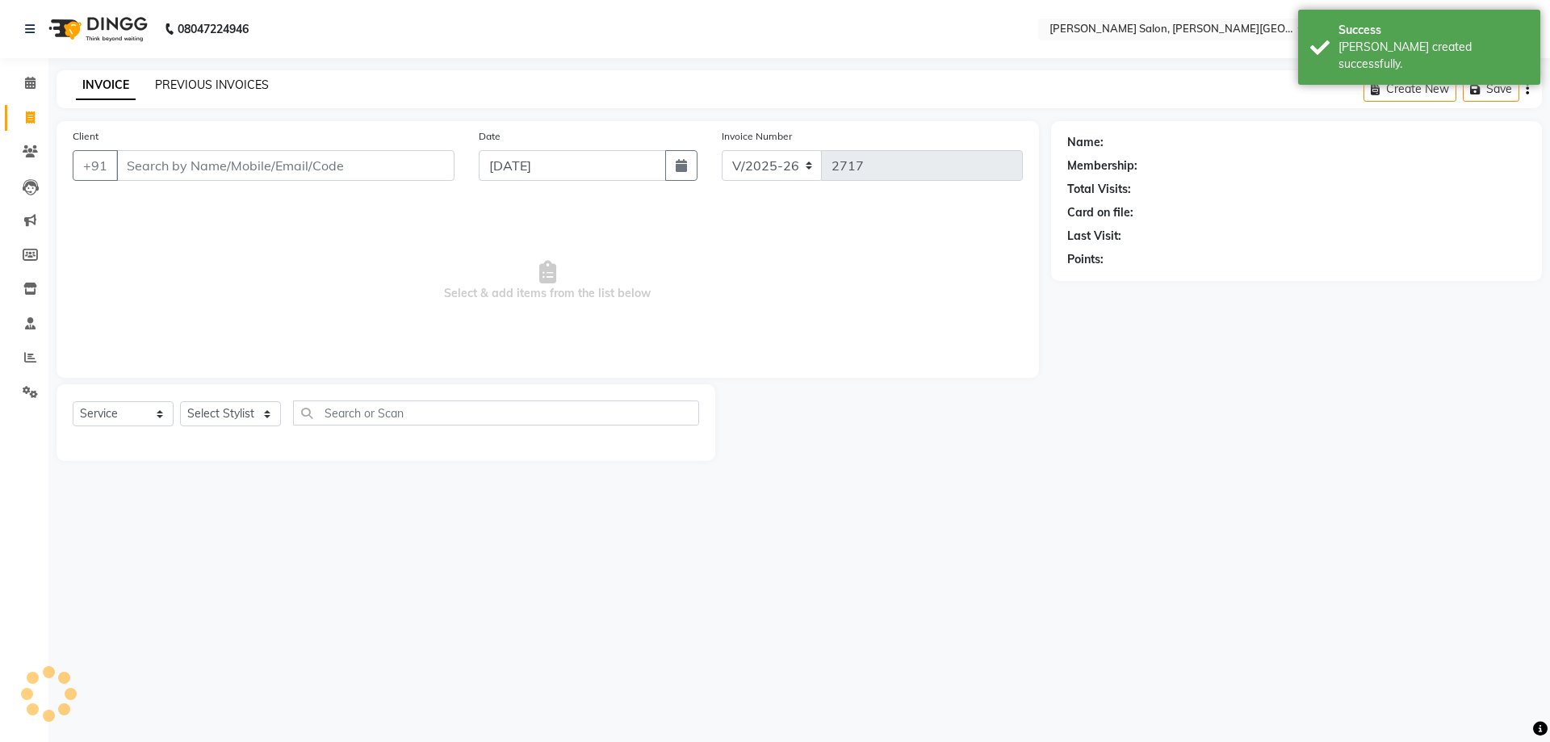
click at [182, 83] on link "PREVIOUS INVOICES" at bounding box center [212, 85] width 114 height 15
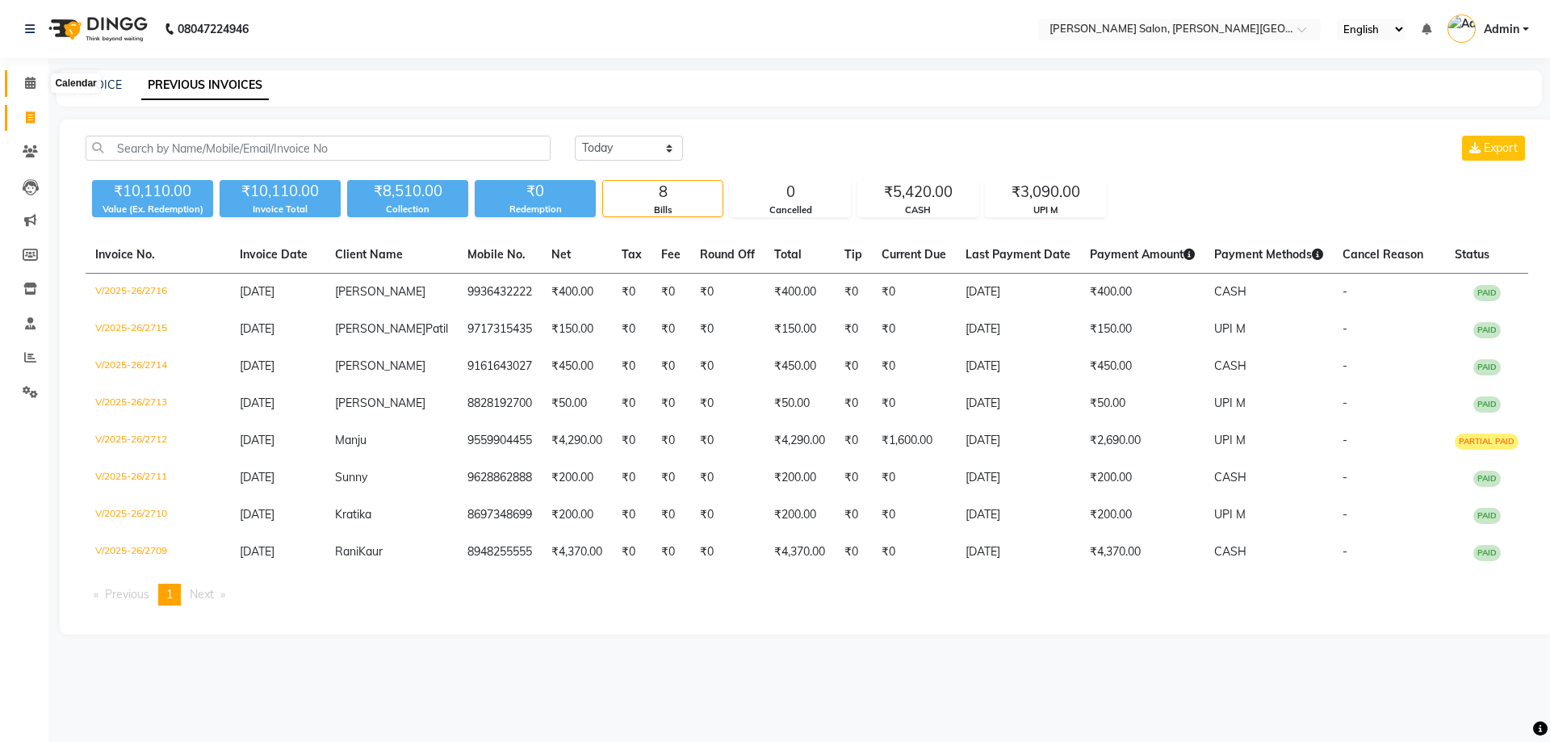
click at [44, 82] on span at bounding box center [30, 83] width 28 height 19
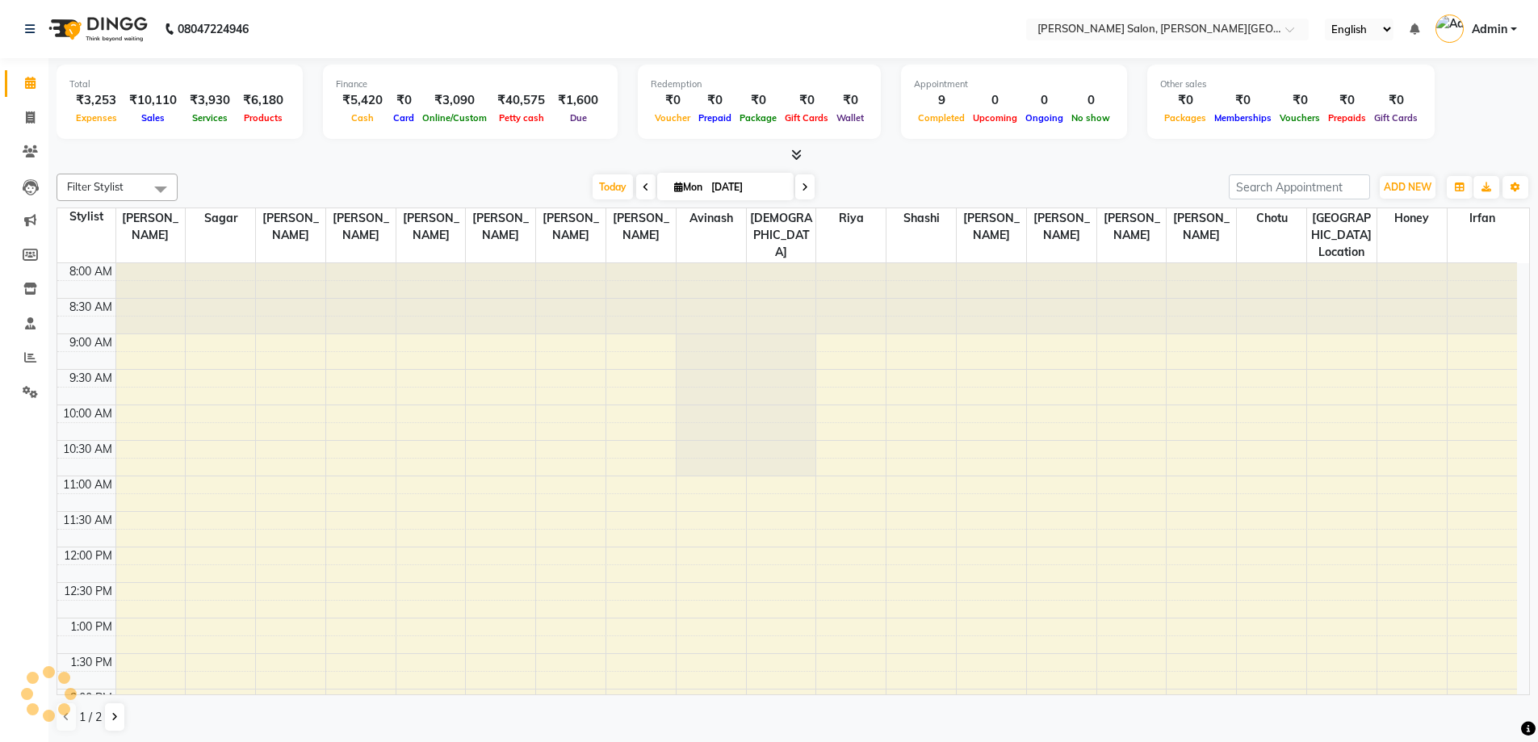
scroll to position [444, 0]
